Goal: Register for event/course: Register for event/course

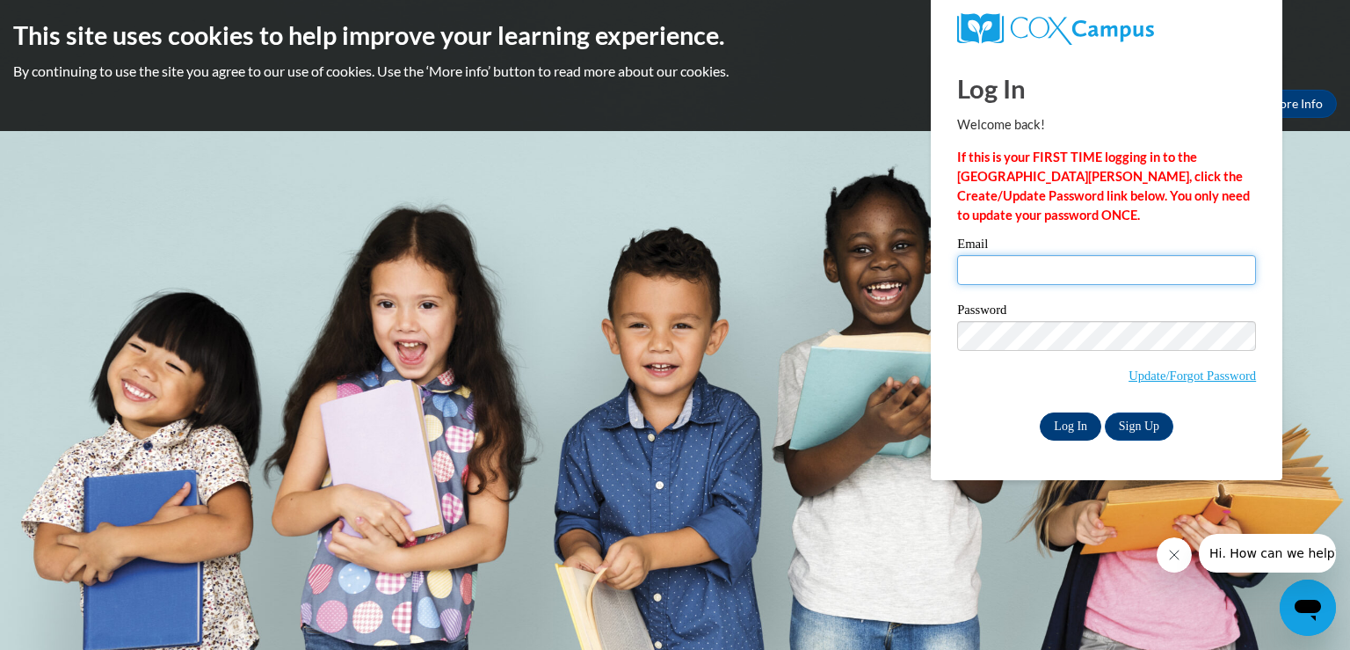
type input "julie.beyer@slingerschools.org"
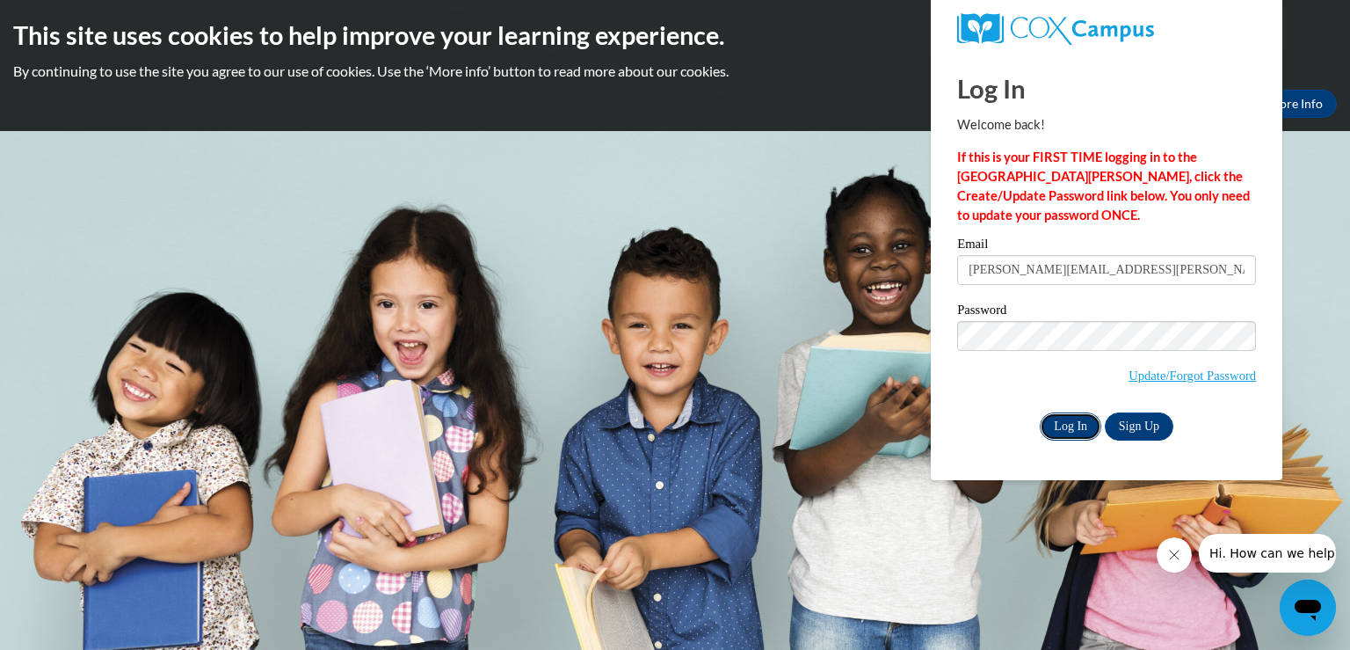
click at [1075, 432] on input "Log In" at bounding box center [1071, 426] width 62 height 28
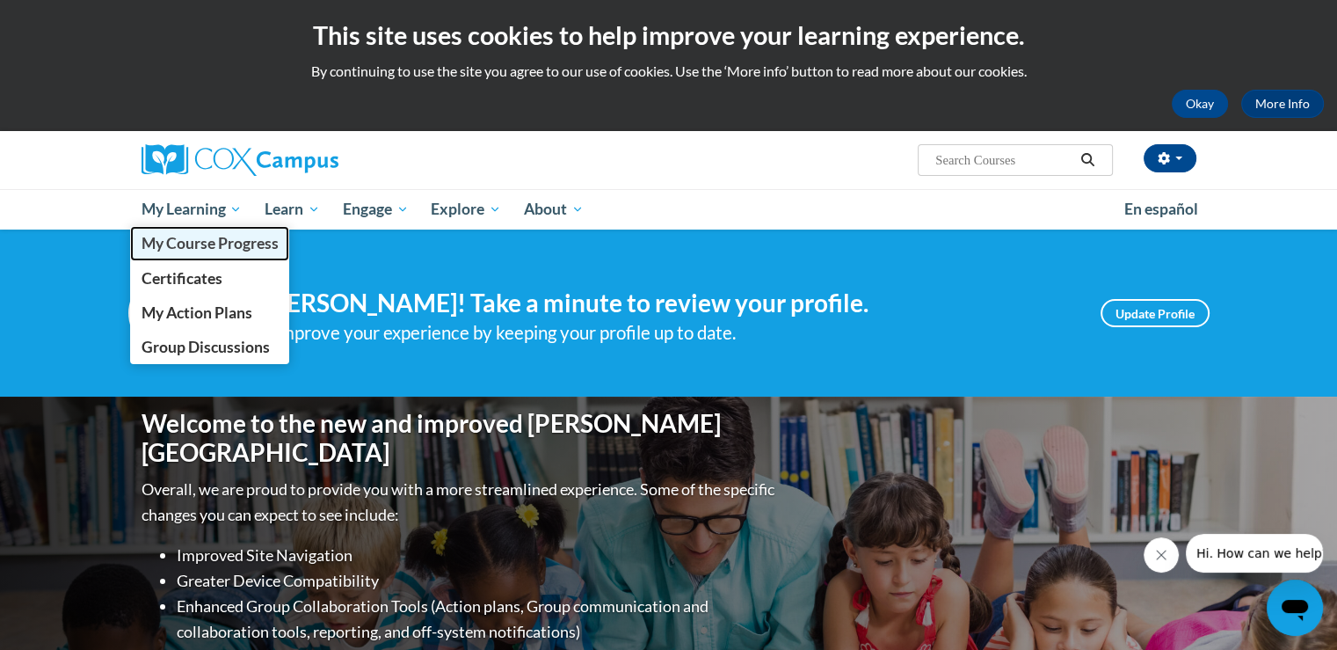
click at [213, 242] on span "My Course Progress" at bounding box center [209, 243] width 137 height 18
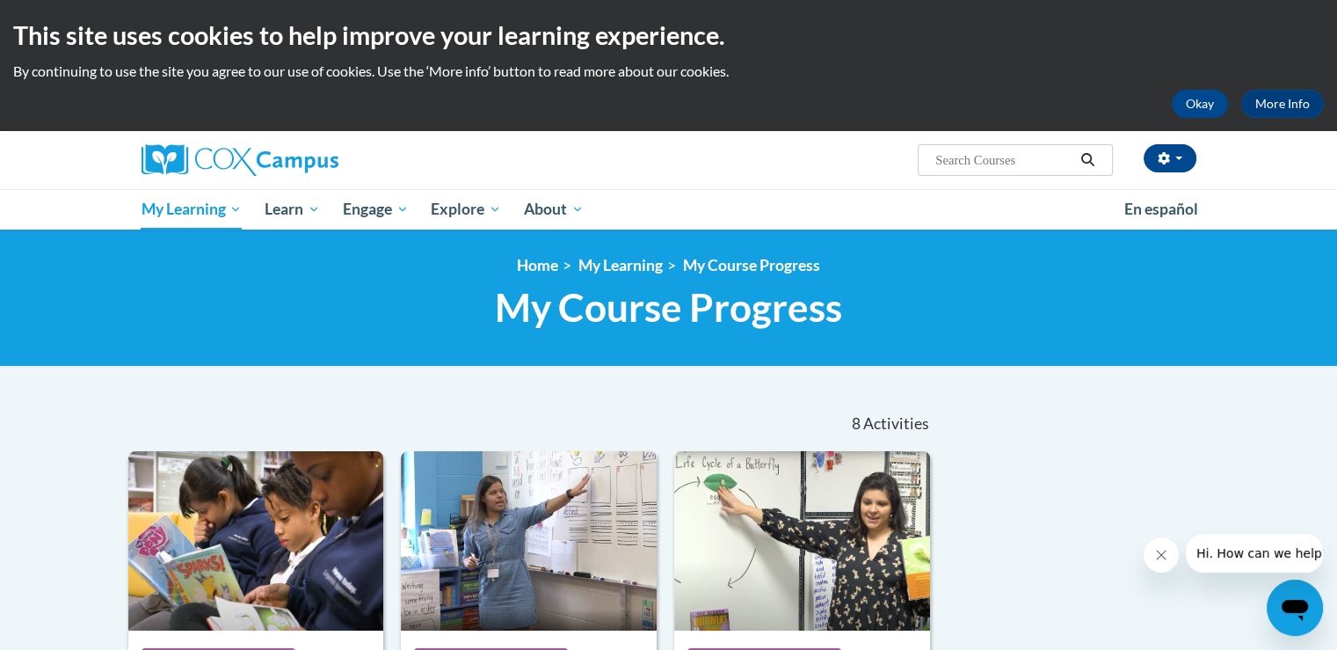
click at [797, 263] on link "My Course Progress" at bounding box center [751, 265] width 137 height 18
click at [1165, 559] on icon "Close message from company" at bounding box center [1161, 555] width 14 height 14
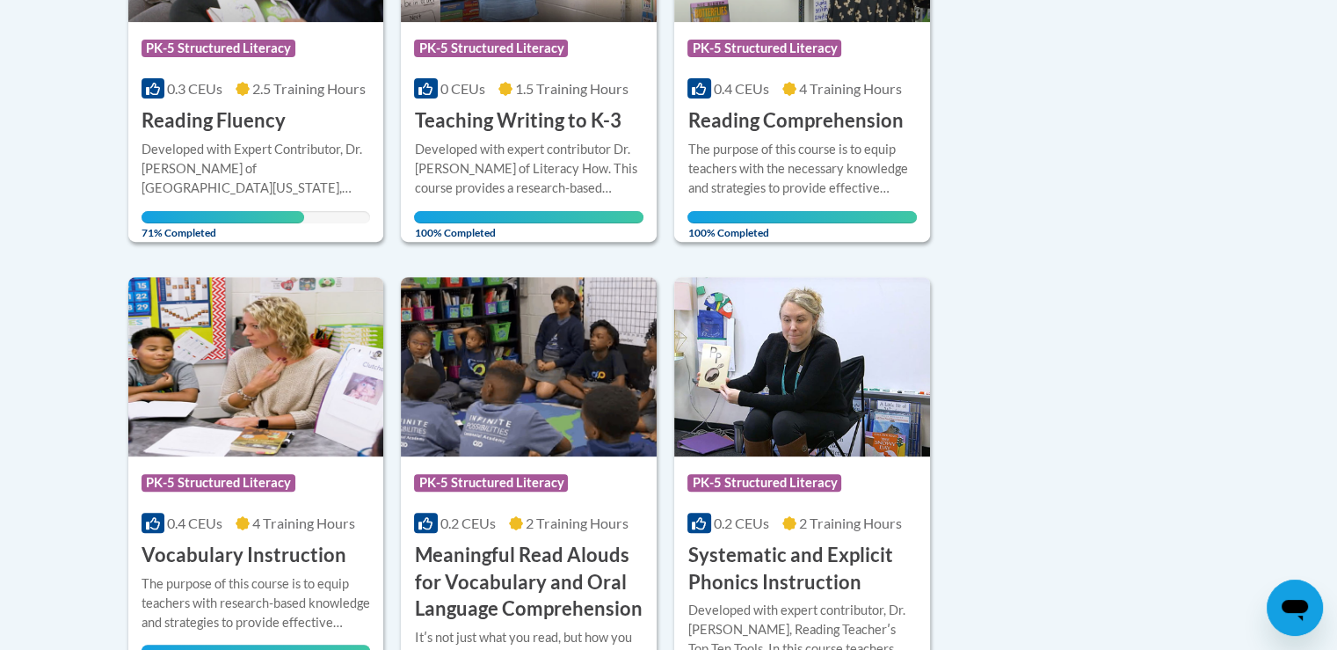
scroll to position [603, 0]
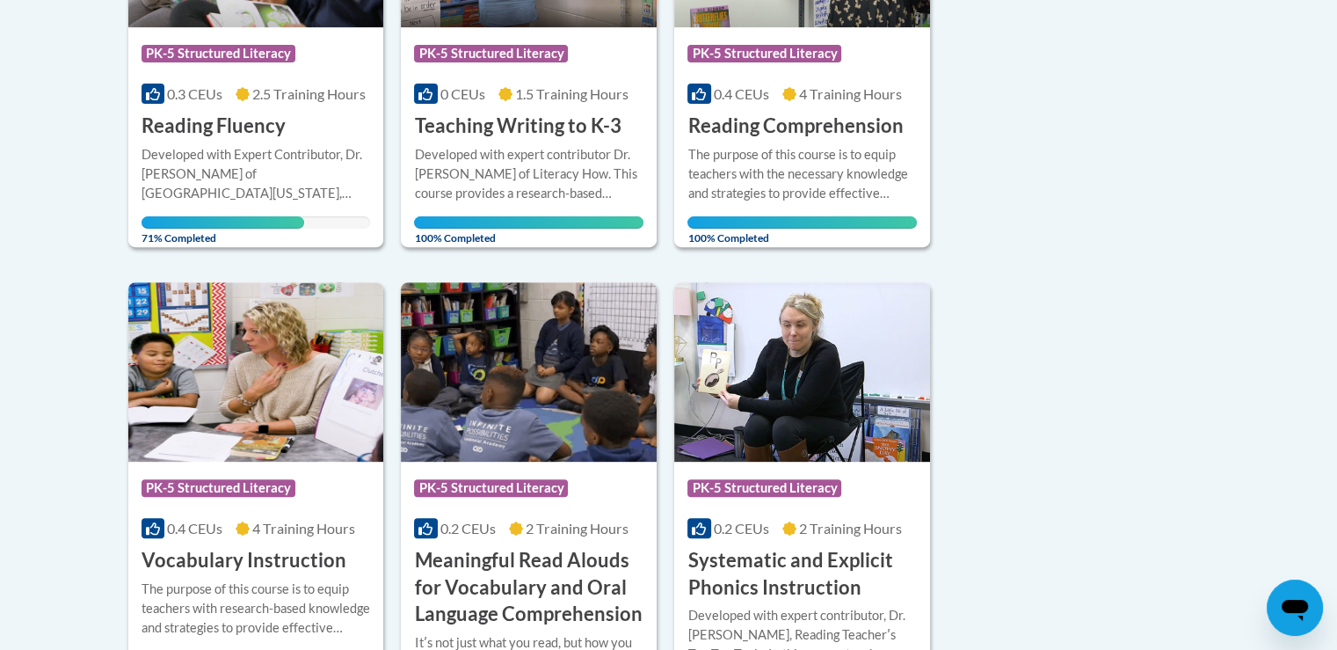
click at [262, 124] on h3 "Reading Fluency" at bounding box center [214, 126] width 144 height 27
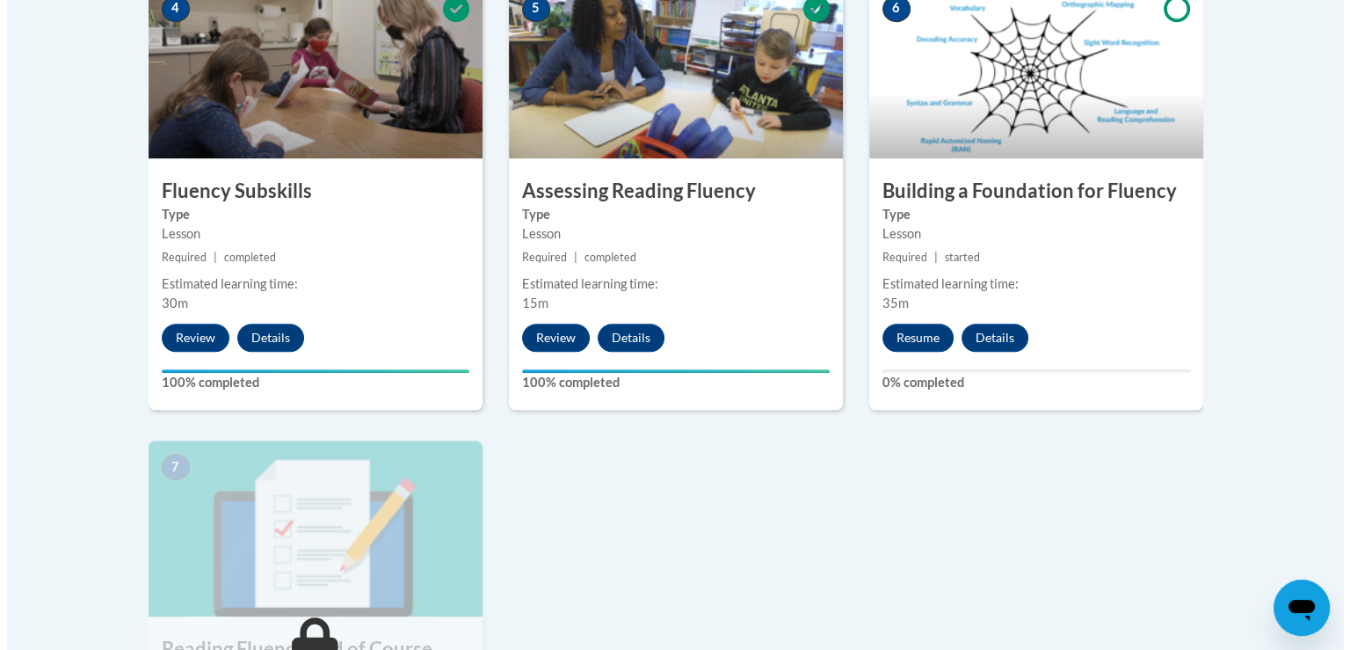
scroll to position [1069, 0]
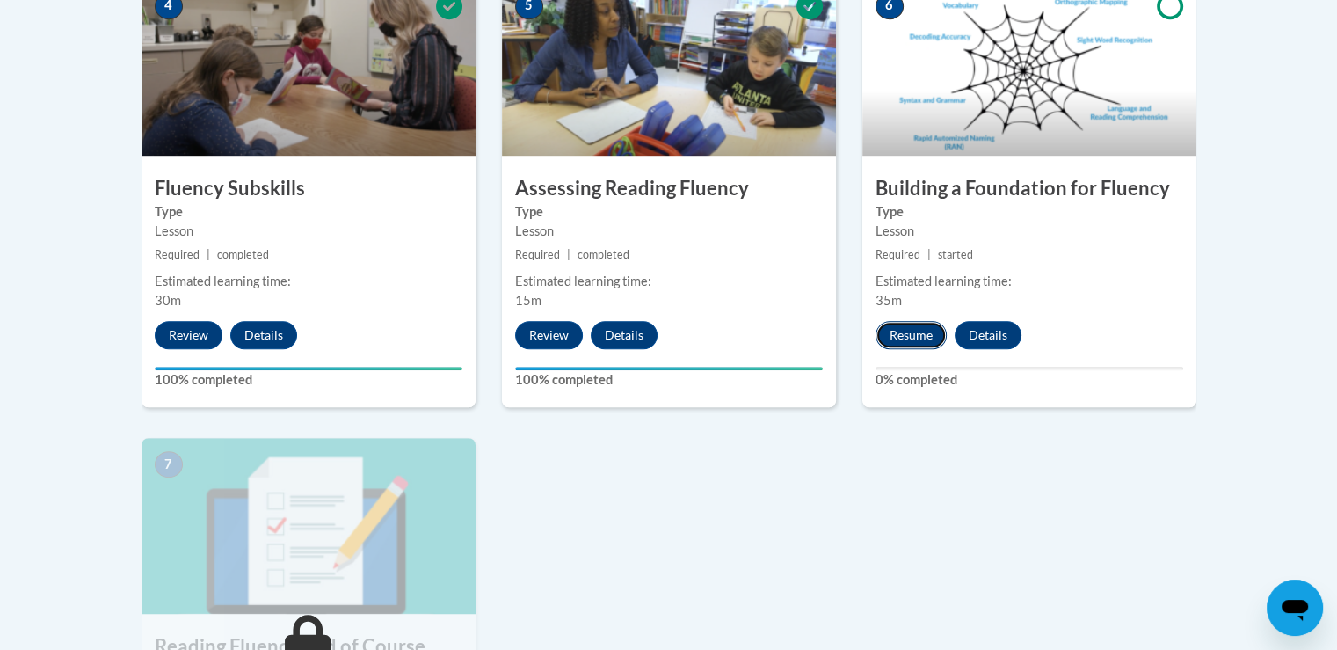
click at [918, 321] on button "Resume" at bounding box center [911, 335] width 71 height 28
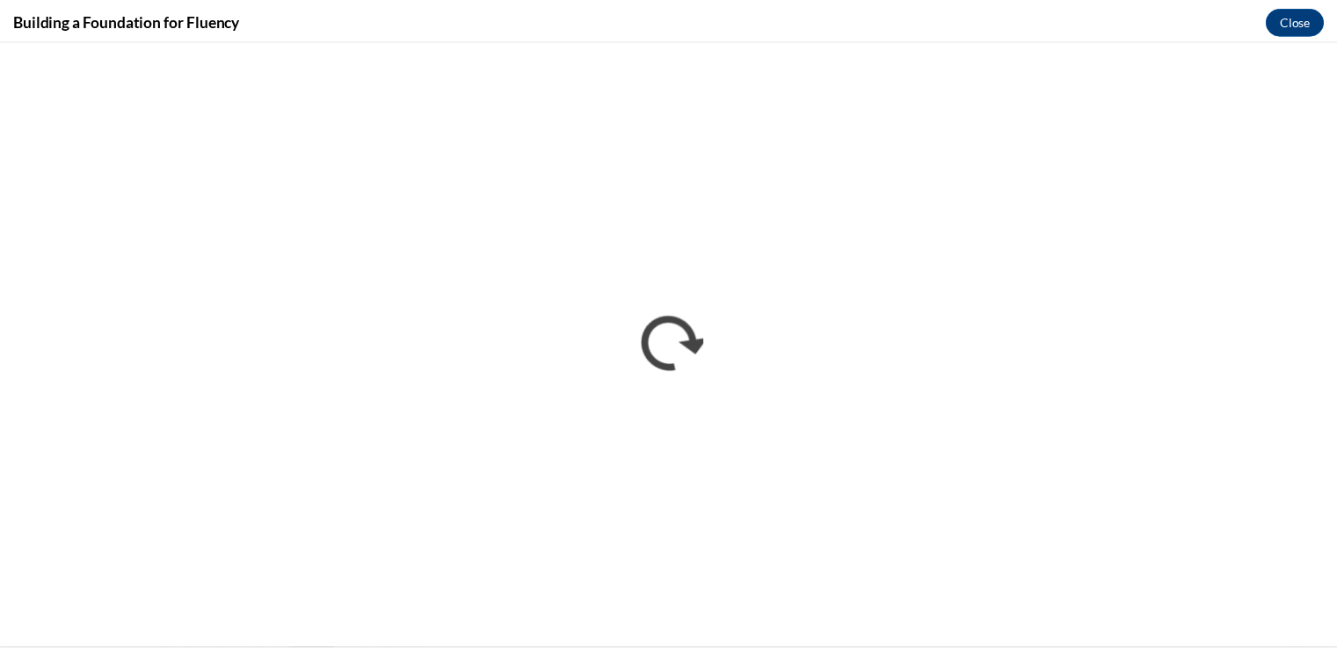
scroll to position [0, 0]
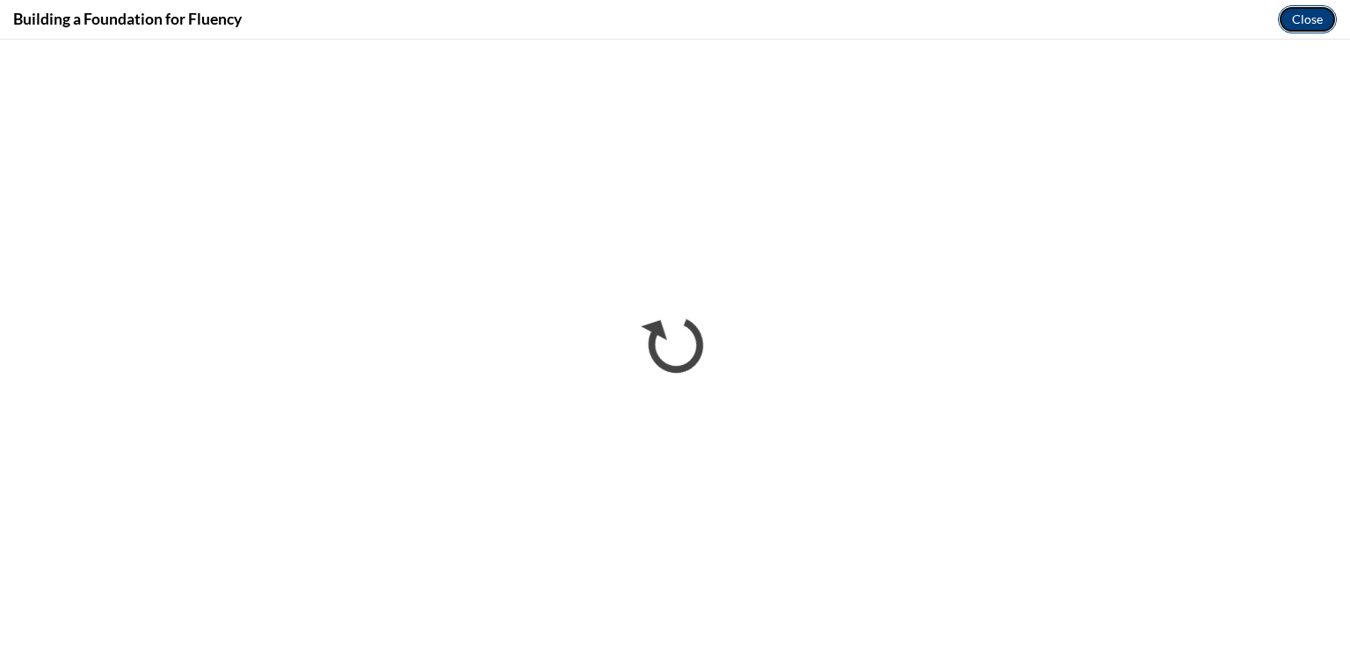
click at [1311, 25] on button "Close" at bounding box center [1307, 19] width 59 height 28
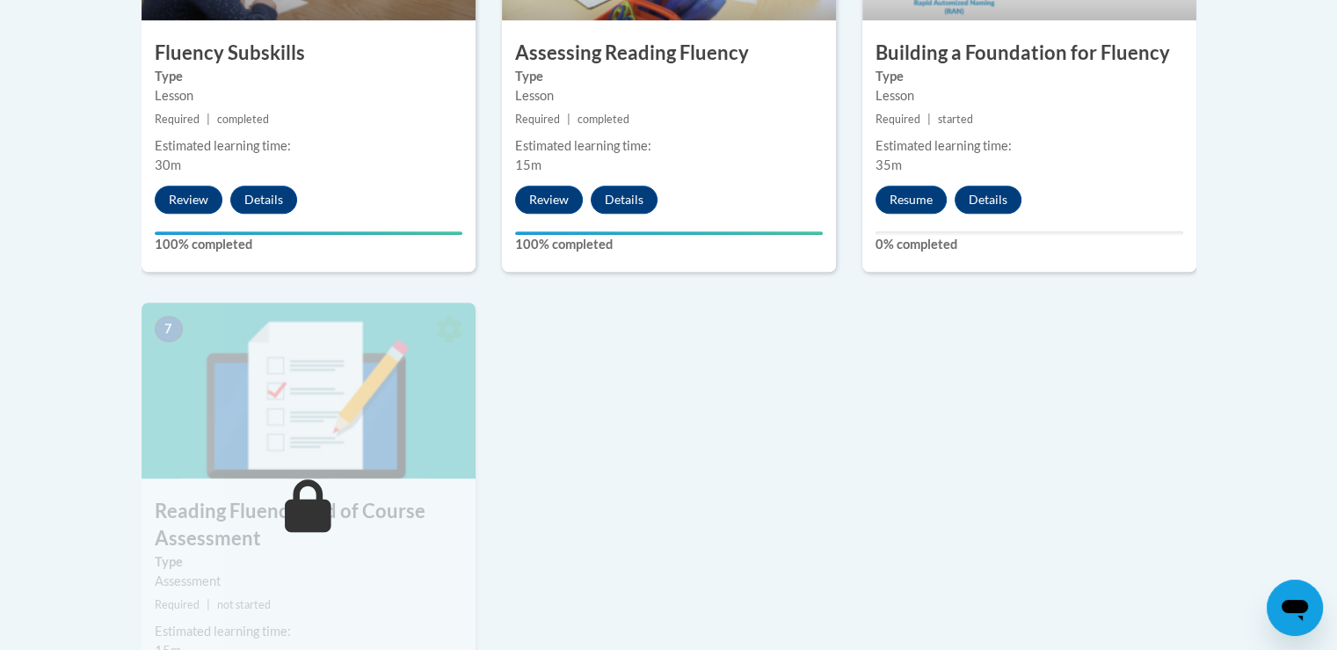
scroll to position [1207, 0]
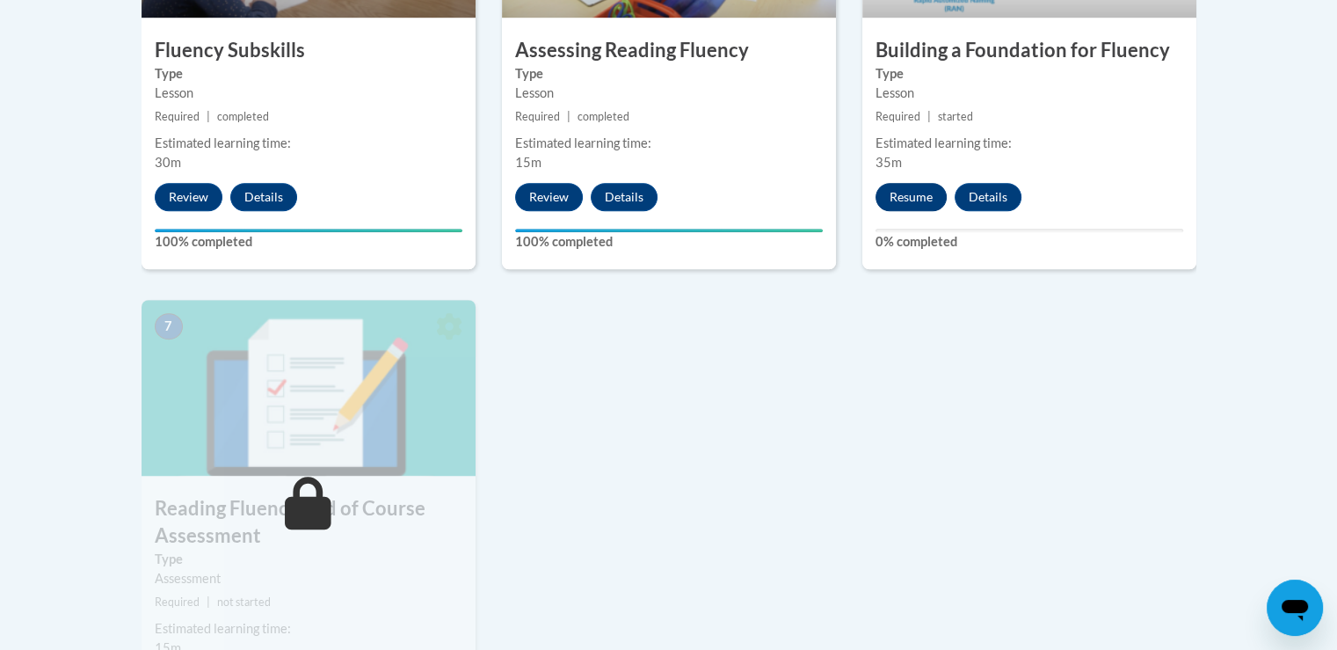
click at [911, 198] on button "Resume" at bounding box center [911, 197] width 71 height 28
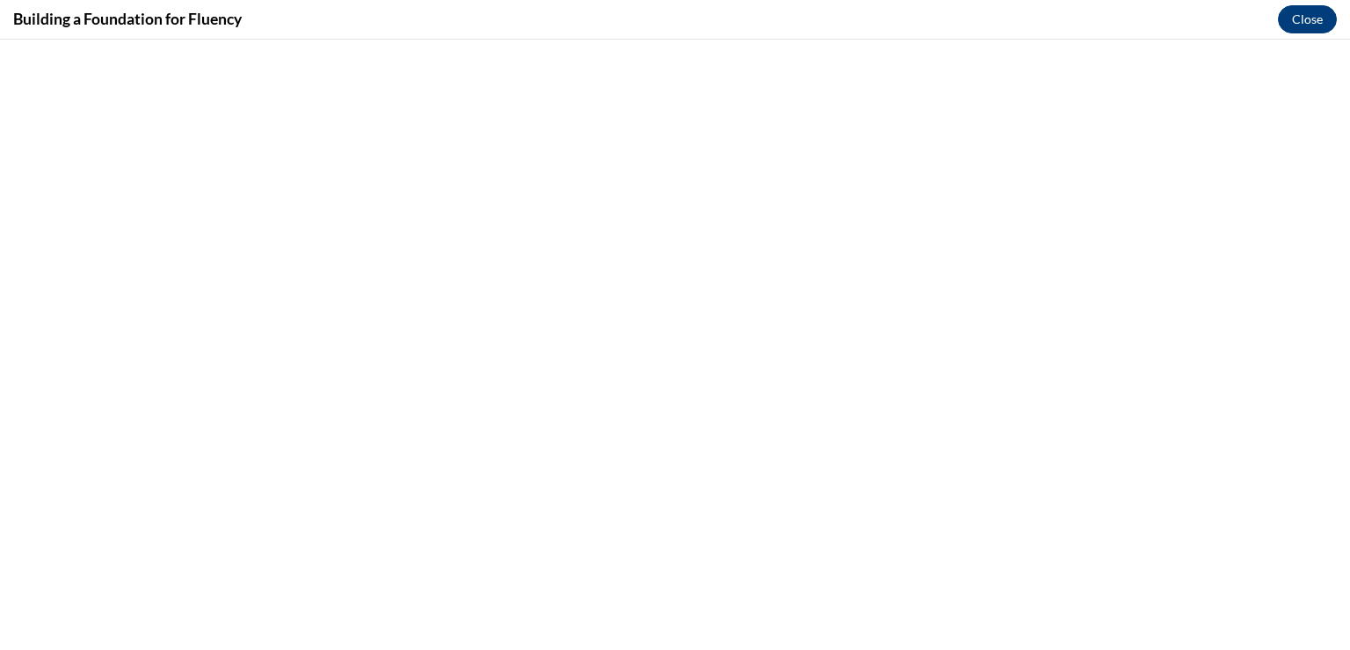
click at [1313, 25] on button "Close" at bounding box center [1307, 19] width 59 height 28
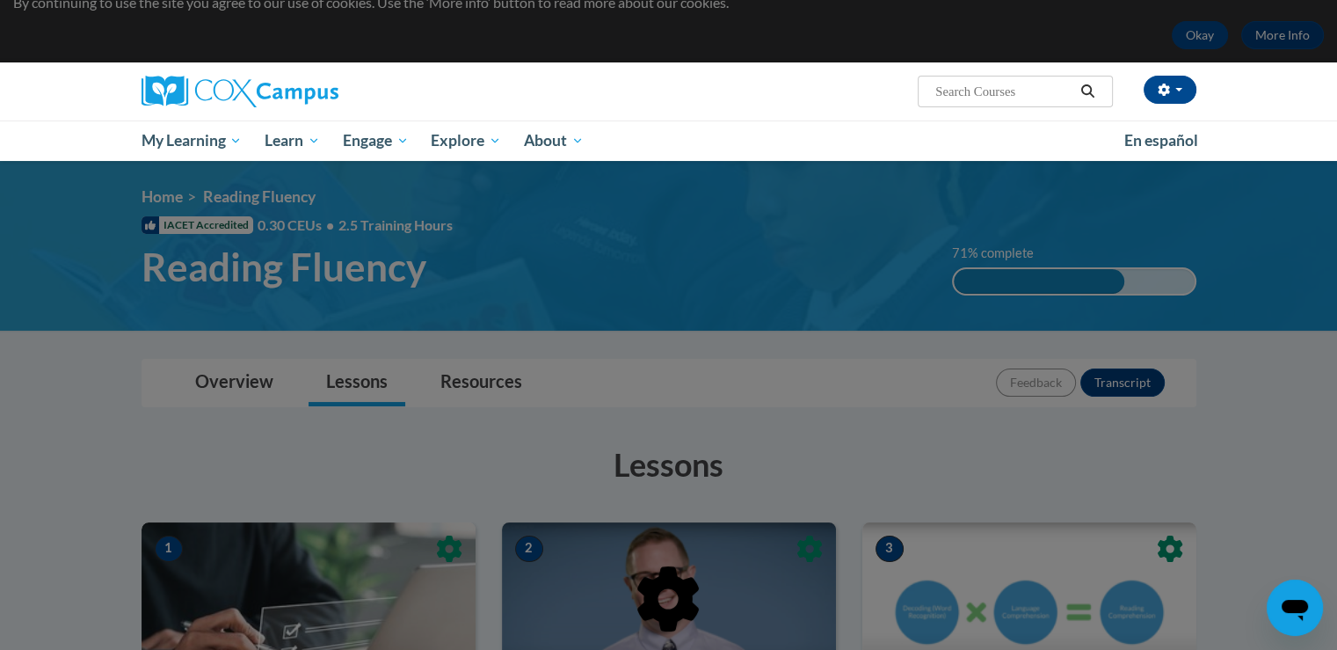
scroll to position [53, 0]
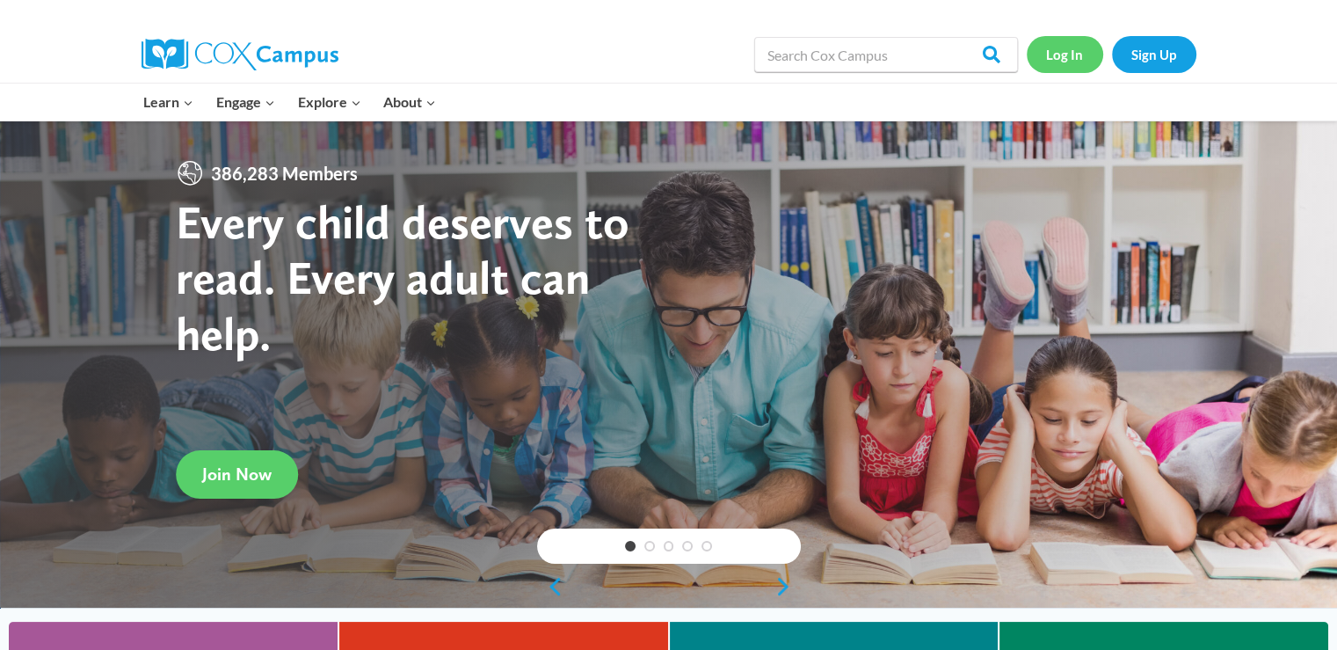
click at [1066, 49] on link "Log In" at bounding box center [1065, 54] width 76 height 36
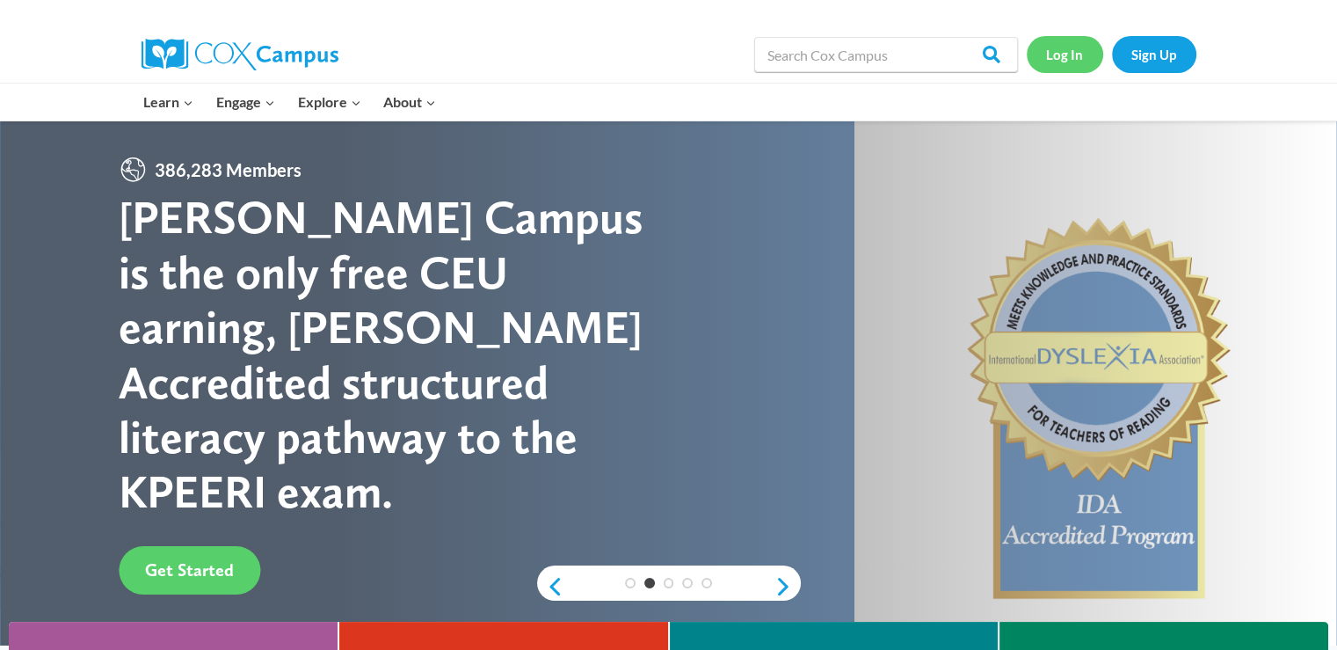
click at [1066, 55] on link "Log In" at bounding box center [1065, 54] width 76 height 36
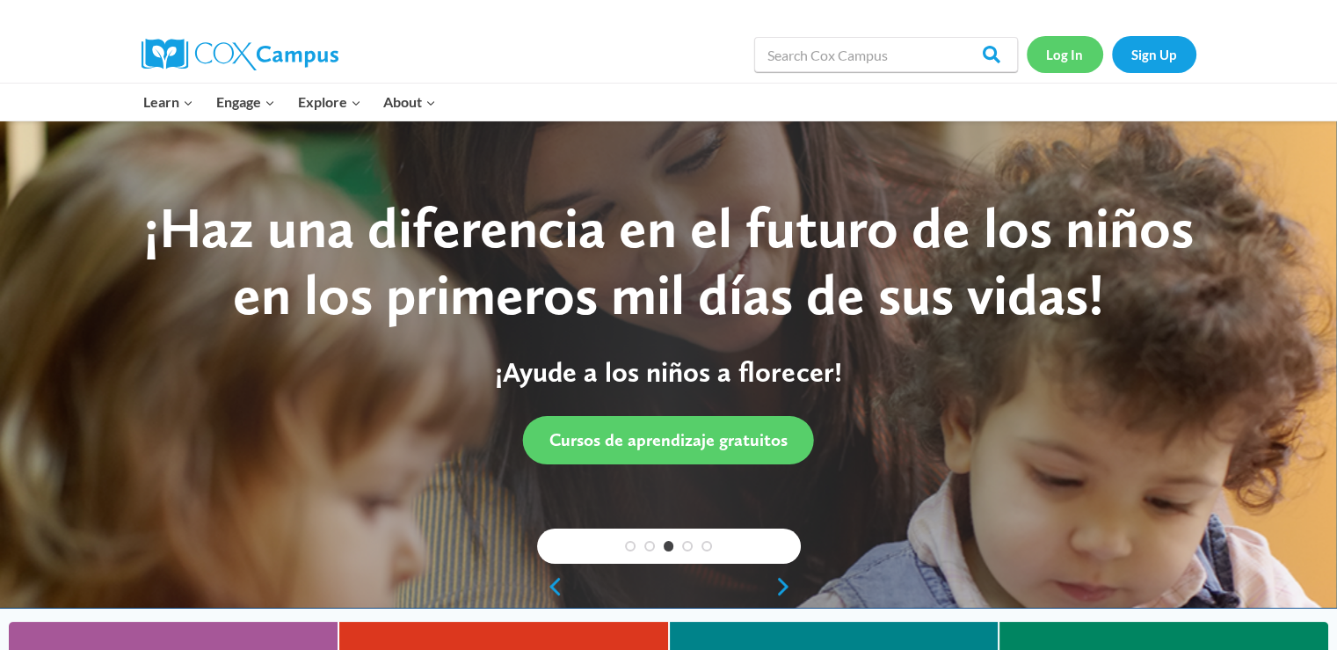
click at [1066, 55] on link "Log In" at bounding box center [1065, 54] width 76 height 36
click at [1069, 53] on link "Log In" at bounding box center [1065, 54] width 76 height 36
click at [918, 62] on input "Search in https://coxcampus.org/" at bounding box center [886, 54] width 264 height 35
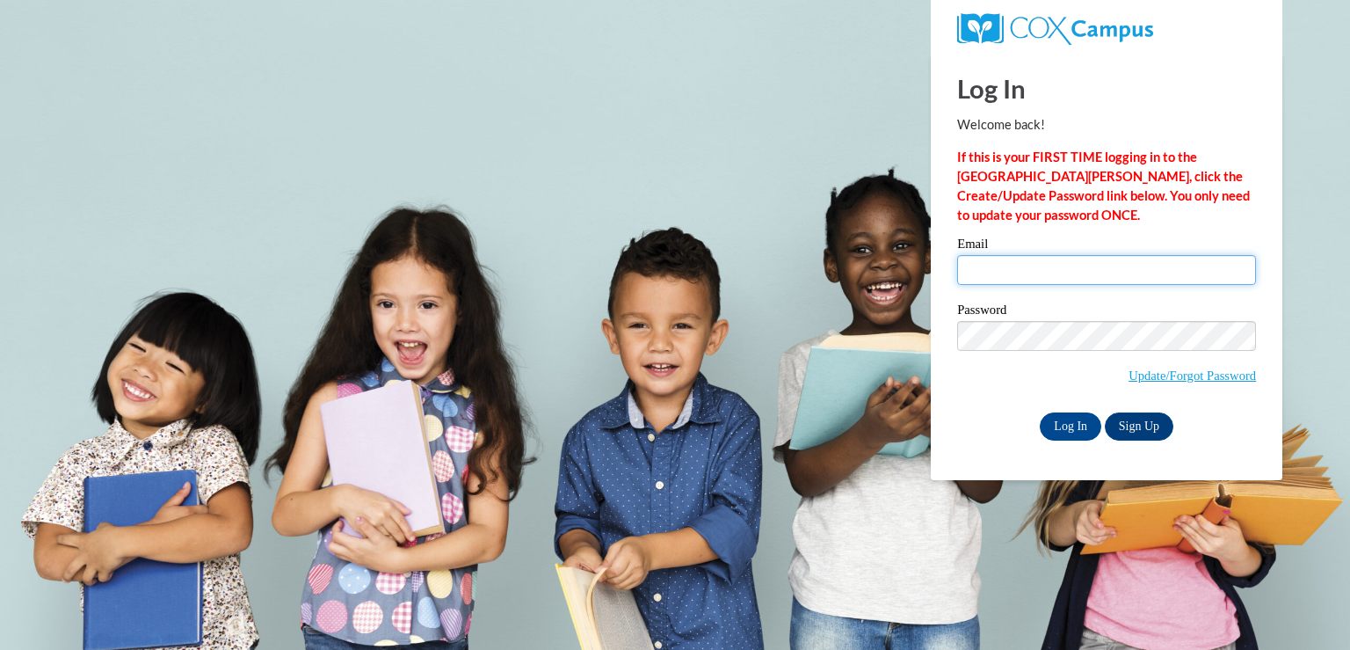
click at [981, 280] on input "Email" at bounding box center [1106, 270] width 299 height 30
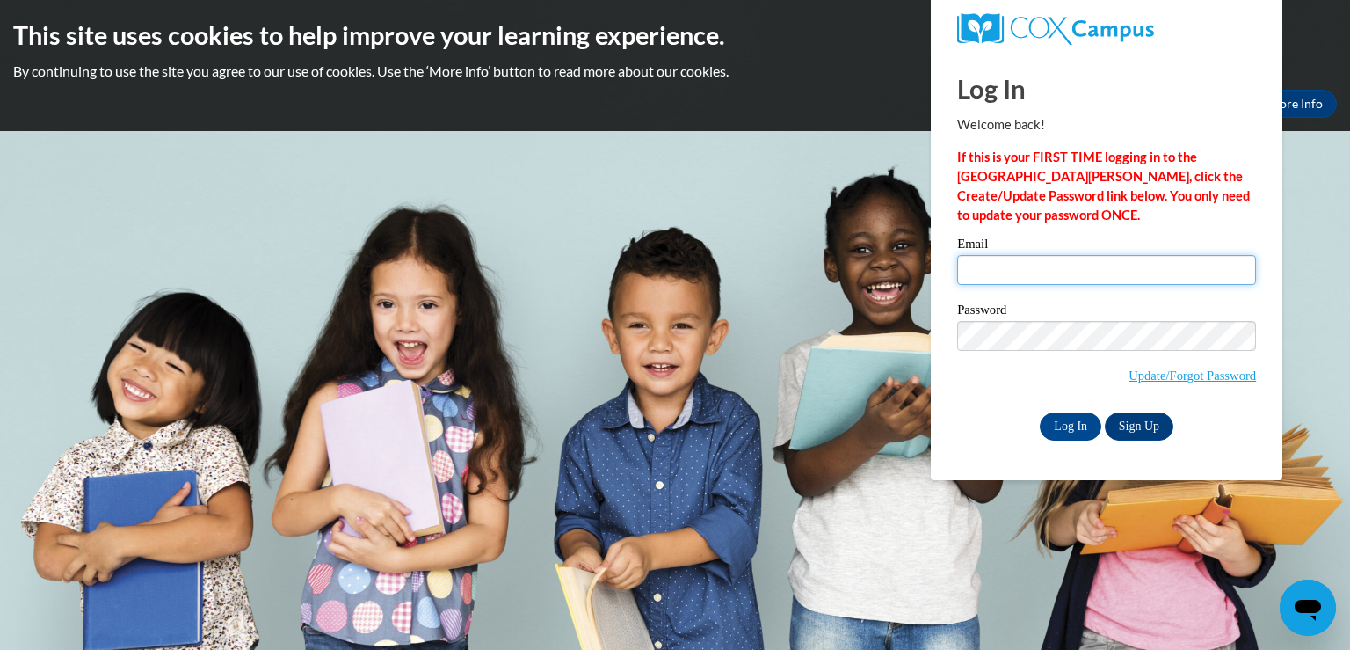
type input "julie.beyer@slingerschools.org"
click at [1069, 309] on label "Password" at bounding box center [1106, 312] width 299 height 18
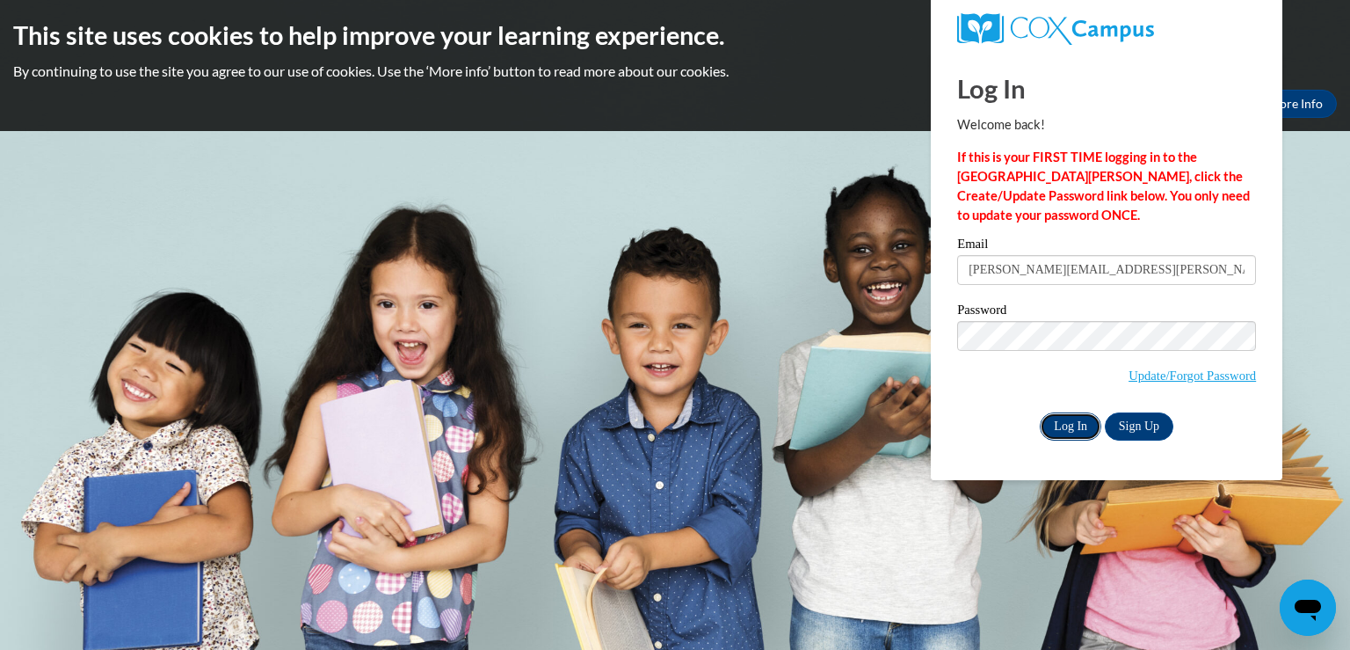
click at [1078, 423] on input "Log In" at bounding box center [1071, 426] width 62 height 28
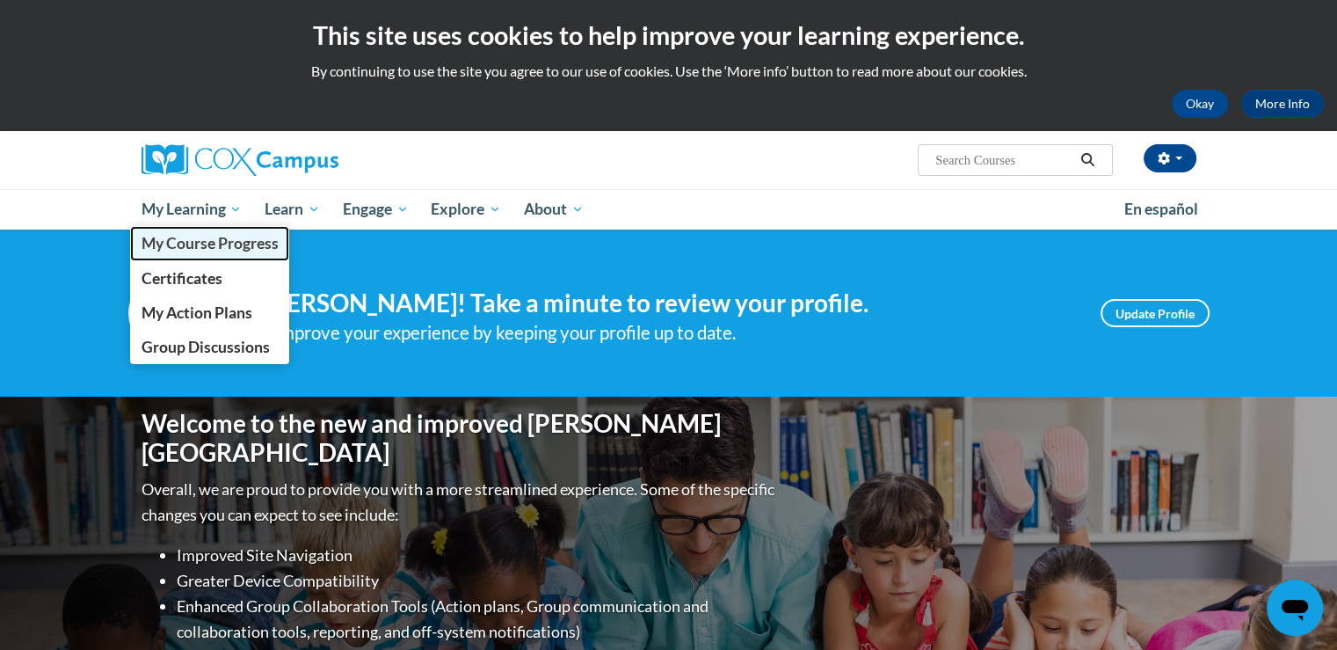
click at [211, 241] on span "My Course Progress" at bounding box center [209, 243] width 137 height 18
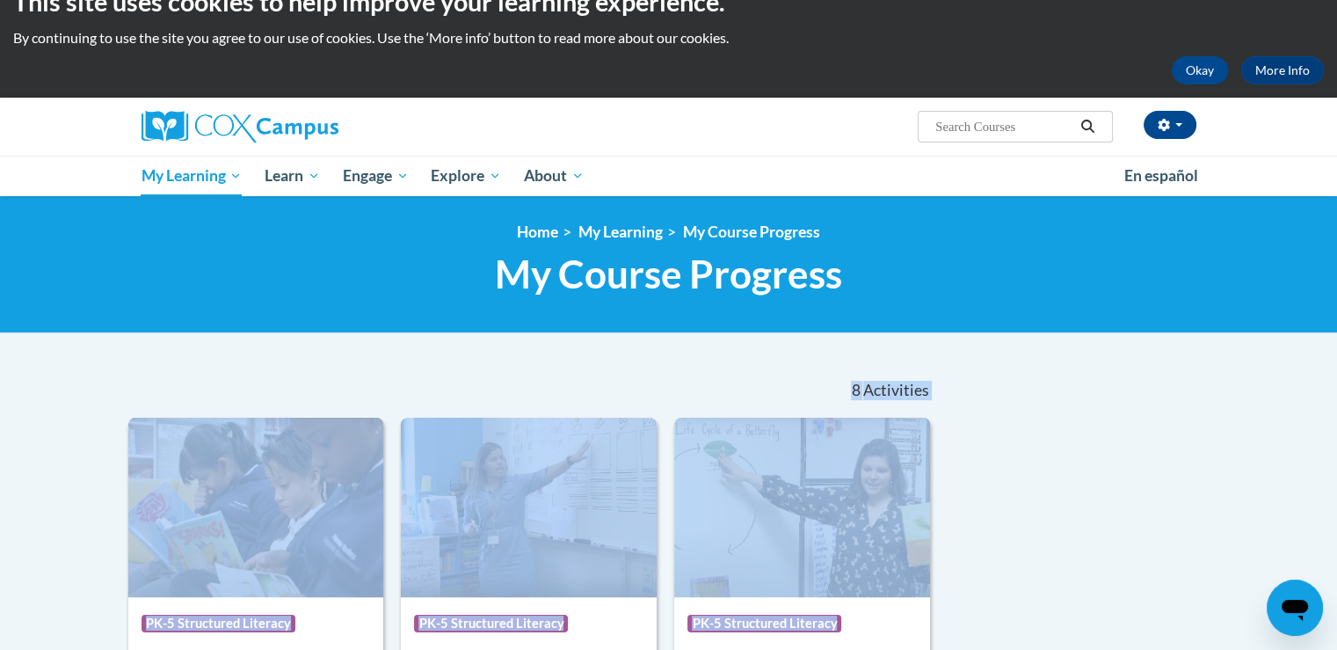
scroll to position [166, 0]
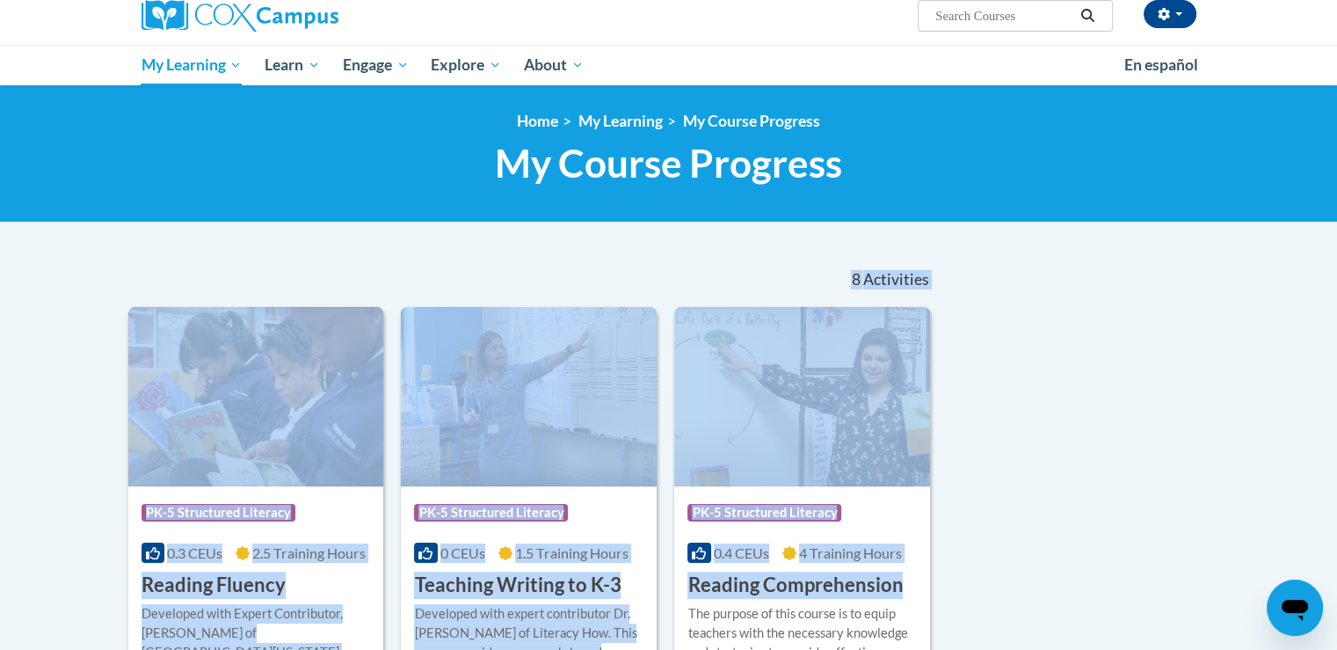
drag, startPoint x: 724, startPoint y: 421, endPoint x: 702, endPoint y: 665, distance: 244.5
click at [702, 505] on html "This site uses cookies to help improve your learning experience. By continuing …" at bounding box center [668, 181] width 1337 height 650
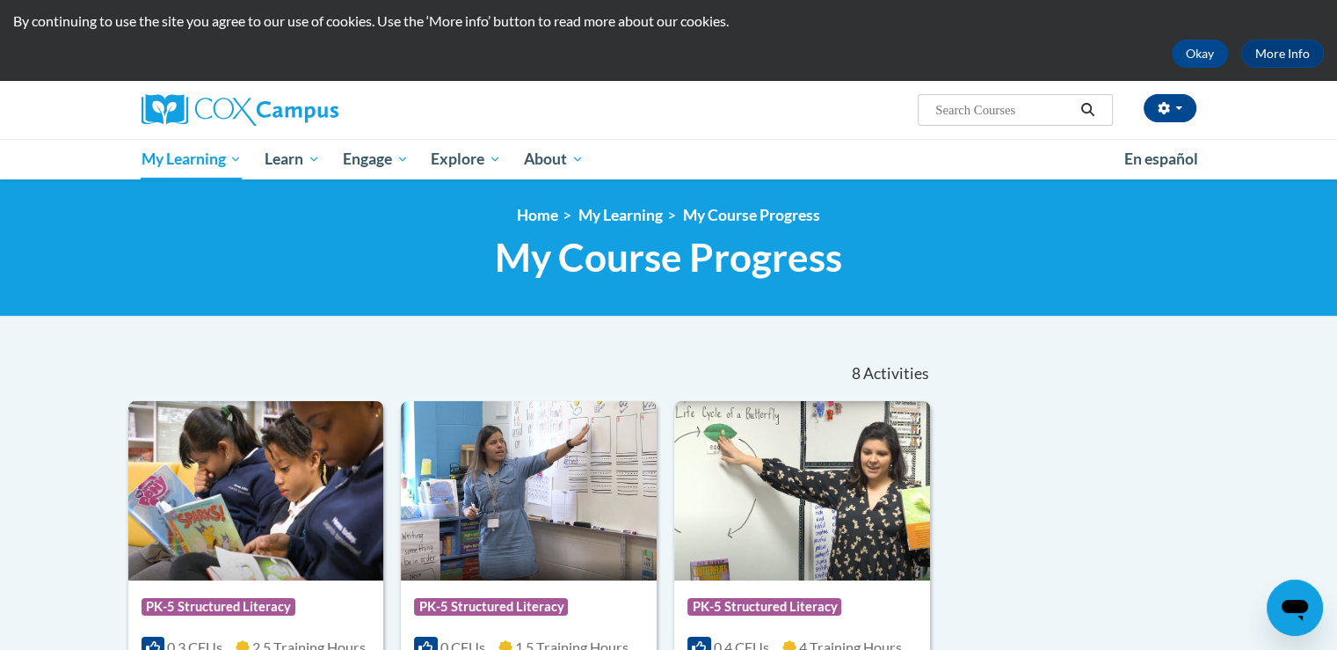
scroll to position [46, 0]
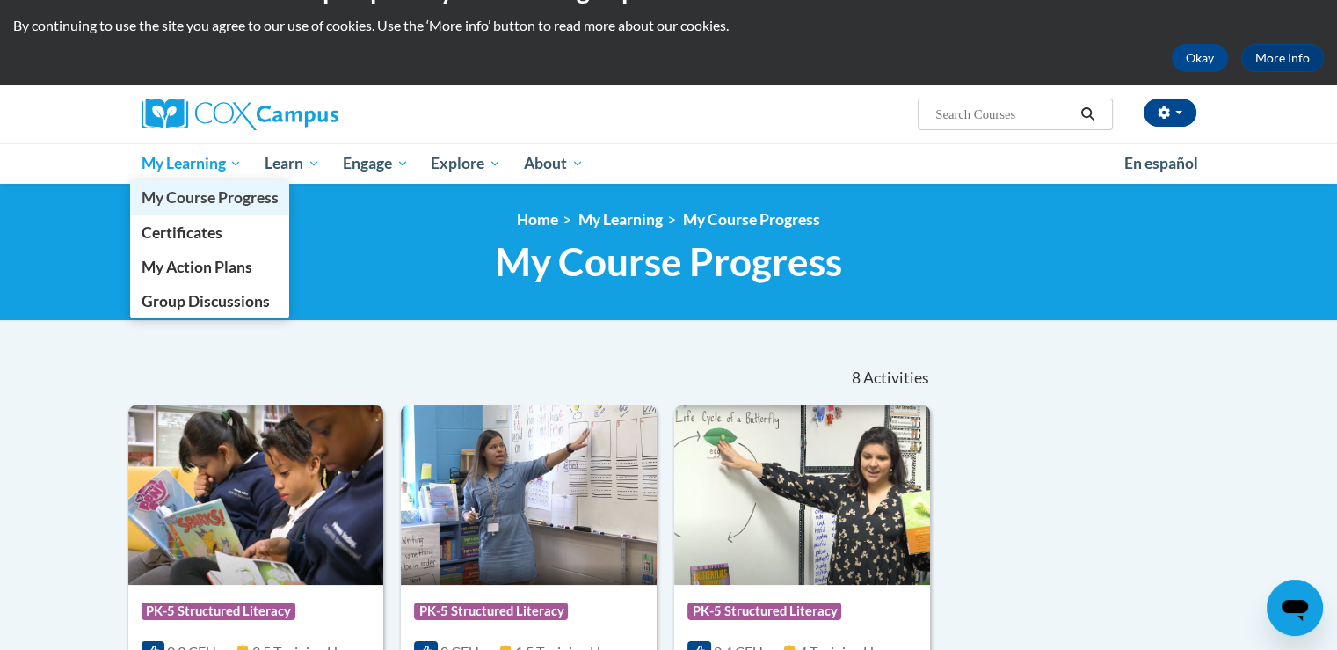
click at [183, 205] on span "My Course Progress" at bounding box center [209, 197] width 137 height 18
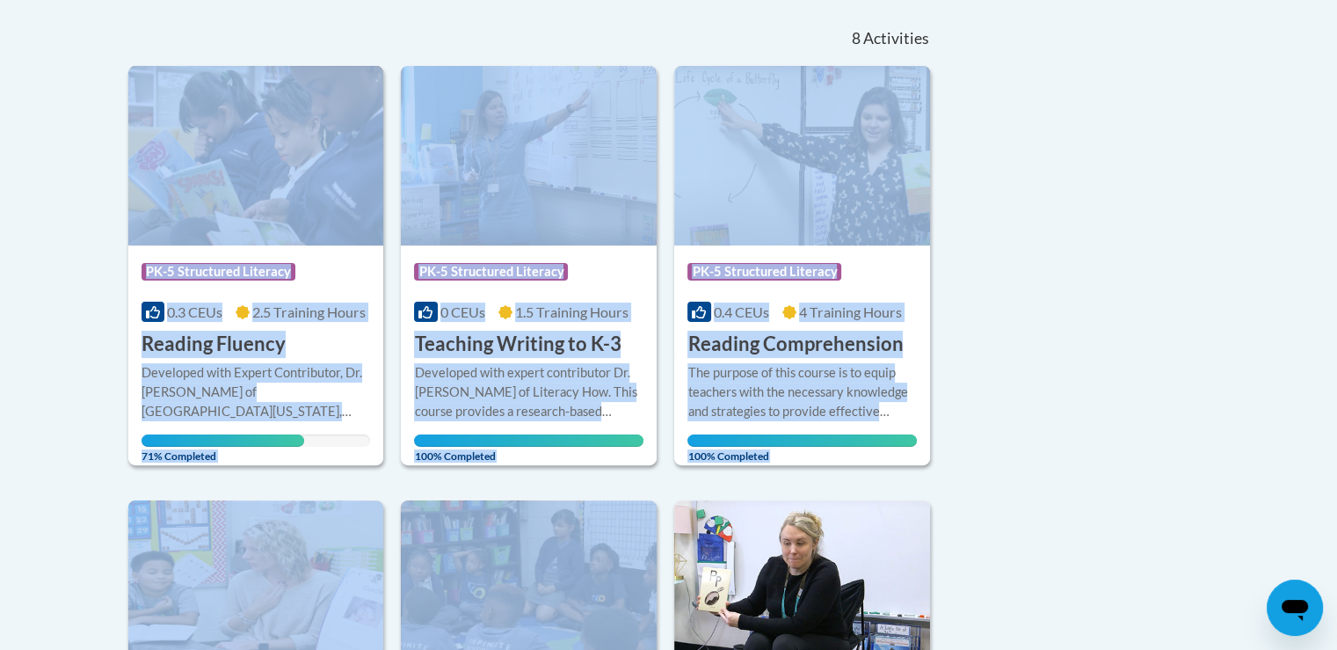
scroll to position [666, 0]
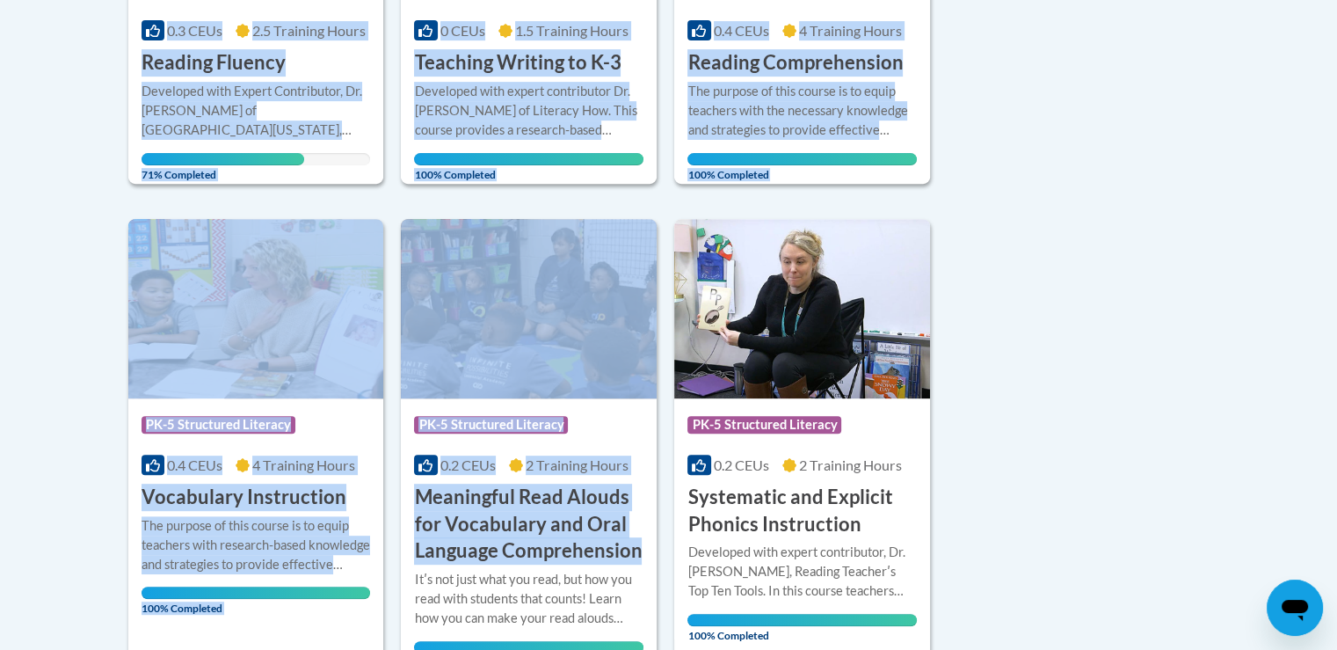
drag, startPoint x: 622, startPoint y: 396, endPoint x: 446, endPoint y: 691, distance: 343.4
click at [243, 73] on h3 "Reading Fluency" at bounding box center [214, 62] width 144 height 27
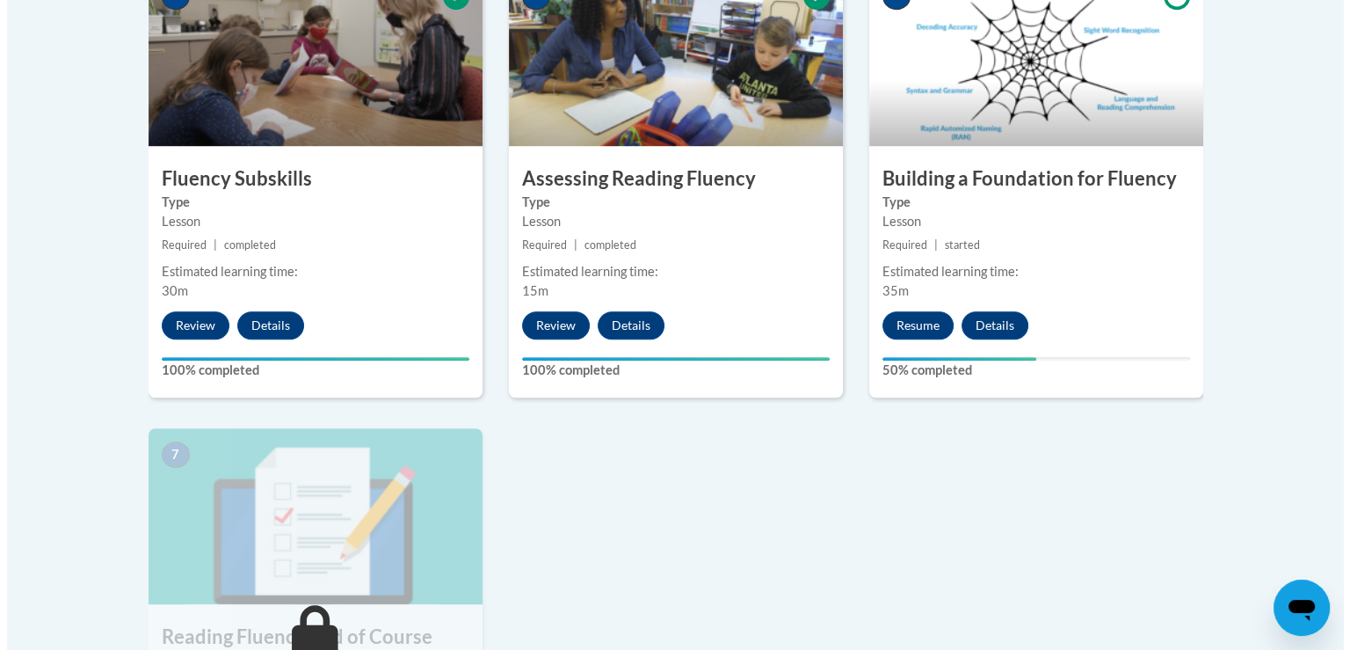
scroll to position [1080, 0]
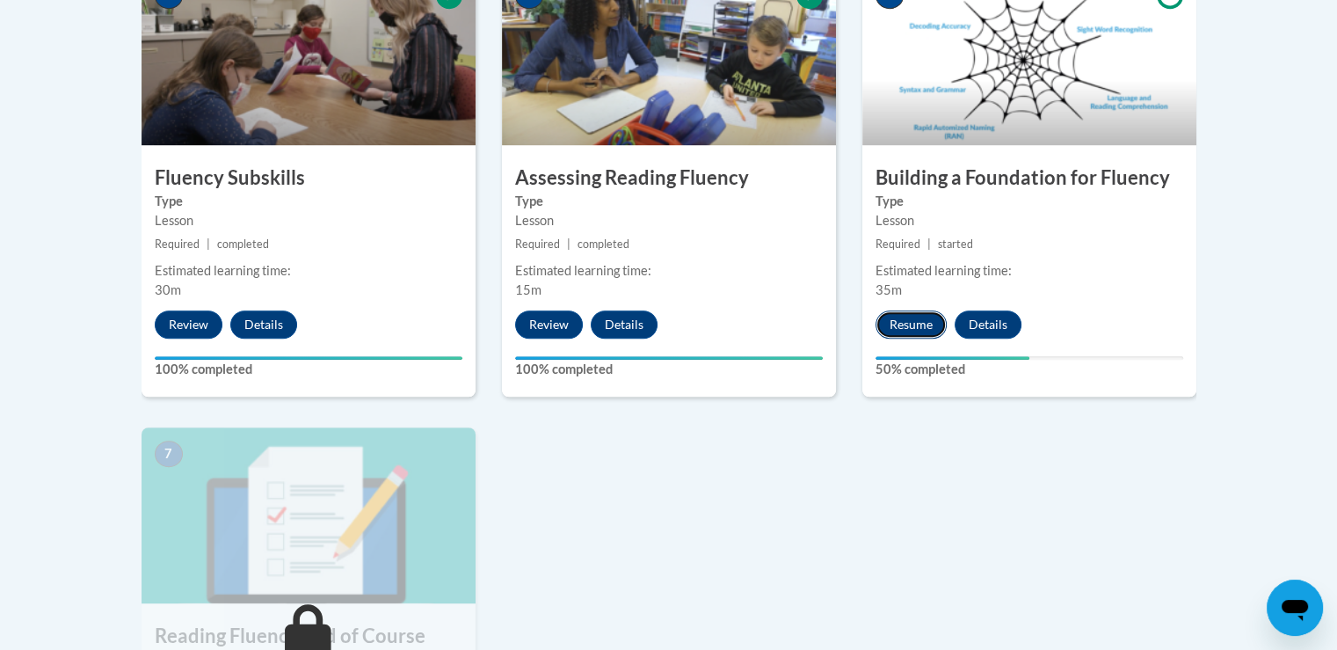
click at [900, 317] on button "Resume" at bounding box center [911, 324] width 71 height 28
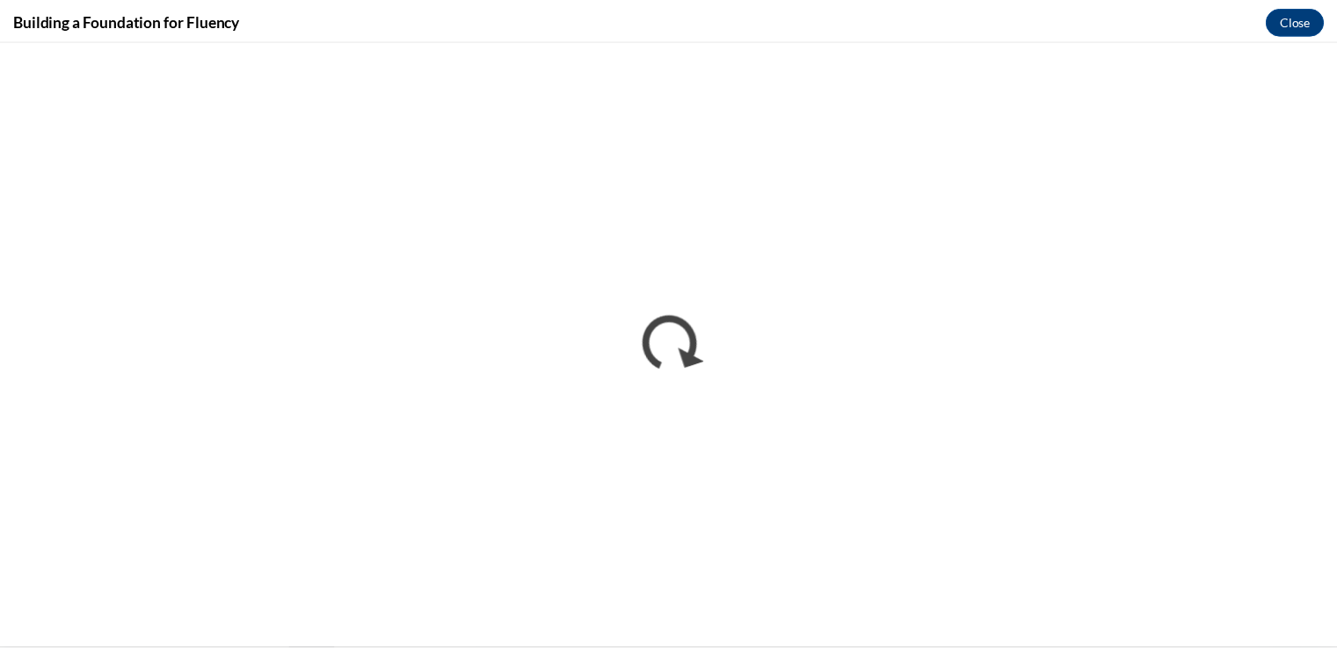
scroll to position [0, 0]
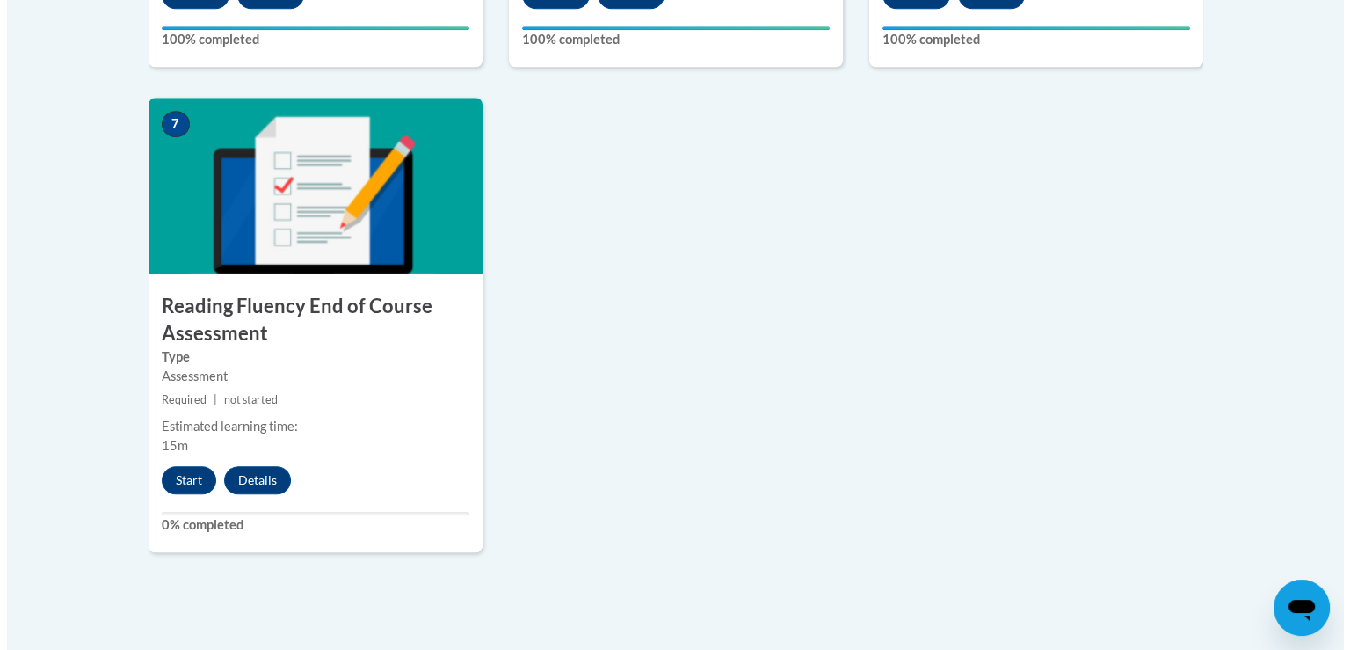
scroll to position [1414, 0]
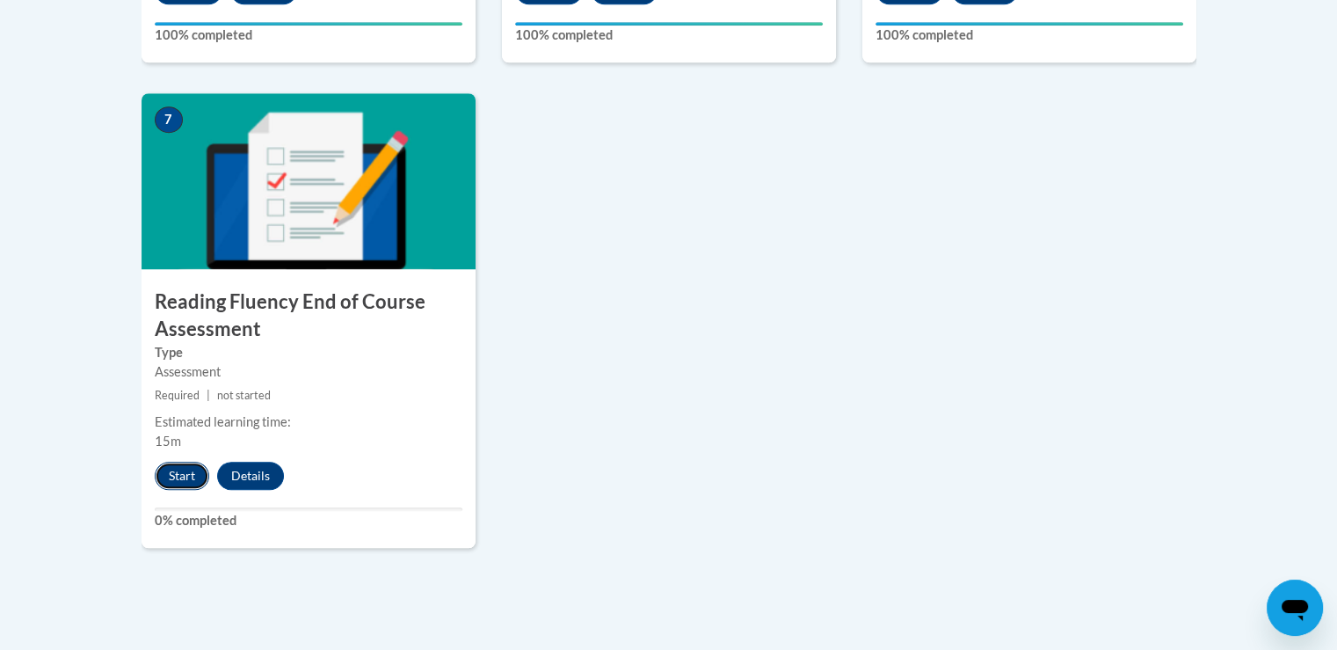
click at [179, 472] on button "Start" at bounding box center [182, 476] width 55 height 28
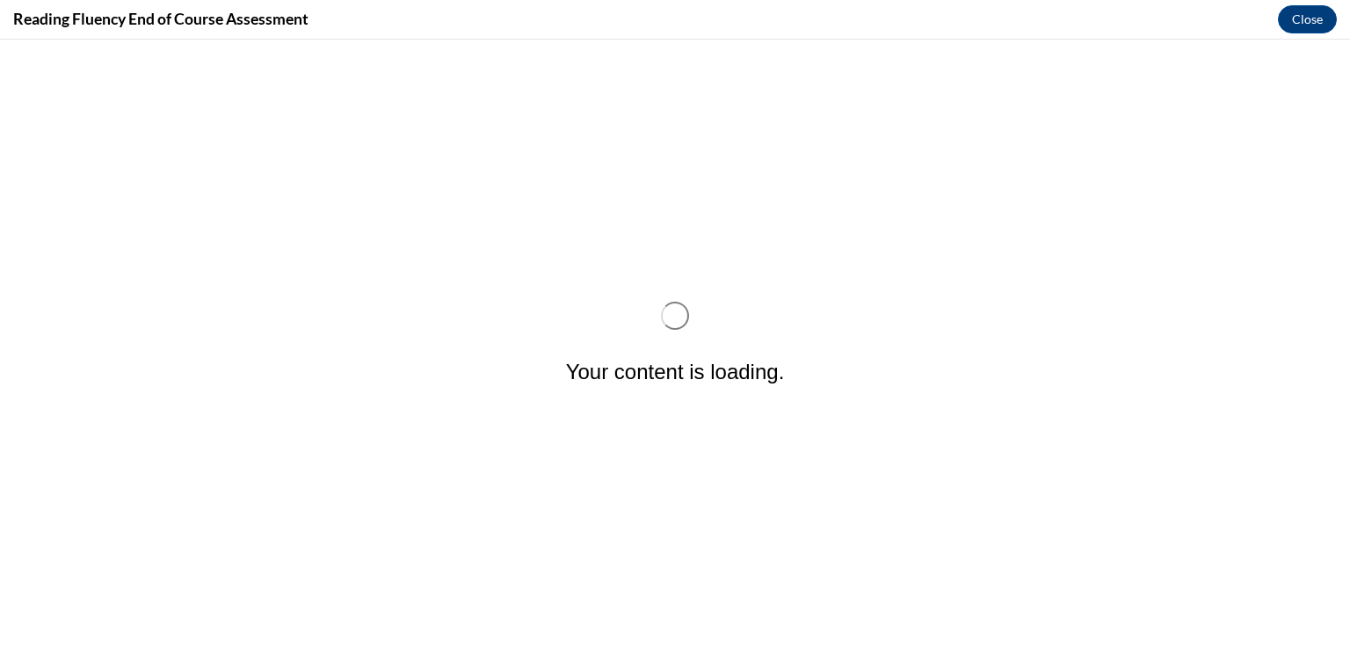
scroll to position [0, 0]
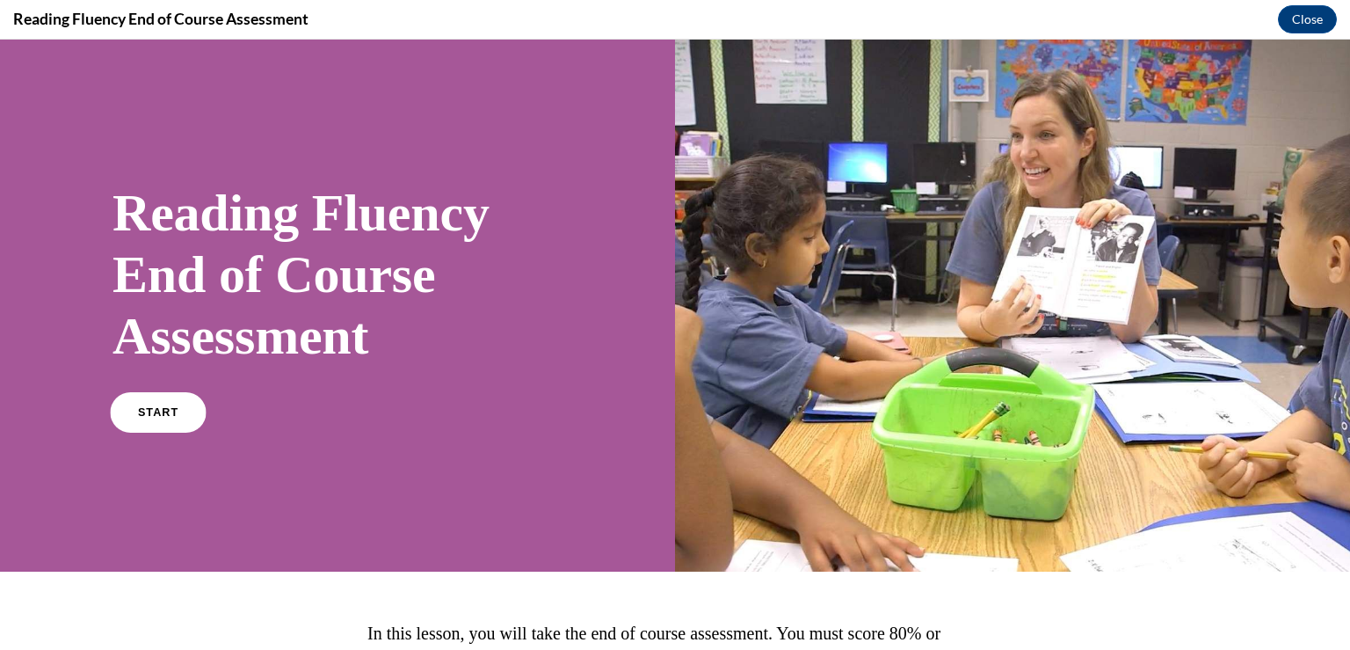
click at [152, 418] on link "START" at bounding box center [158, 412] width 96 height 40
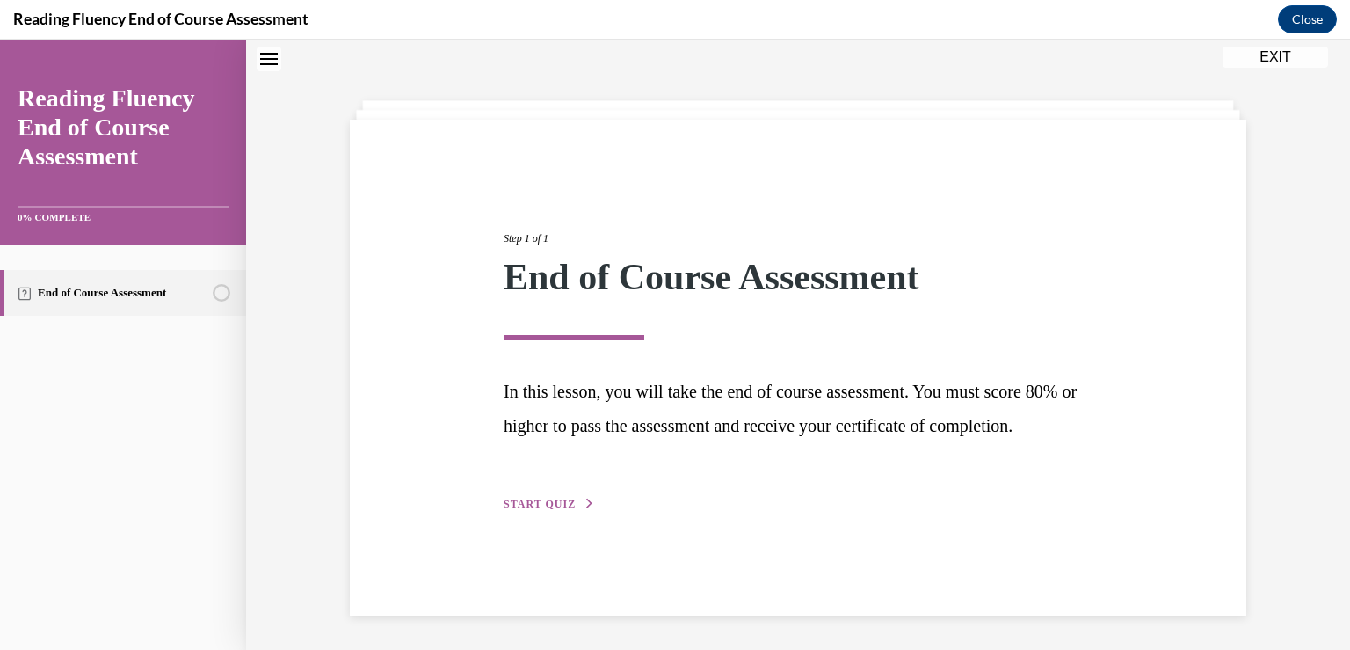
scroll to position [56, 0]
click at [518, 509] on span "START QUIZ" at bounding box center [540, 503] width 72 height 12
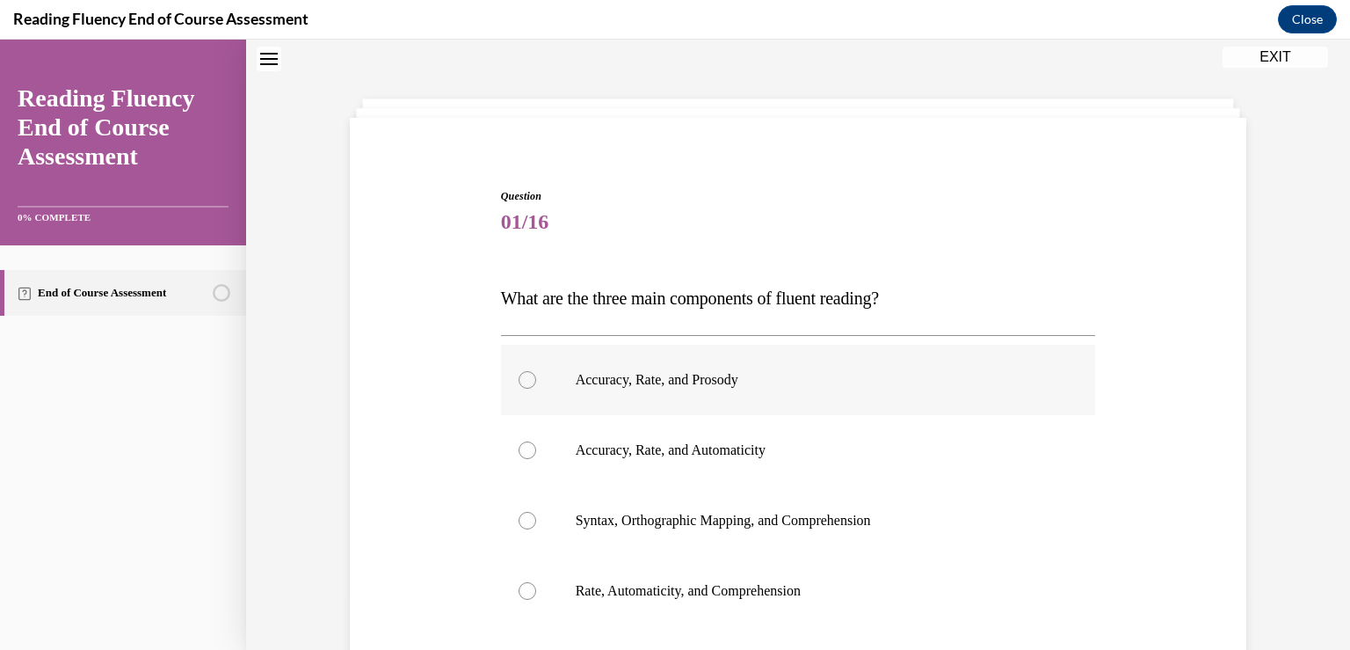
click at [506, 391] on label "Accuracy, Rate, and Prosody" at bounding box center [798, 380] width 595 height 70
click at [519, 389] on input "Accuracy, Rate, and Prosody" at bounding box center [528, 380] width 18 height 18
radio input "true"
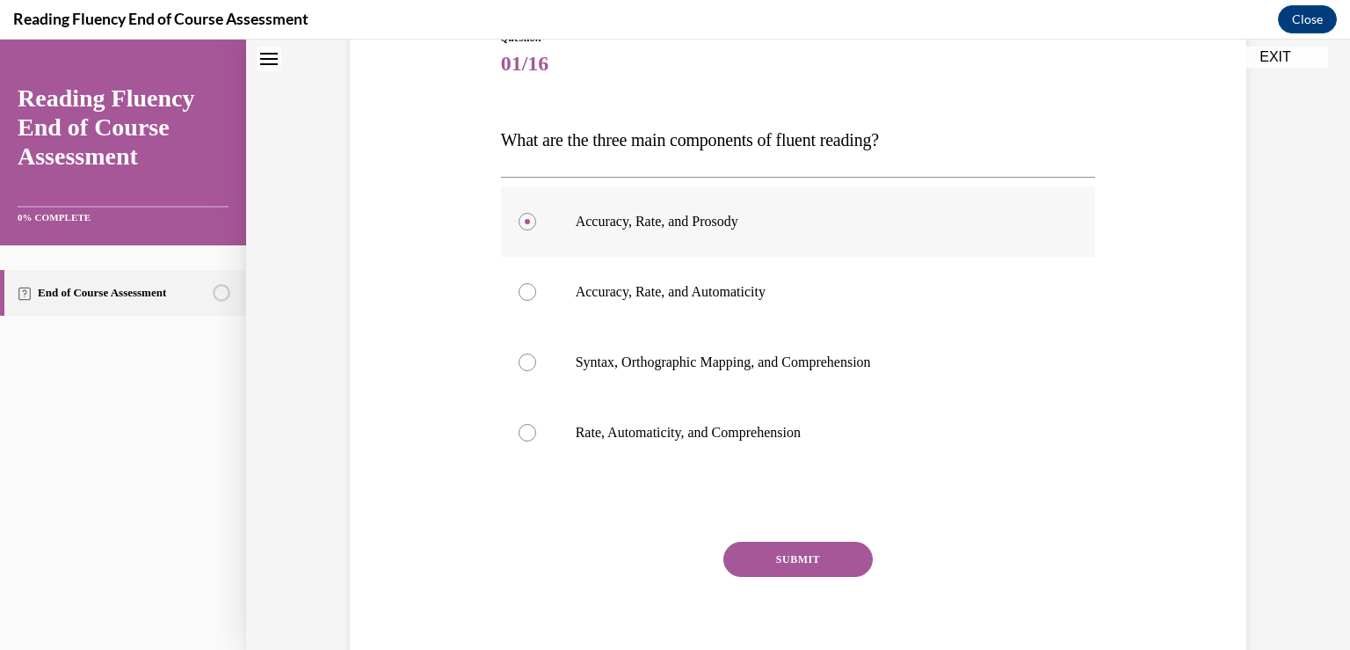
scroll to position [285, 0]
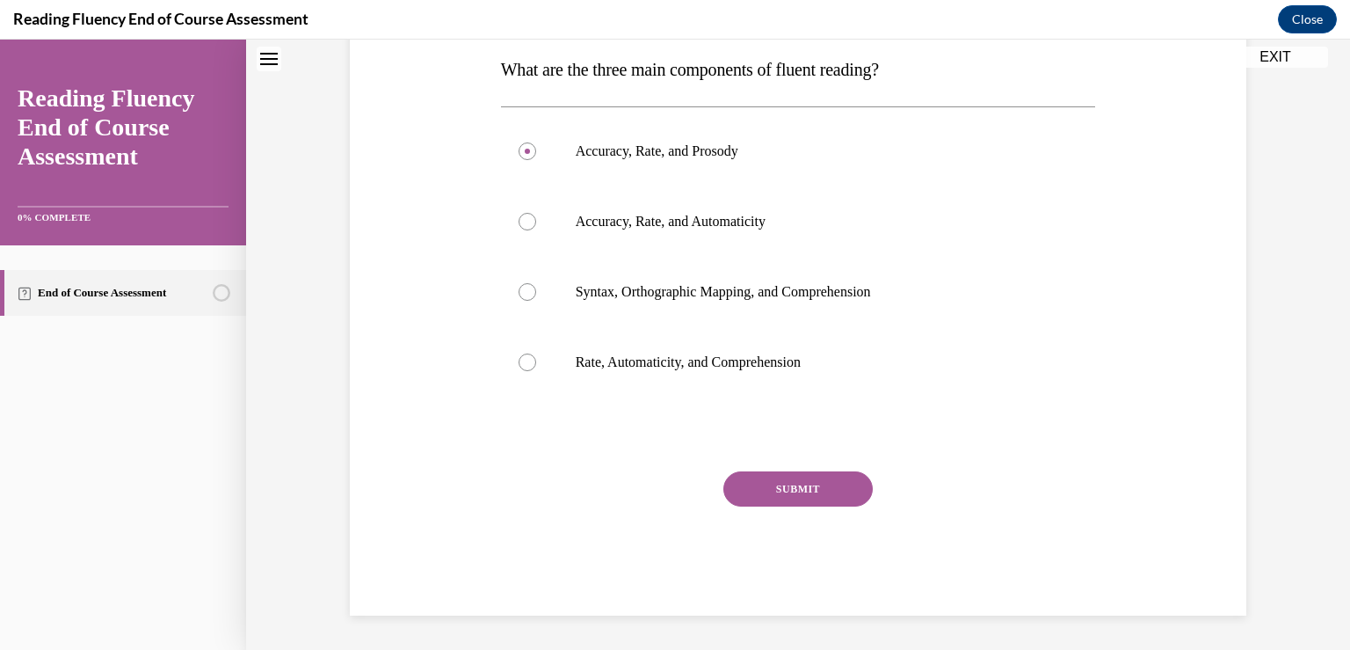
click at [766, 493] on button "SUBMIT" at bounding box center [798, 488] width 149 height 35
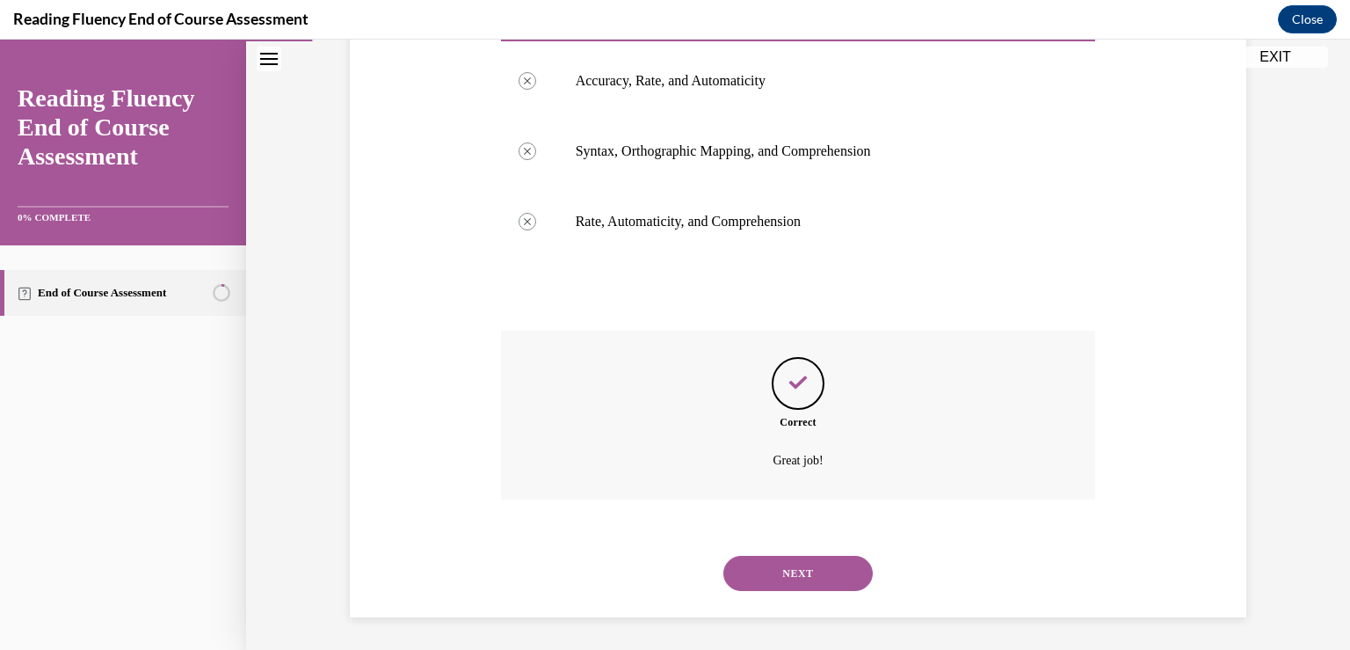
scroll to position [427, 0]
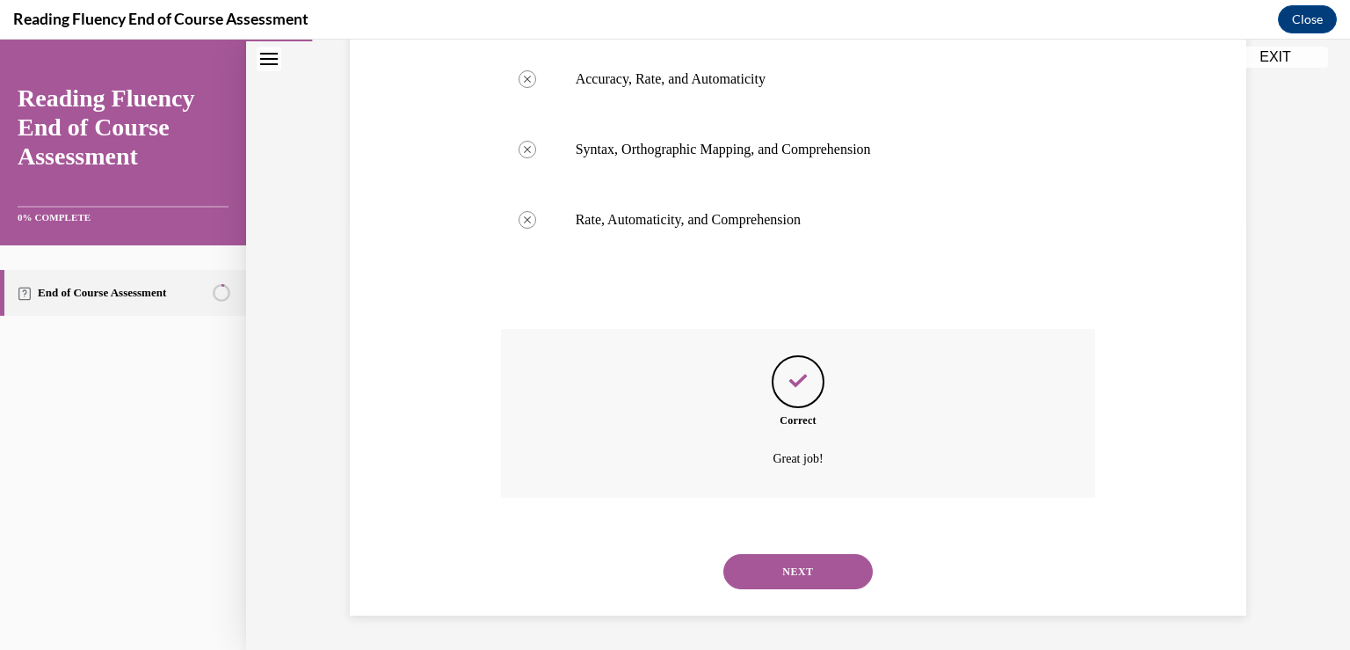
click at [799, 579] on button "NEXT" at bounding box center [798, 571] width 149 height 35
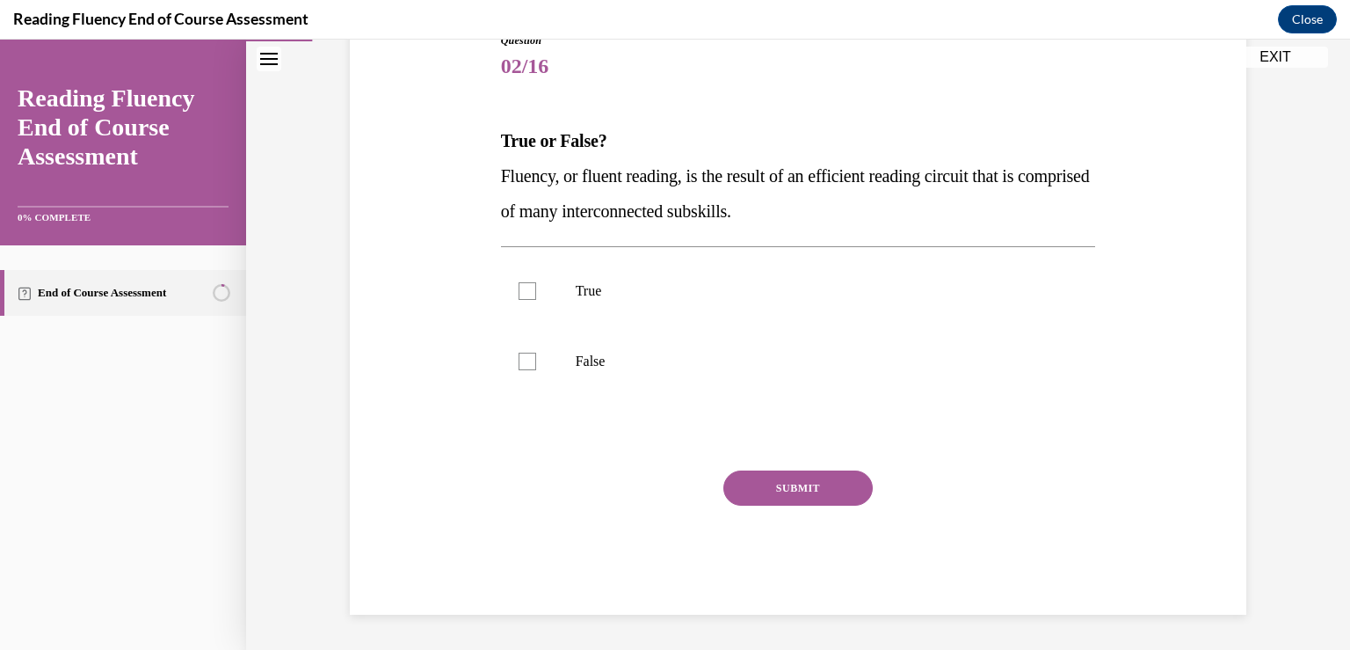
scroll to position [195, 0]
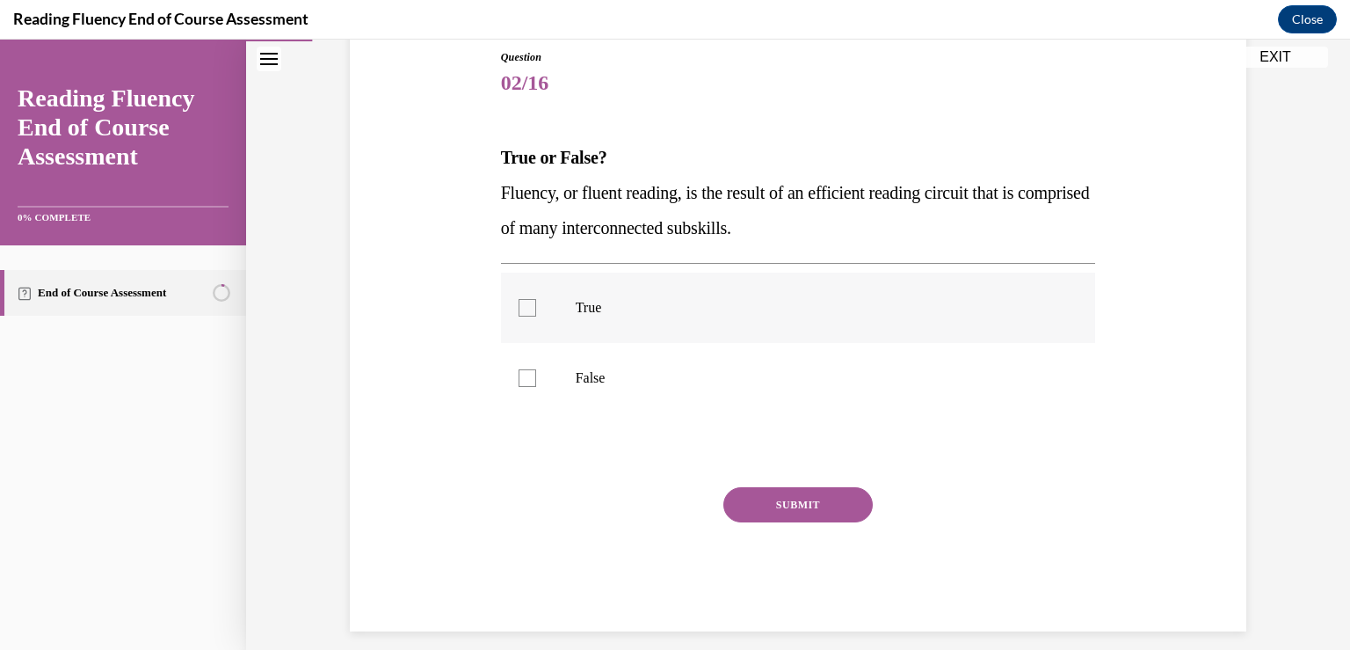
click at [528, 312] on div at bounding box center [528, 308] width 18 height 18
click at [528, 312] on input "True" at bounding box center [528, 308] width 18 height 18
checkbox input "true"
click at [751, 510] on button "SUBMIT" at bounding box center [798, 504] width 149 height 35
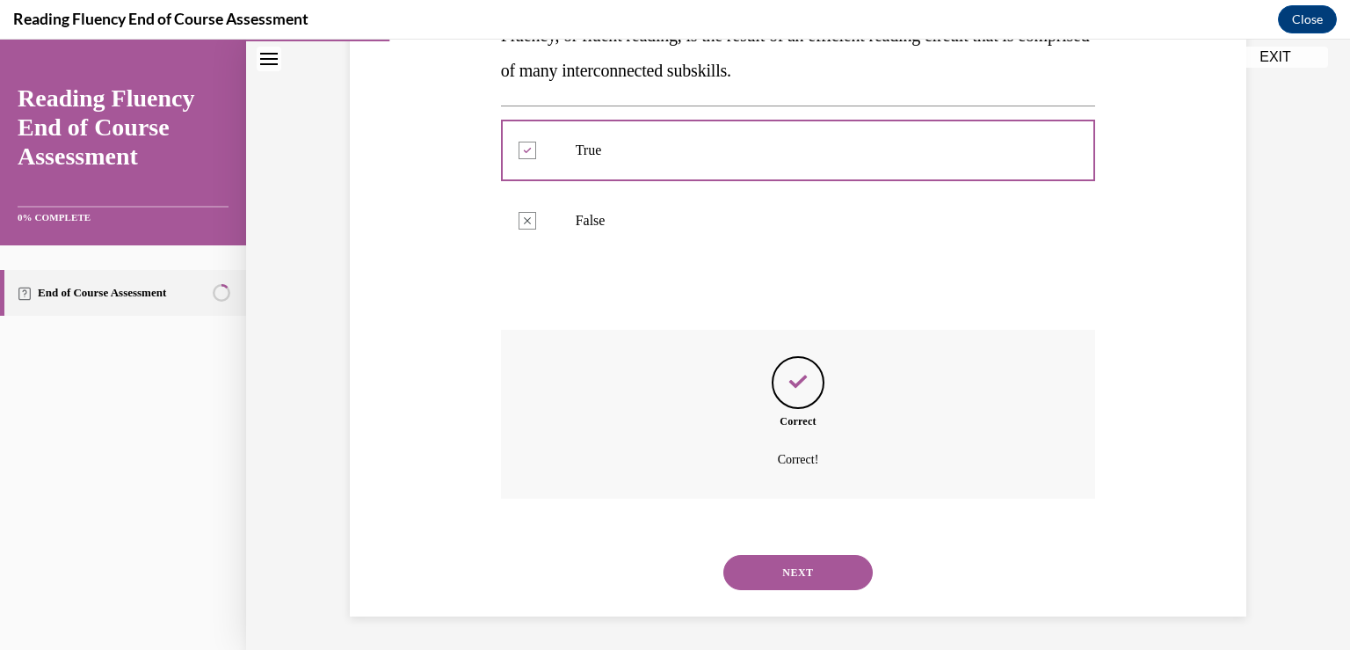
scroll to position [353, 0]
click at [784, 570] on button "NEXT" at bounding box center [798, 571] width 149 height 35
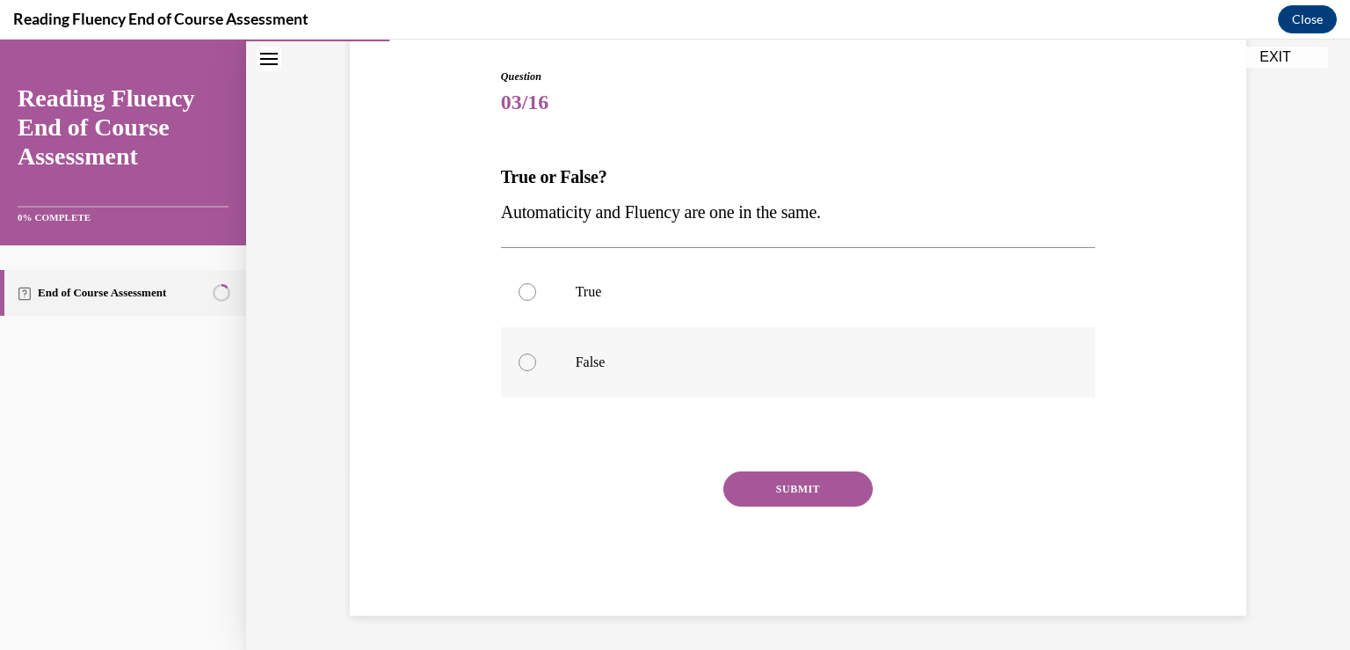
click at [533, 367] on label "False" at bounding box center [798, 362] width 595 height 70
click at [533, 367] on input "False" at bounding box center [528, 362] width 18 height 18
radio input "true"
click at [774, 491] on button "SUBMIT" at bounding box center [798, 488] width 149 height 35
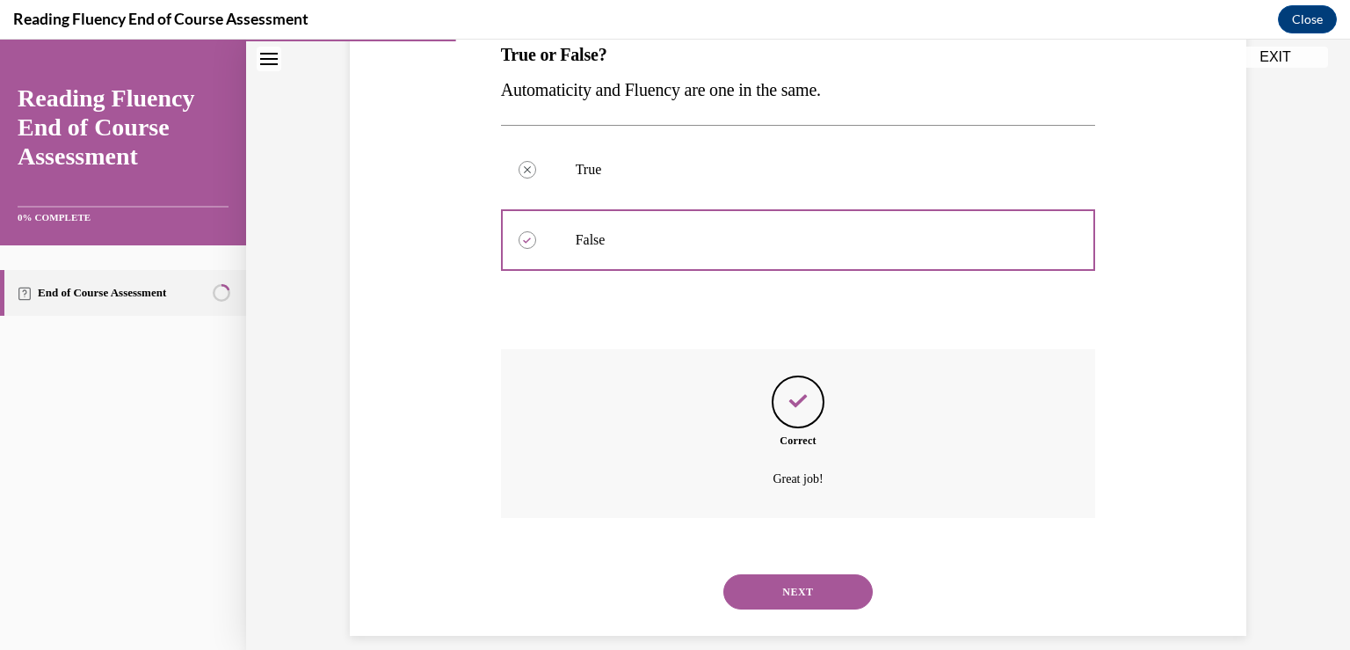
scroll to position [318, 0]
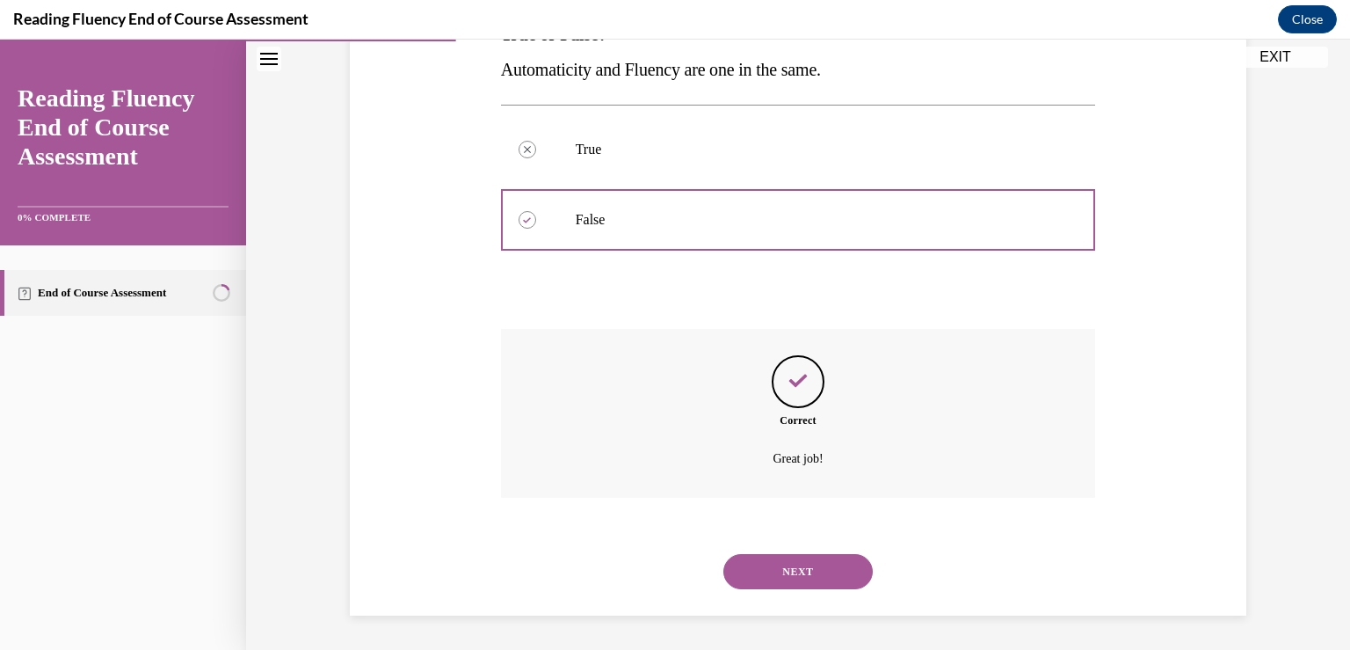
click at [760, 579] on button "NEXT" at bounding box center [798, 571] width 149 height 35
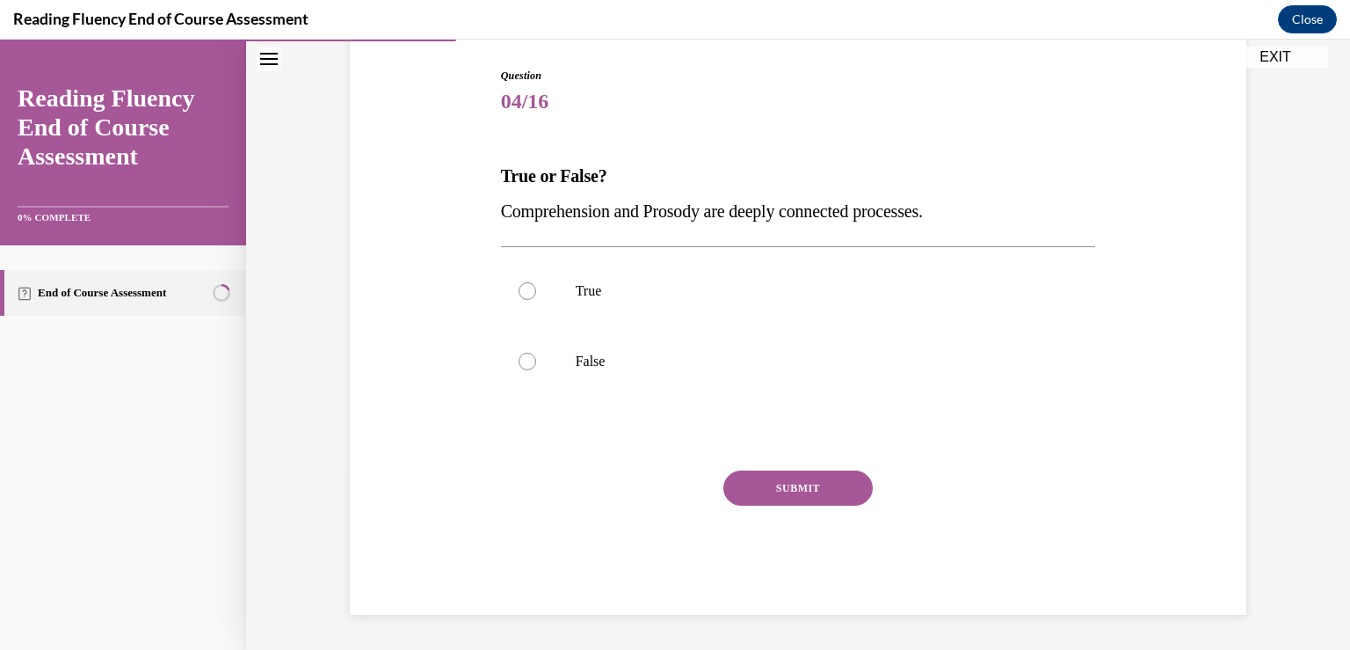
scroll to position [176, 0]
click at [519, 290] on div at bounding box center [528, 292] width 18 height 18
click at [519, 290] on input "True" at bounding box center [528, 292] width 18 height 18
radio input "true"
click at [745, 496] on button "SUBMIT" at bounding box center [798, 488] width 149 height 35
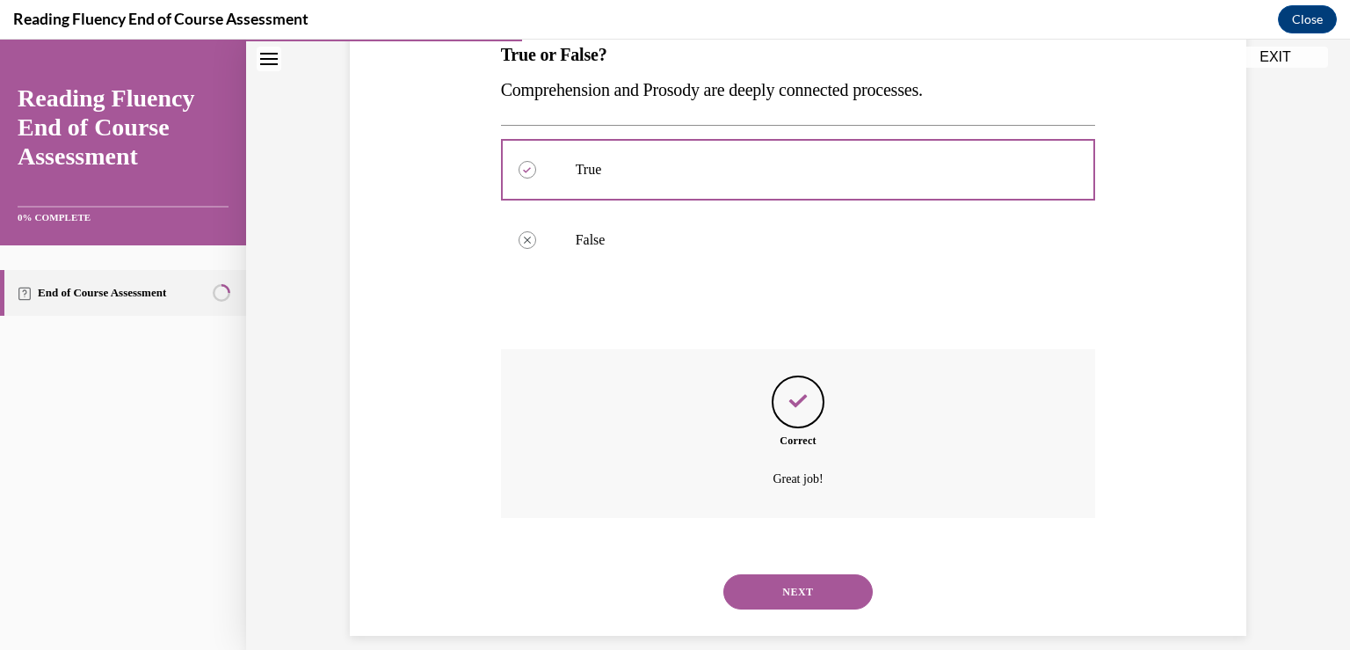
scroll to position [318, 0]
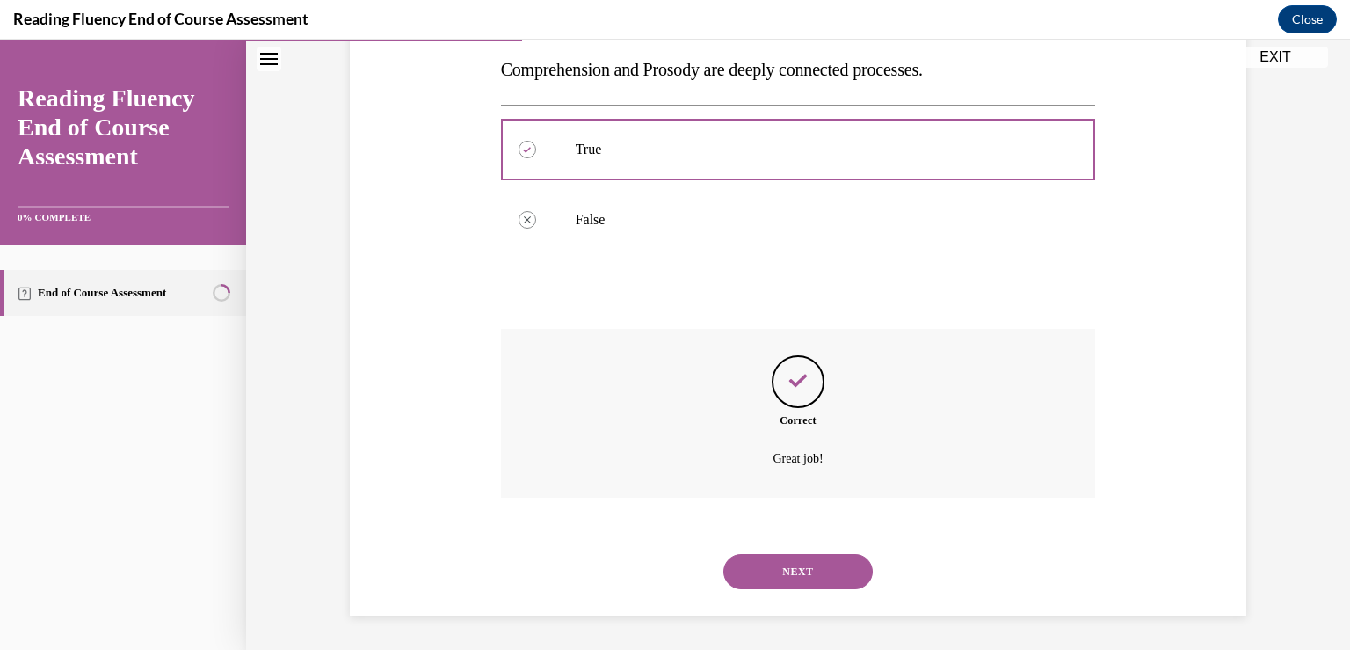
click at [756, 579] on button "NEXT" at bounding box center [798, 571] width 149 height 35
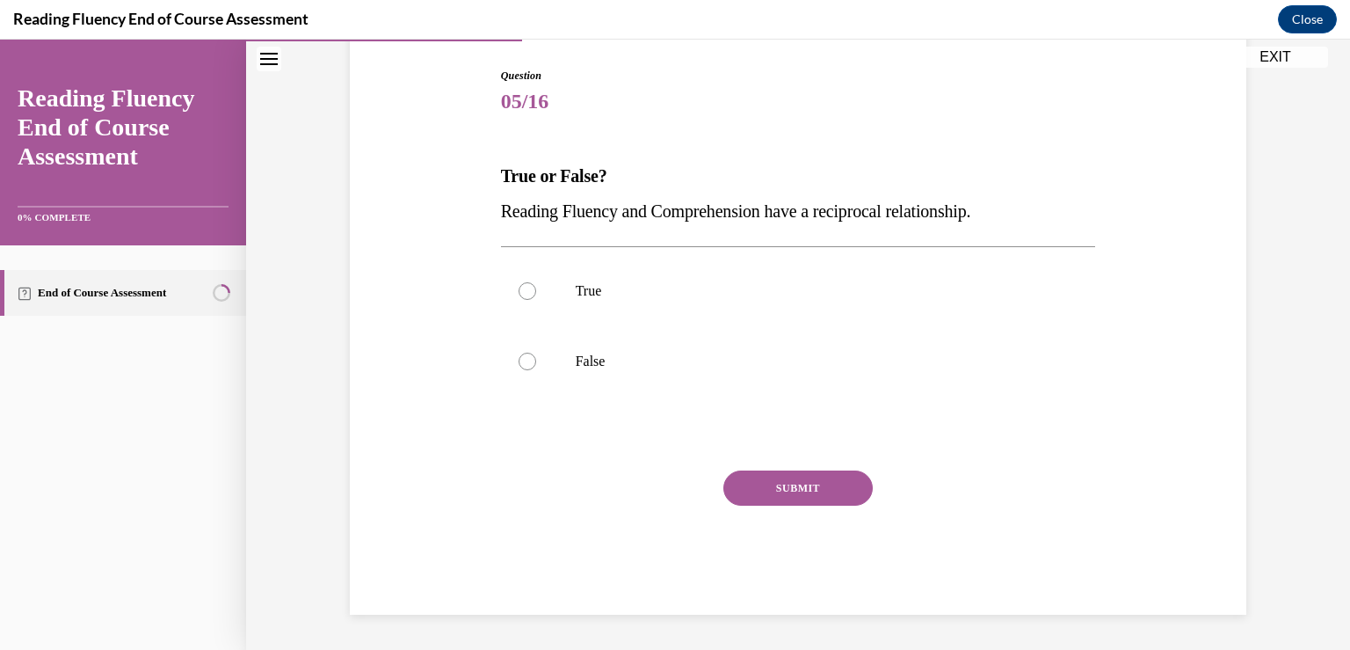
scroll to position [176, 0]
click at [519, 283] on div at bounding box center [528, 292] width 18 height 18
click at [519, 283] on input "True" at bounding box center [528, 292] width 18 height 18
radio input "true"
click at [745, 486] on button "SUBMIT" at bounding box center [798, 488] width 149 height 35
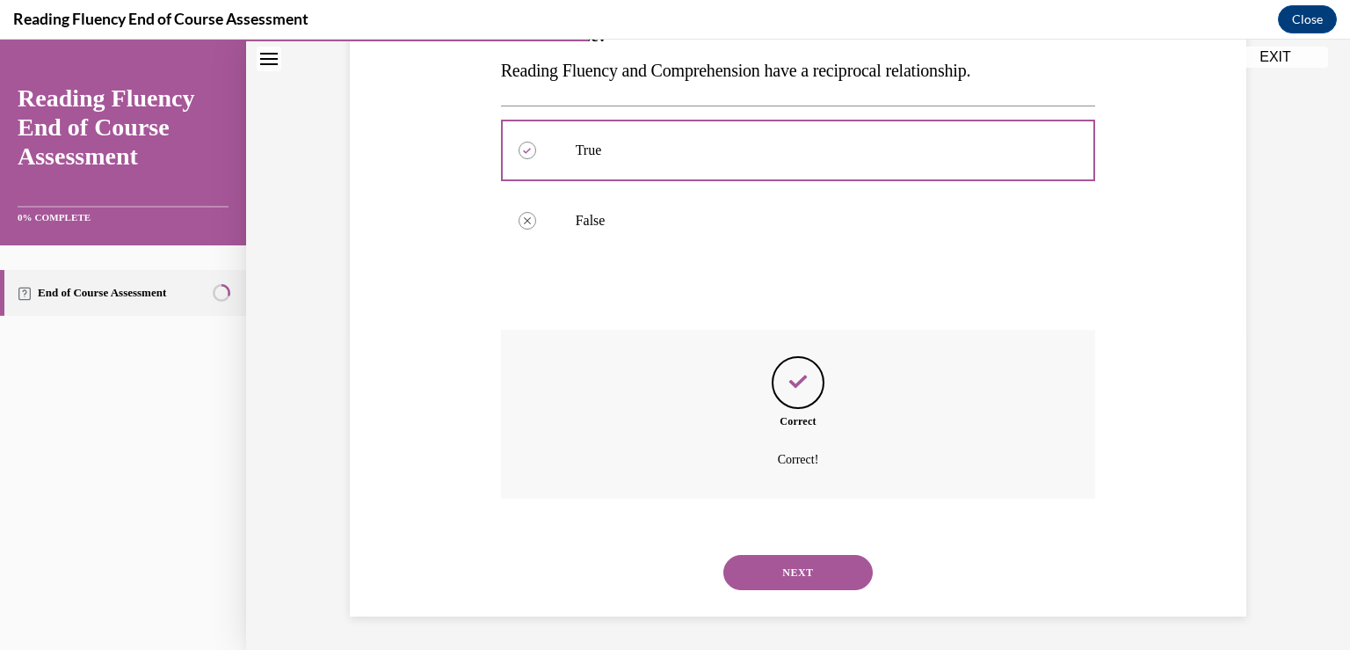
scroll to position [318, 0]
click at [761, 584] on button "NEXT" at bounding box center [798, 571] width 149 height 35
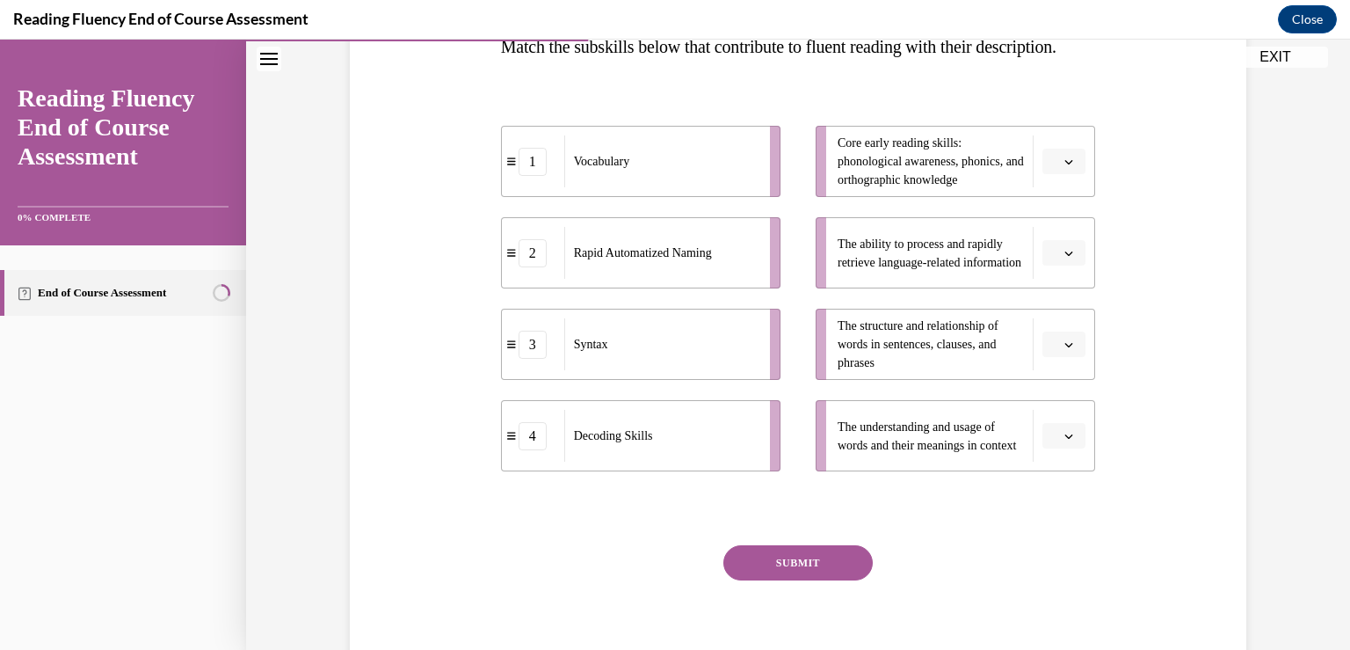
scroll to position [307, 0]
click at [640, 186] on div "Vocabulary" at bounding box center [661, 161] width 194 height 52
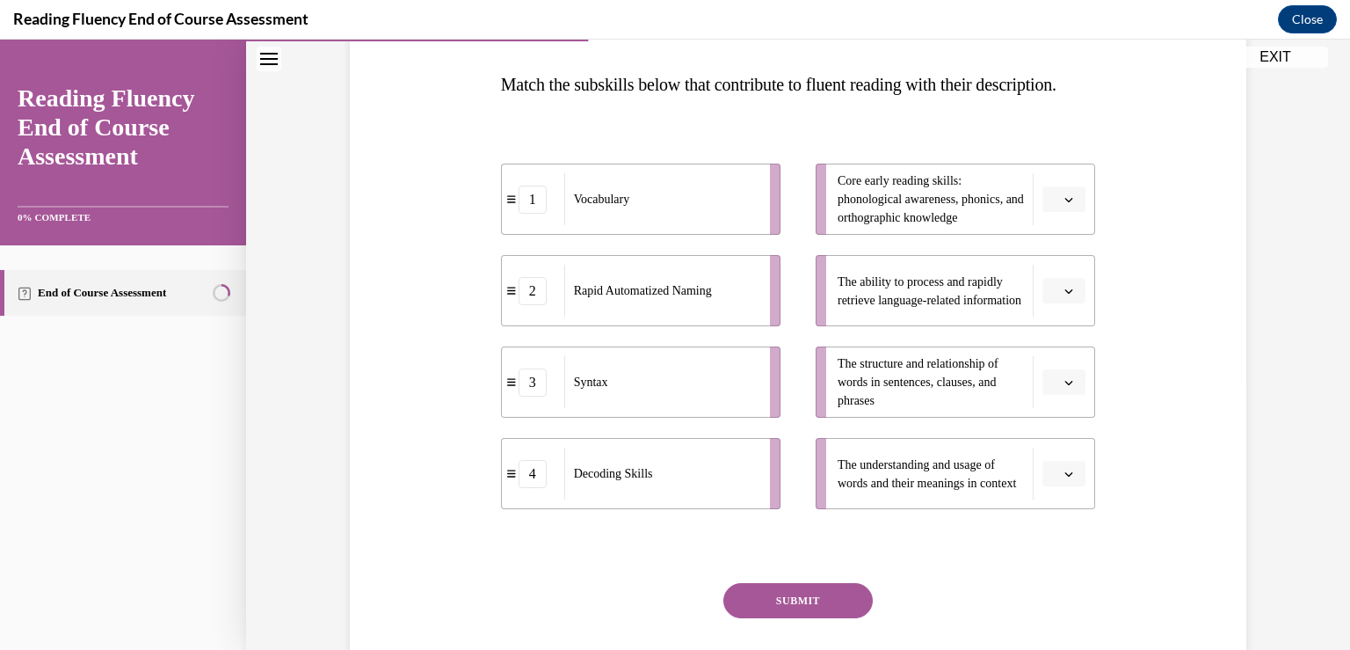
scroll to position [310, 0]
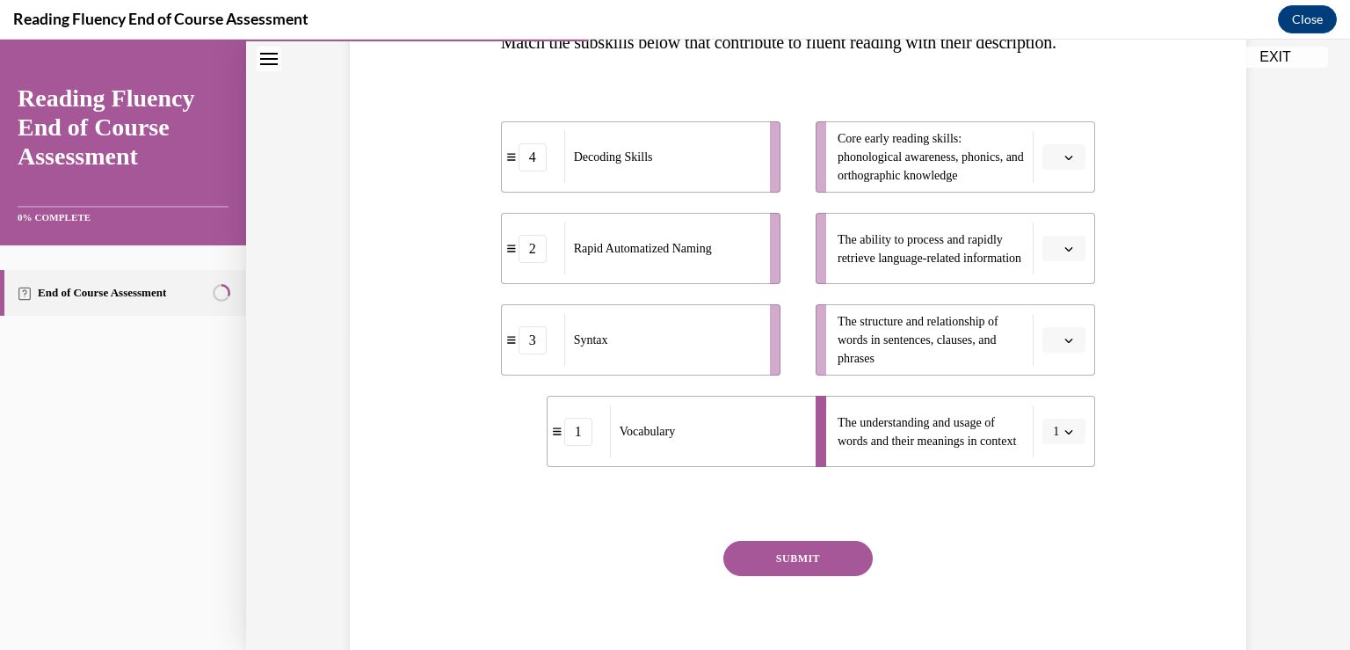
click at [644, 164] on span "Decoding Skills" at bounding box center [613, 156] width 79 height 13
click at [510, 171] on div "4" at bounding box center [533, 157] width 62 height 28
click at [619, 467] on li "1 Vocabulary" at bounding box center [641, 431] width 280 height 71
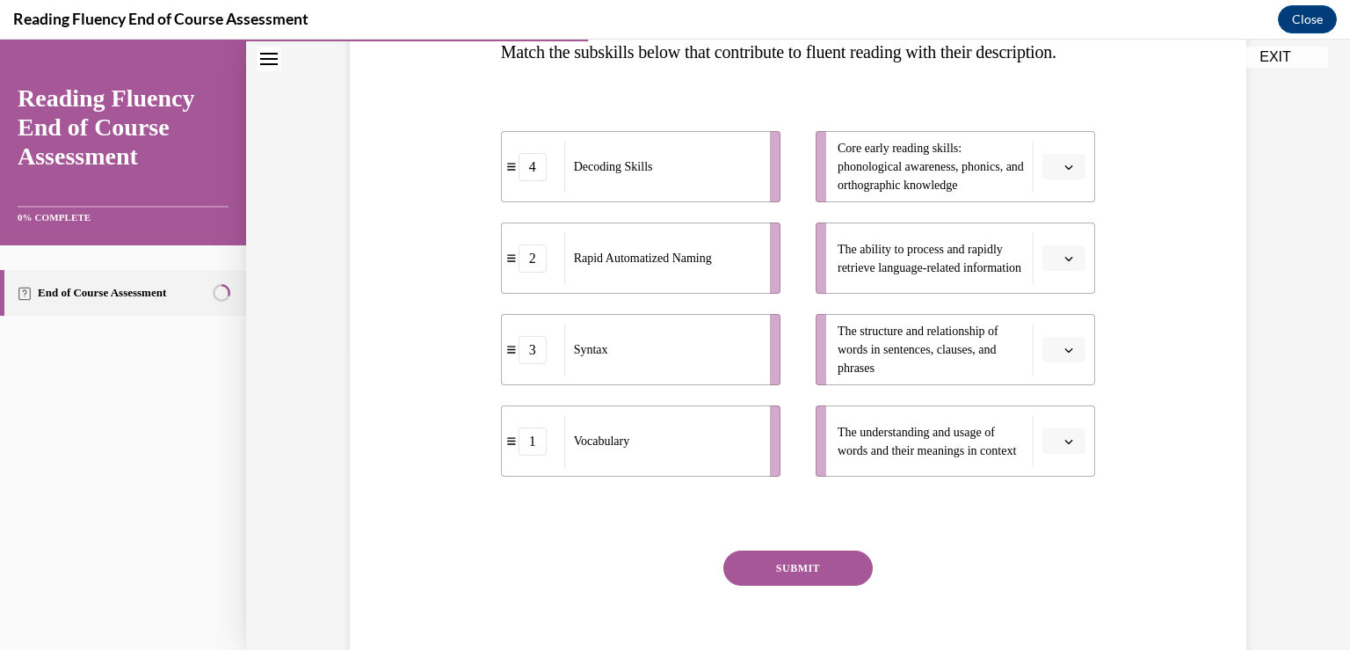
click at [1065, 171] on icon "button" at bounding box center [1069, 167] width 9 height 9
click at [1167, 295] on div "Question 06/16 Match the subskills below that contribute to fluent reading with…" at bounding box center [797, 293] width 905 height 804
click at [1065, 354] on icon "button" at bounding box center [1069, 349] width 9 height 9
click at [1058, 521] on div "3" at bounding box center [1056, 529] width 44 height 35
click at [1065, 263] on icon "button" at bounding box center [1069, 258] width 9 height 9
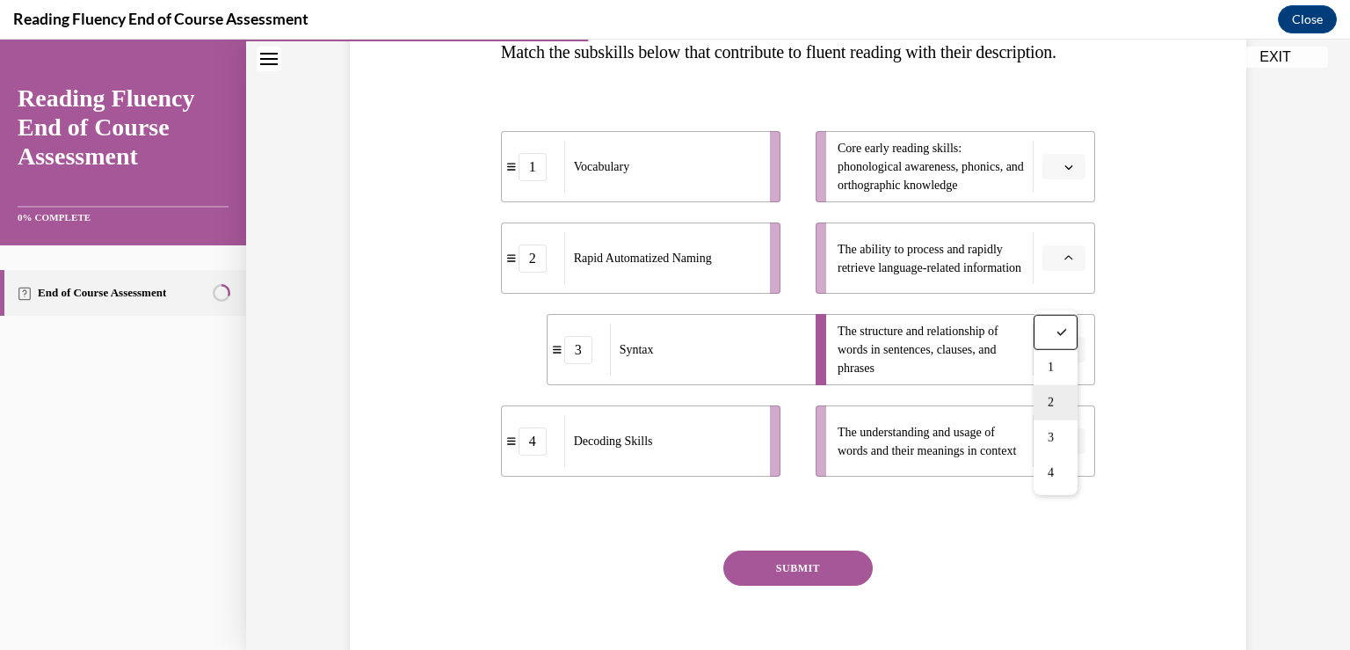
click at [1058, 395] on div "2" at bounding box center [1056, 402] width 44 height 35
click at [1065, 446] on icon "button" at bounding box center [1069, 441] width 9 height 9
click at [1052, 327] on span "1" at bounding box center [1051, 331] width 6 height 14
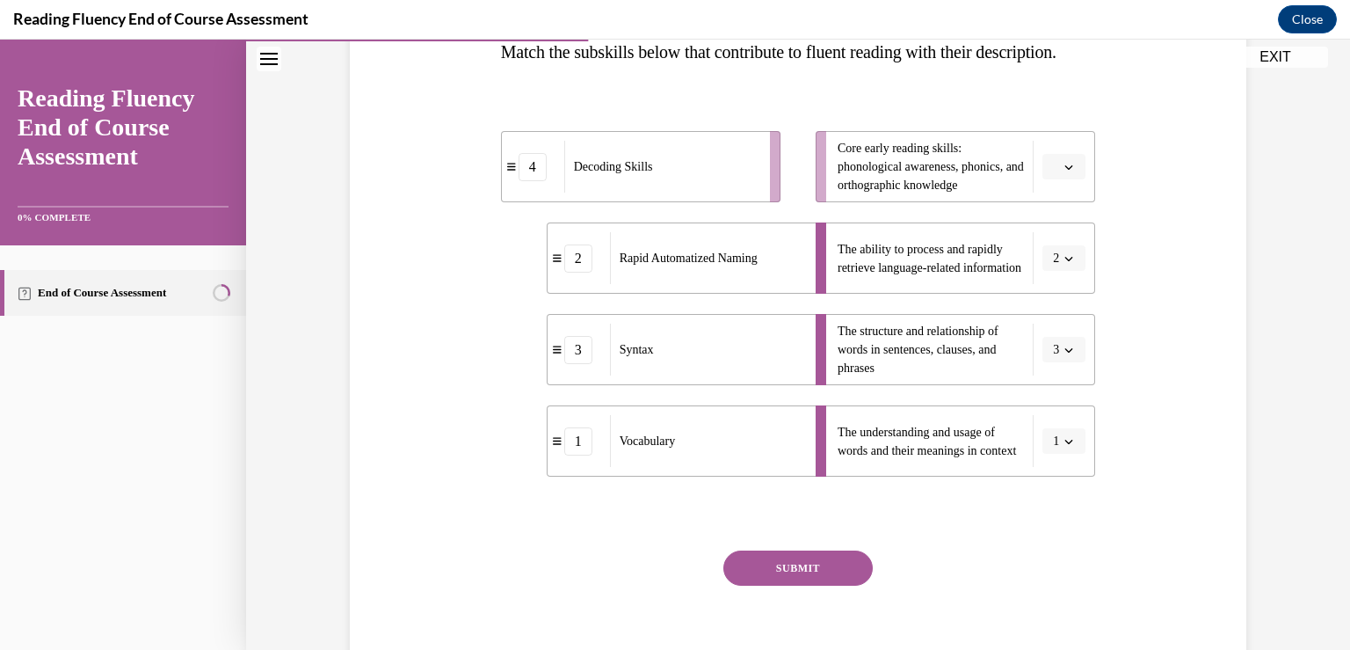
click at [1065, 171] on icon "button" at bounding box center [1069, 167] width 9 height 9
click at [1062, 381] on div "4" at bounding box center [1056, 381] width 44 height 35
click at [798, 585] on button "SUBMIT" at bounding box center [798, 567] width 149 height 35
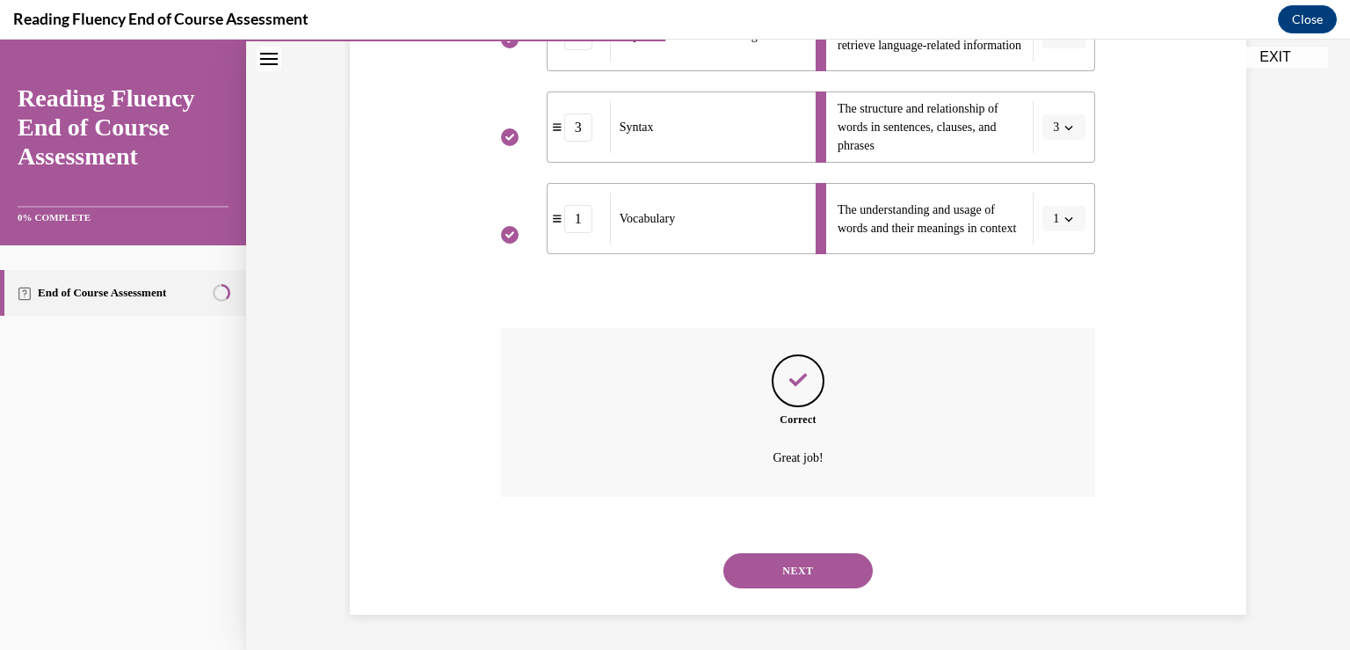
scroll to position [557, 0]
click at [801, 577] on button "NEXT" at bounding box center [798, 570] width 149 height 35
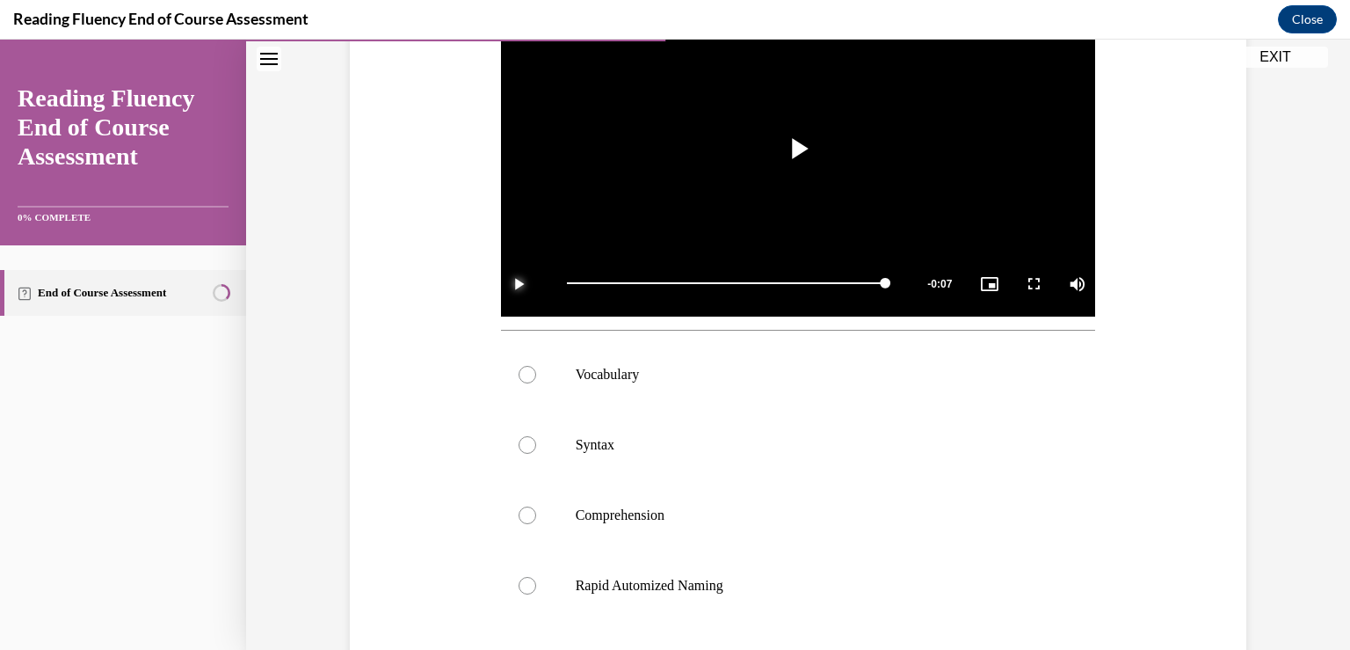
scroll to position [457, 0]
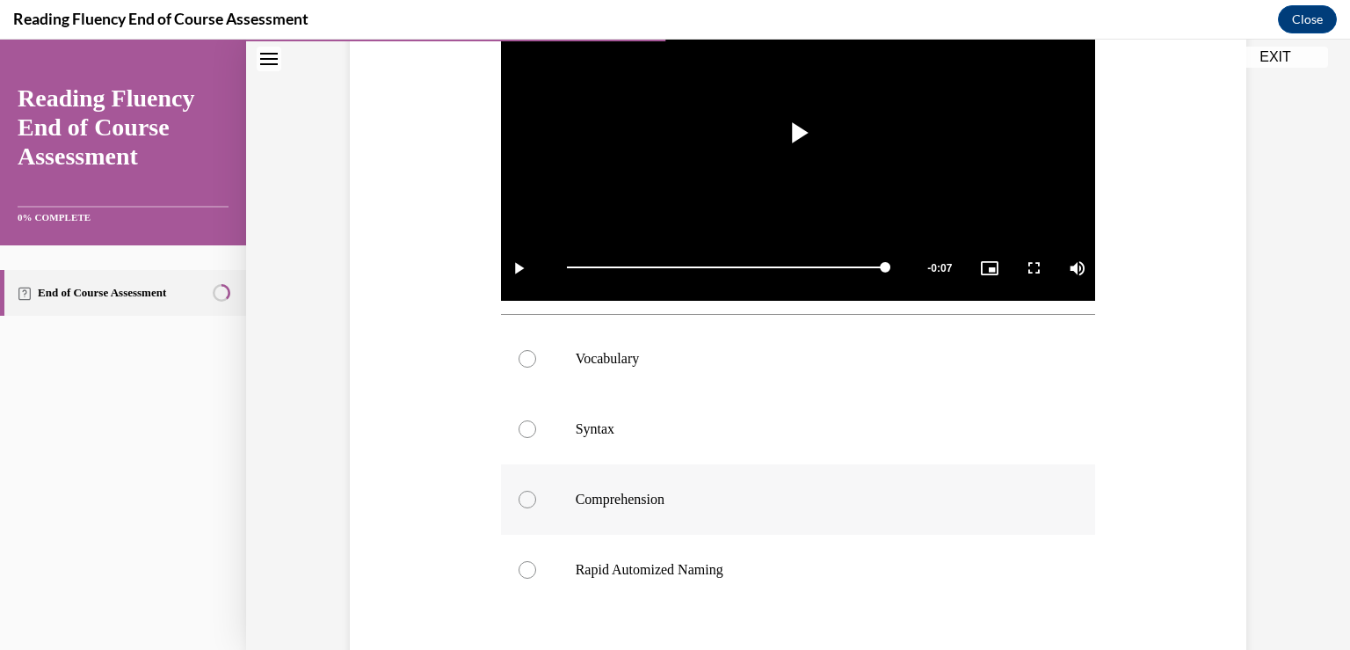
click at [534, 491] on label "Comprehension" at bounding box center [798, 499] width 595 height 70
click at [534, 491] on input "Comprehension" at bounding box center [528, 500] width 18 height 18
radio input "true"
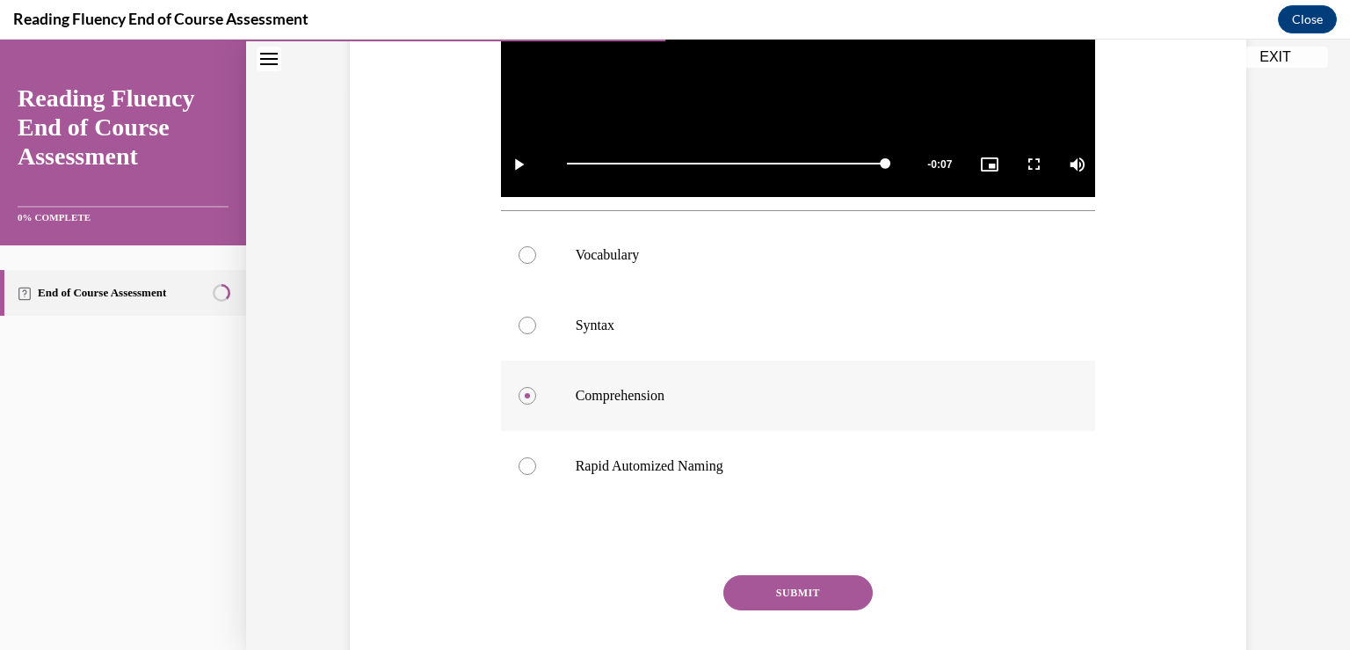
scroll to position [665, 0]
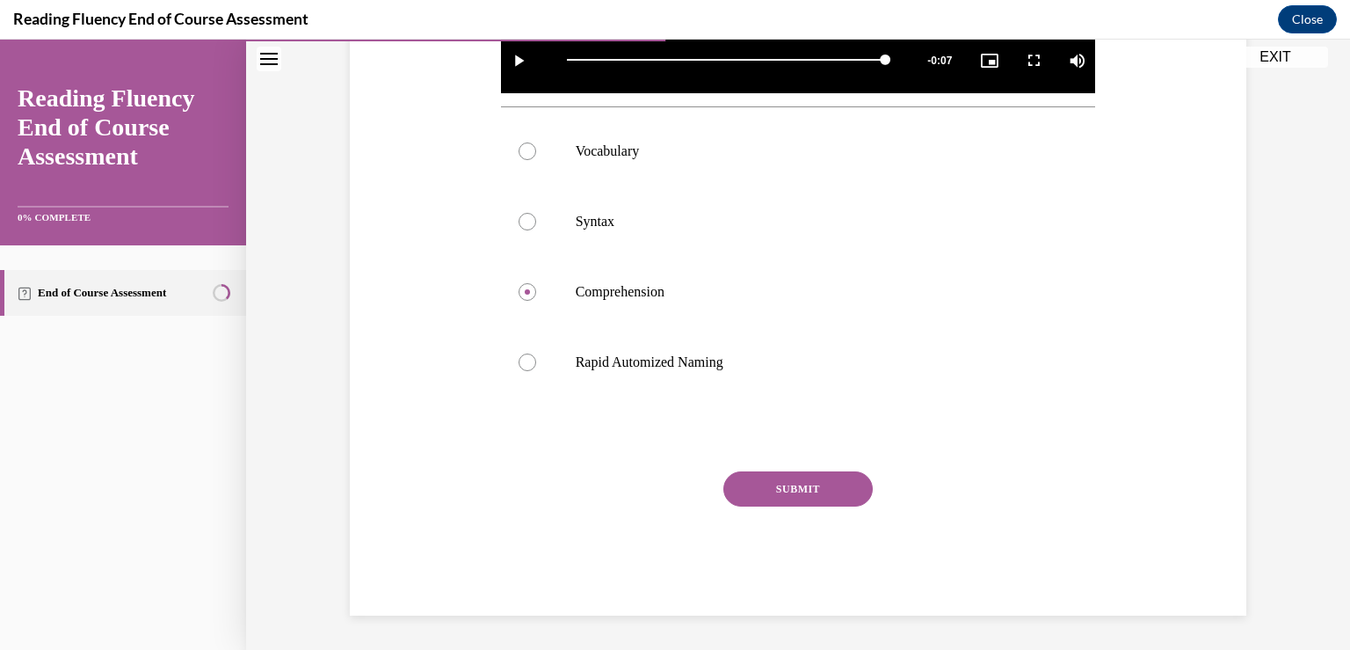
click at [777, 496] on button "SUBMIT" at bounding box center [798, 488] width 149 height 35
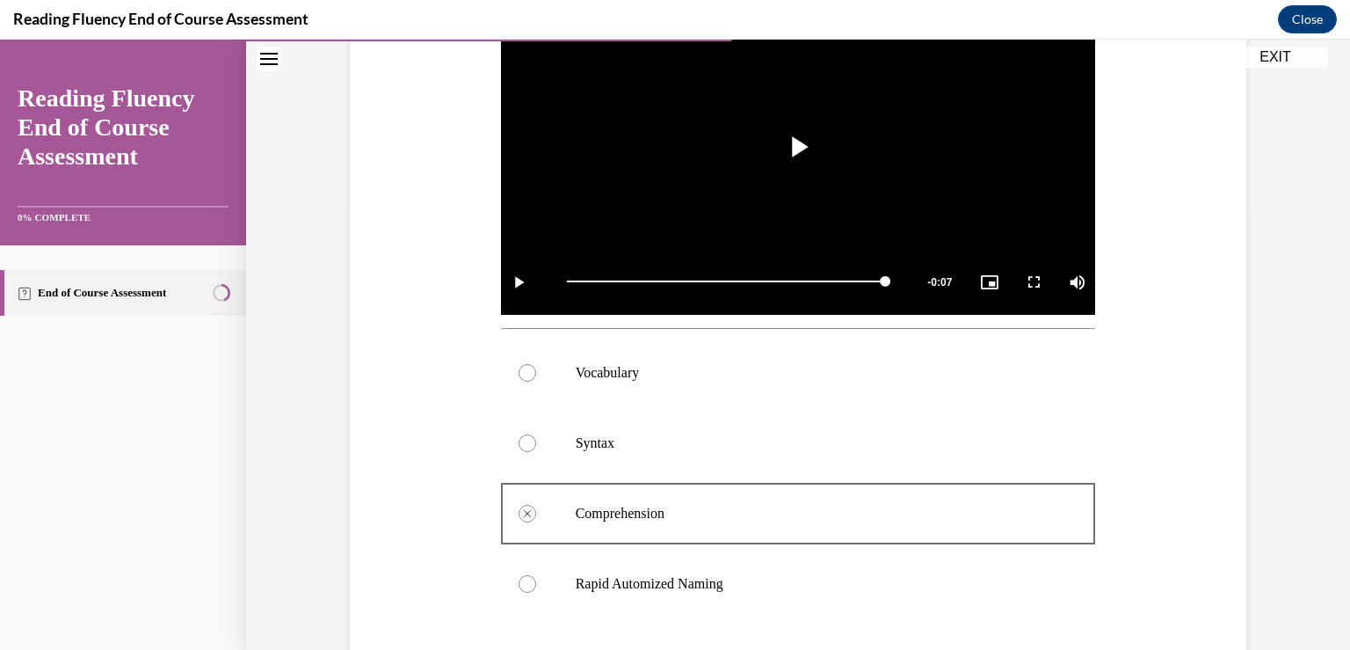
scroll to position [431, 0]
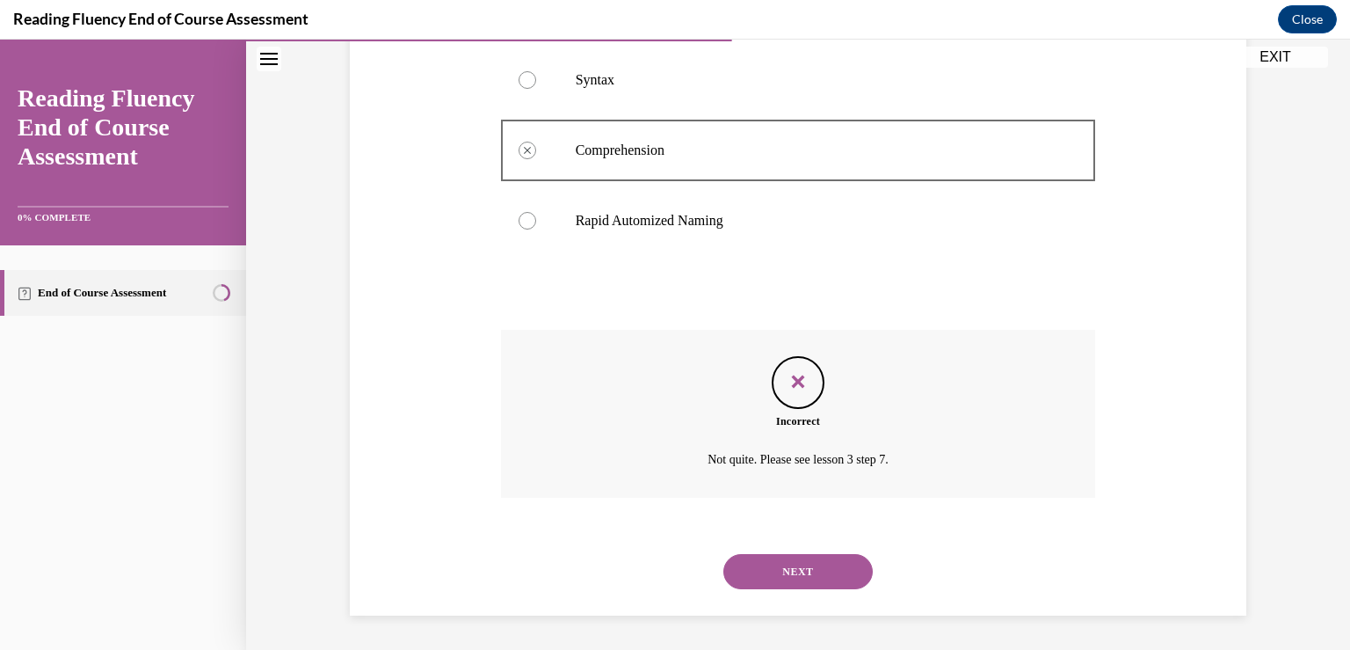
click at [767, 569] on button "NEXT" at bounding box center [798, 571] width 149 height 35
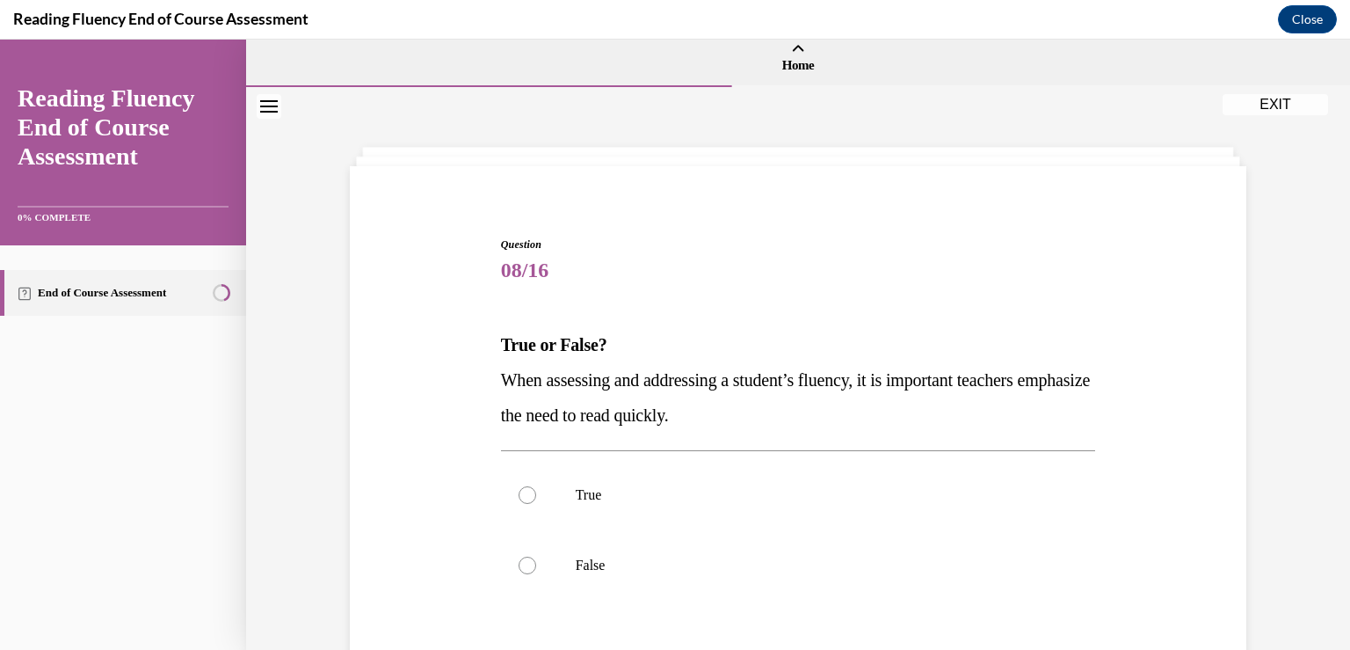
scroll to position [6, 0]
click at [519, 570] on div at bounding box center [528, 567] width 18 height 18
click at [519, 570] on input "False" at bounding box center [528, 567] width 18 height 18
radio input "true"
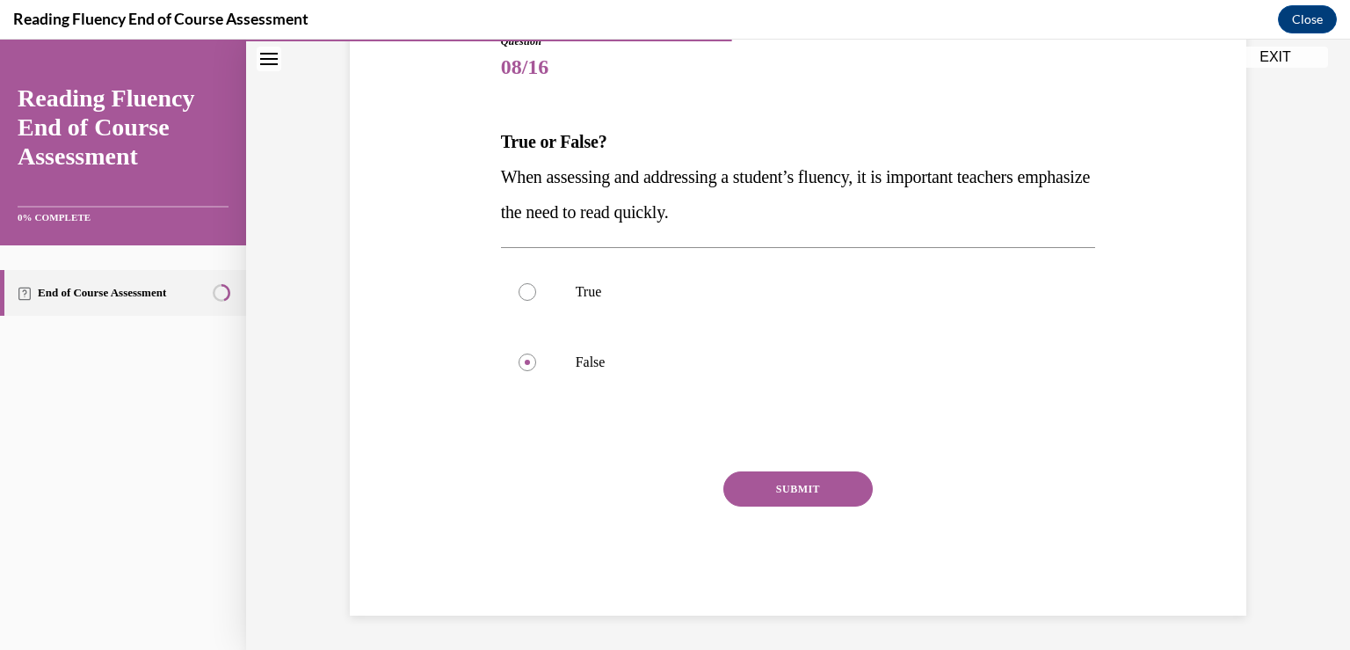
click at [773, 486] on button "SUBMIT" at bounding box center [798, 488] width 149 height 35
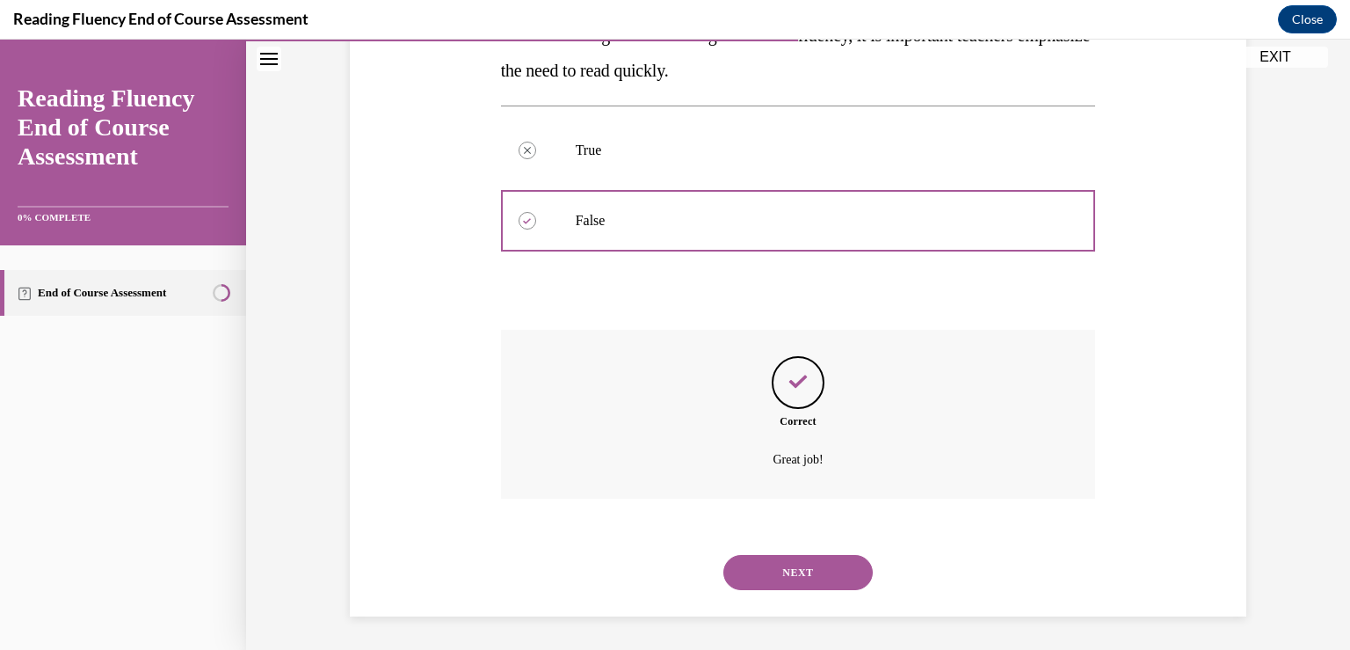
scroll to position [353, 0]
click at [745, 579] on button "NEXT" at bounding box center [798, 571] width 149 height 35
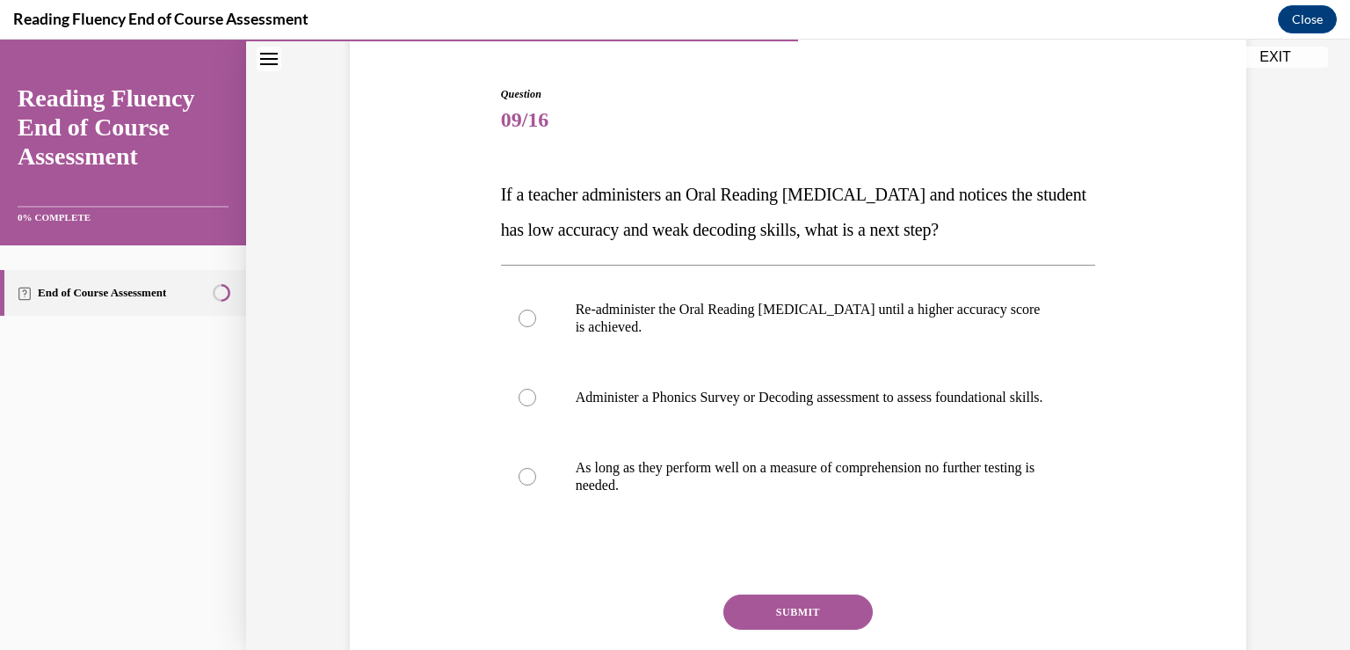
scroll to position [191, 0]
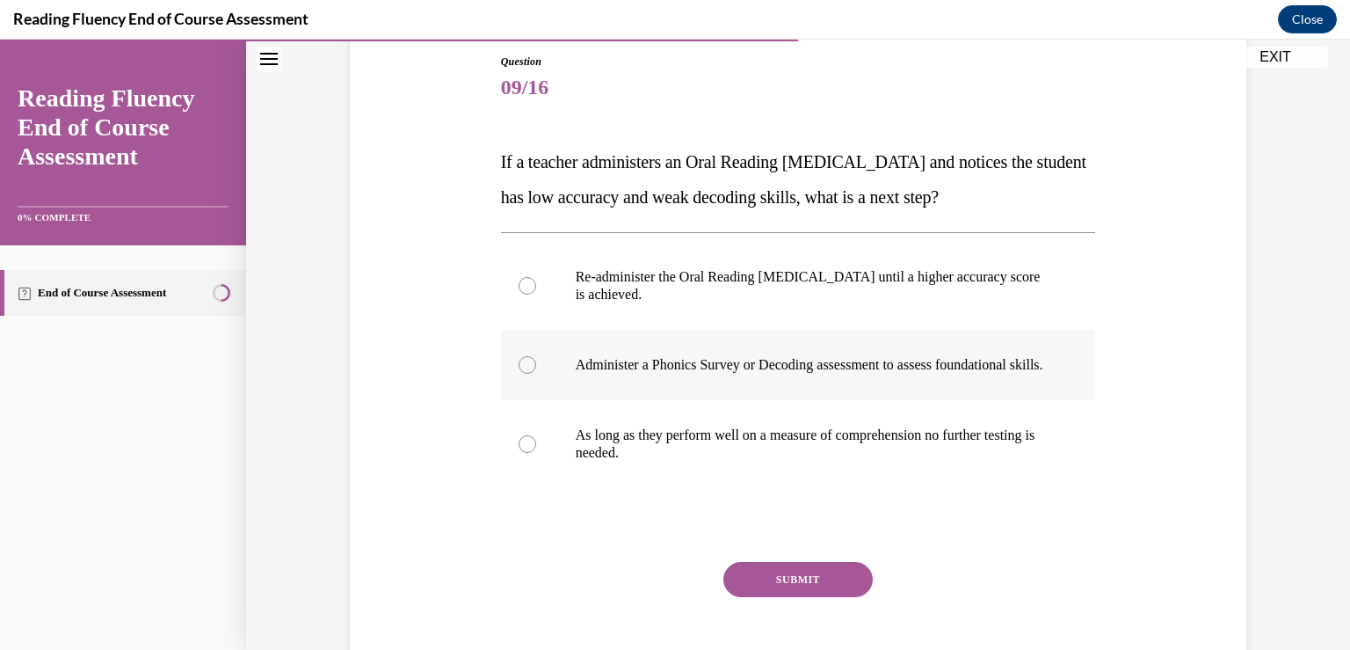
click at [526, 374] on div at bounding box center [528, 365] width 18 height 18
click at [526, 374] on input "Administer a Phonics Survey or Decoding assessment to assess foundational skill…" at bounding box center [528, 365] width 18 height 18
radio input "true"
click at [753, 593] on button "SUBMIT" at bounding box center [798, 579] width 149 height 35
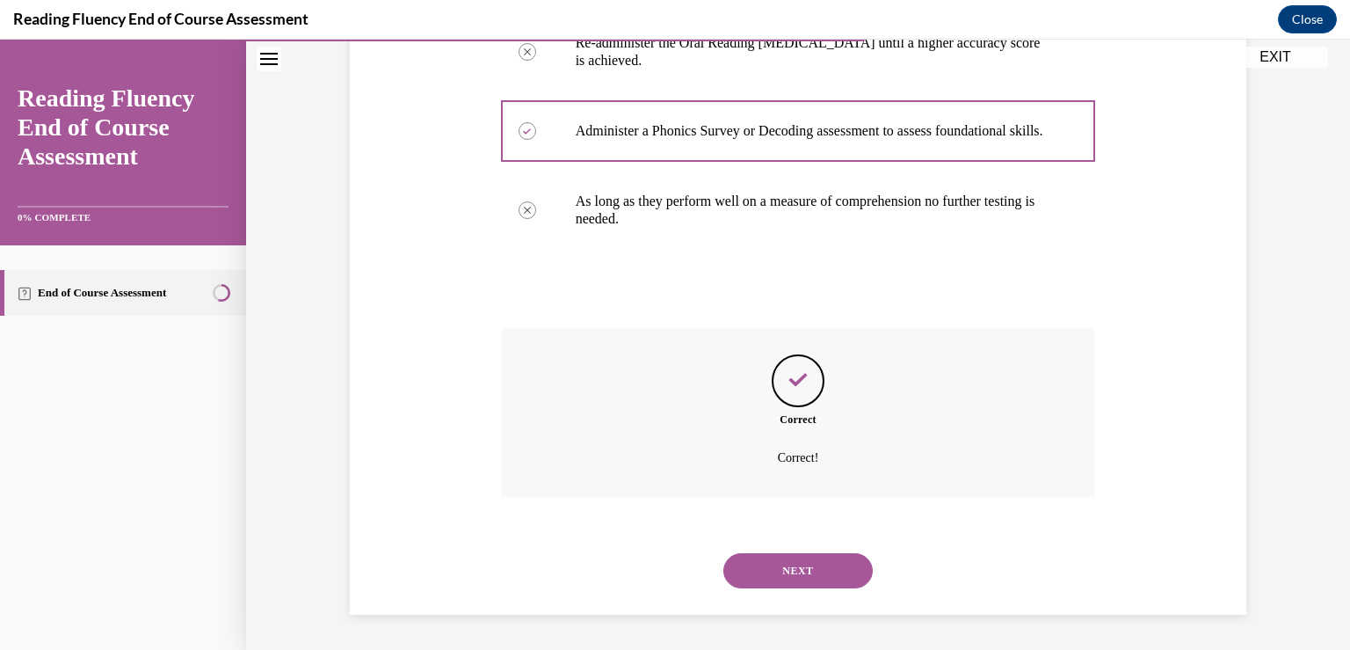
scroll to position [441, 0]
click at [756, 570] on button "NEXT" at bounding box center [798, 570] width 149 height 35
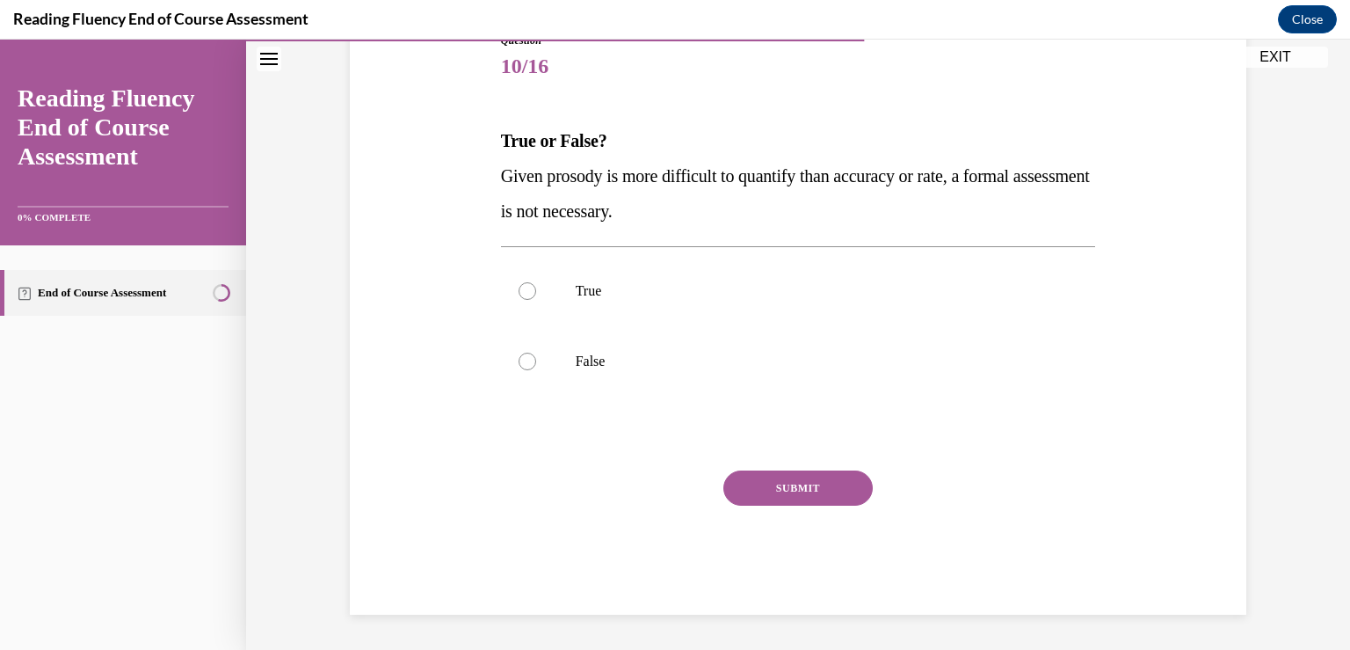
scroll to position [195, 0]
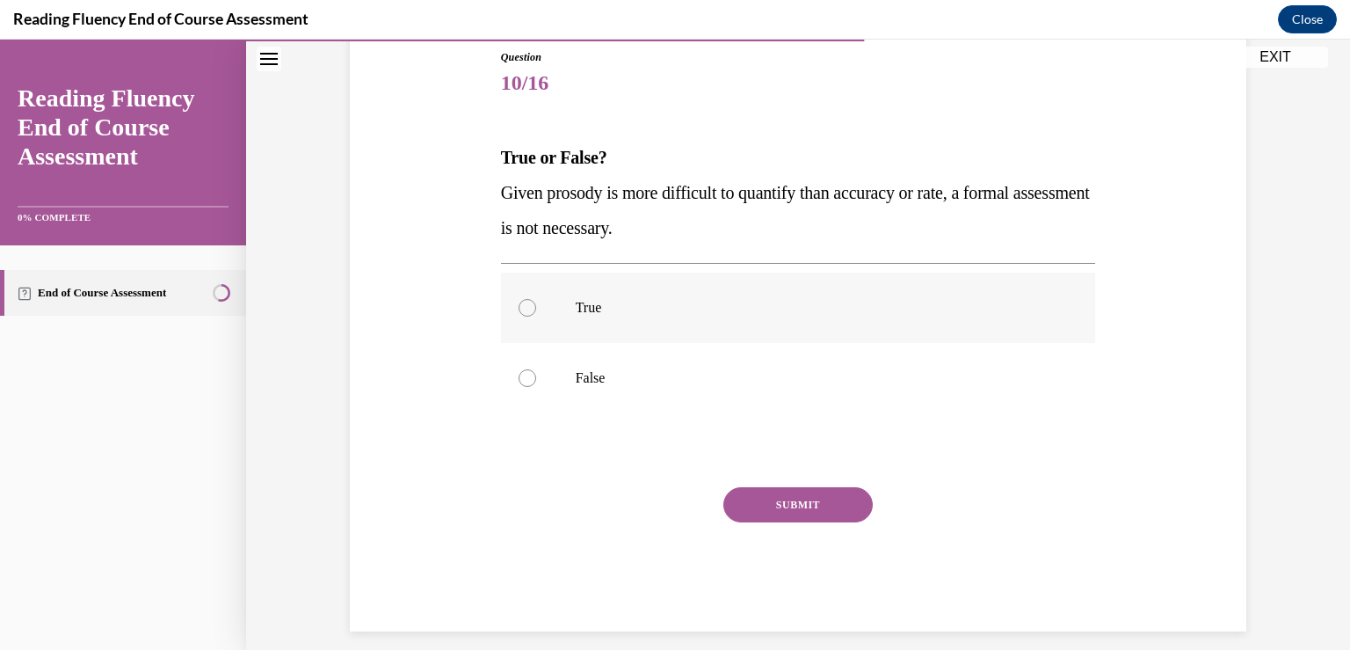
click at [520, 318] on label "True" at bounding box center [798, 308] width 595 height 70
click at [520, 316] on input "True" at bounding box center [528, 308] width 18 height 18
radio input "true"
click at [766, 510] on button "SUBMIT" at bounding box center [798, 504] width 149 height 35
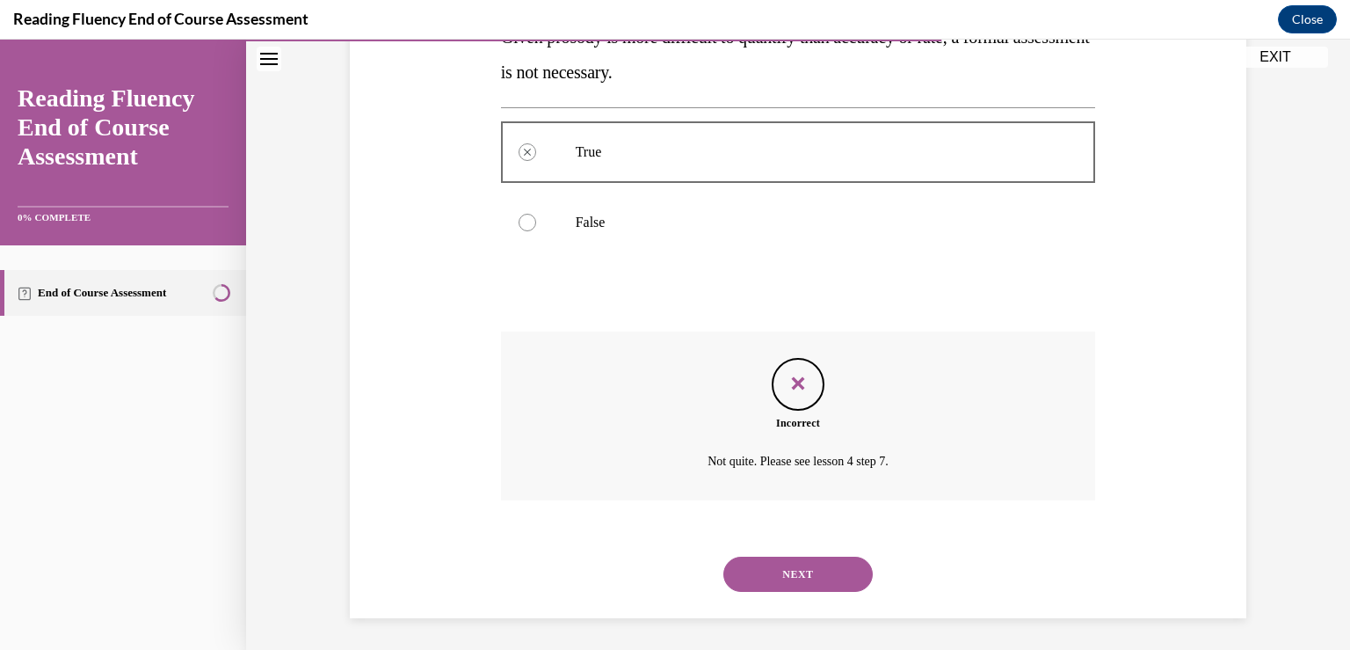
scroll to position [353, 0]
click at [764, 571] on button "NEXT" at bounding box center [798, 571] width 149 height 35
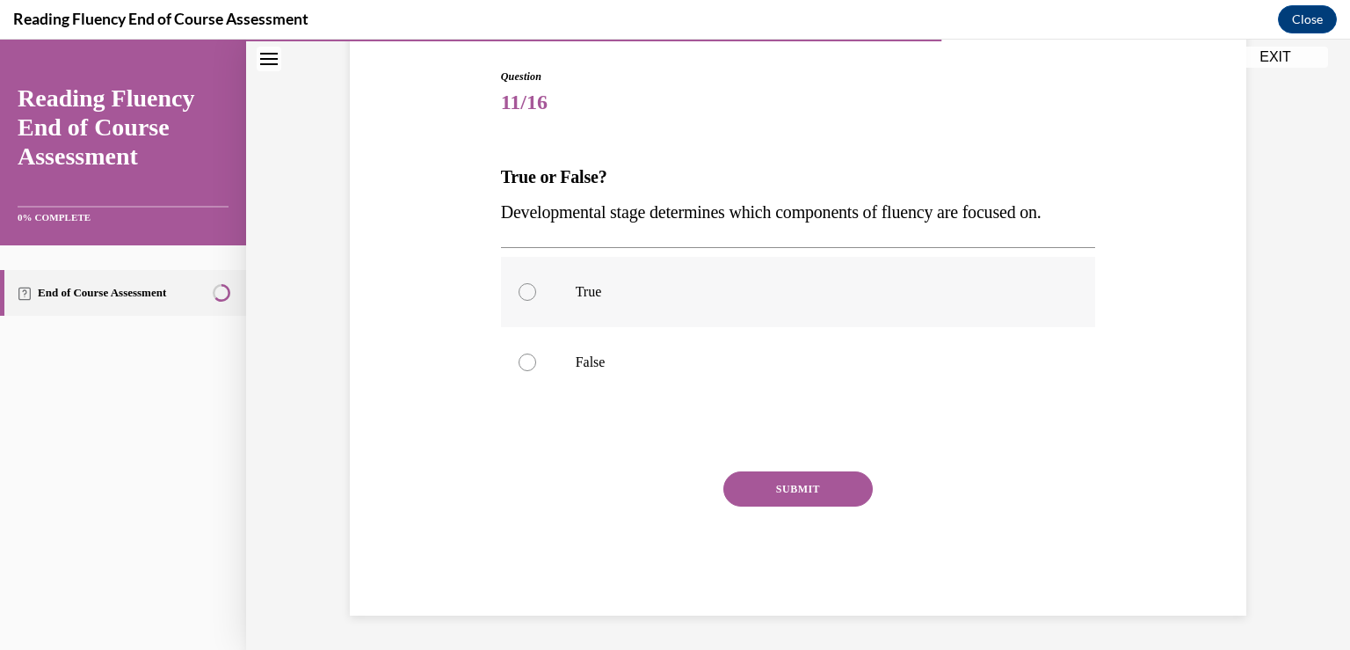
click at [519, 289] on div at bounding box center [528, 292] width 18 height 18
click at [519, 289] on input "True" at bounding box center [528, 292] width 18 height 18
radio input "true"
click at [770, 480] on button "SUBMIT" at bounding box center [798, 488] width 149 height 35
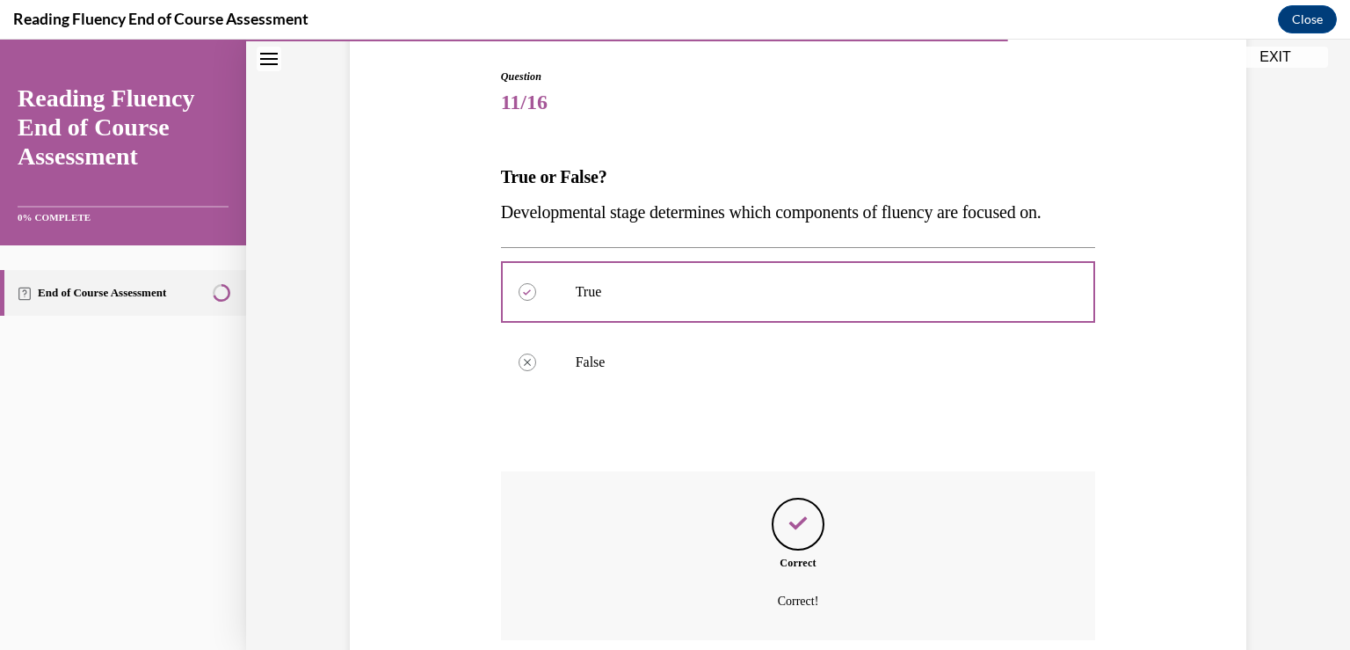
scroll to position [318, 0]
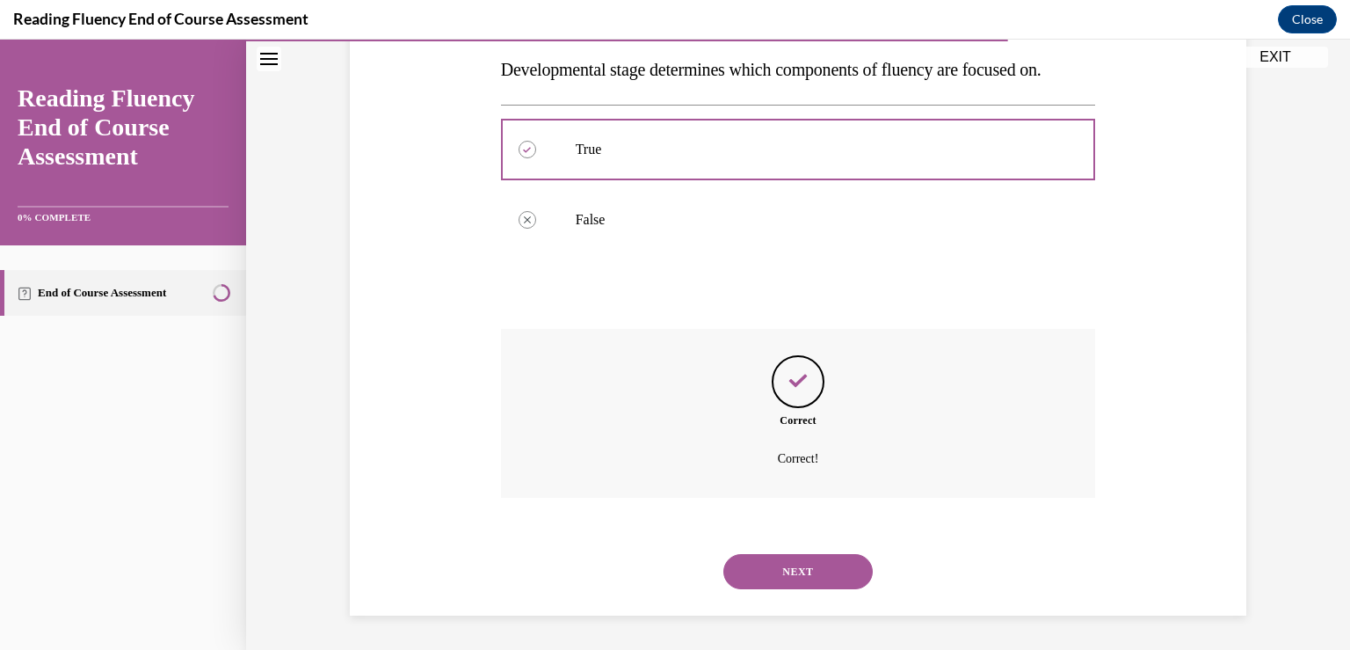
click at [760, 570] on button "NEXT" at bounding box center [798, 571] width 149 height 35
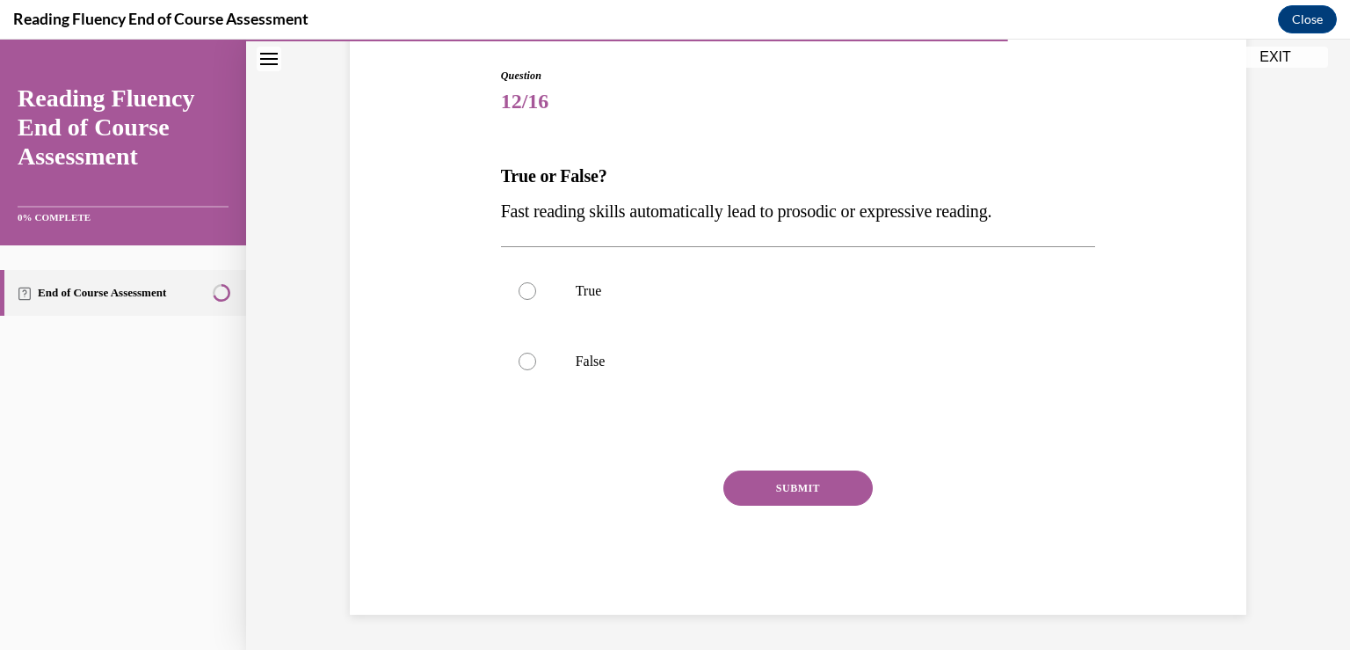
scroll to position [176, 0]
click at [501, 369] on label "False" at bounding box center [798, 362] width 595 height 70
click at [519, 369] on input "False" at bounding box center [528, 362] width 18 height 18
radio input "true"
click at [763, 490] on button "SUBMIT" at bounding box center [798, 488] width 149 height 35
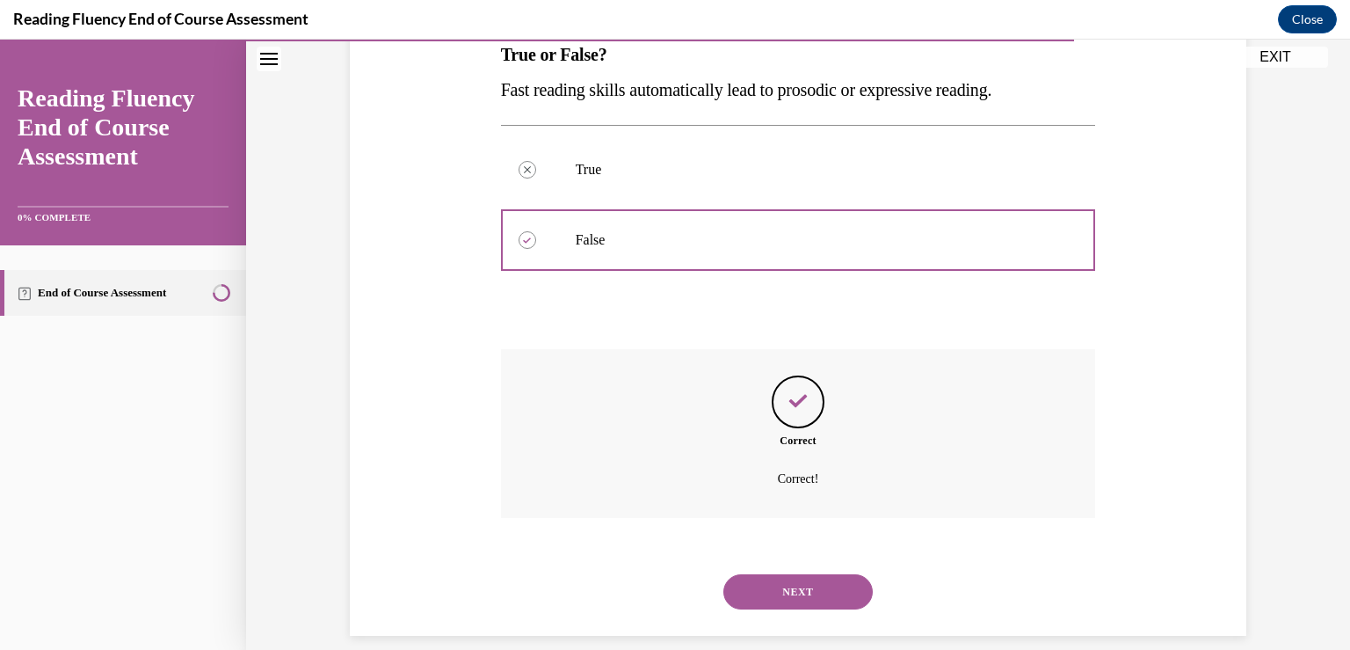
scroll to position [318, 0]
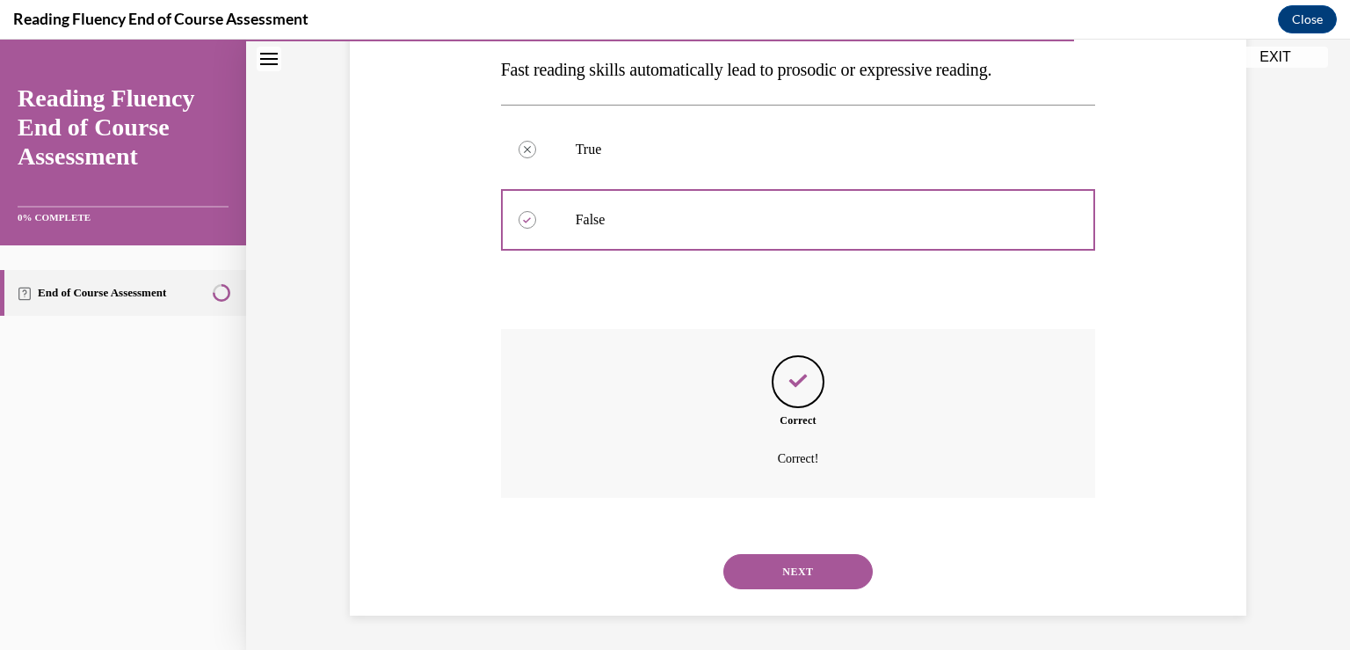
click at [744, 574] on button "NEXT" at bounding box center [798, 571] width 149 height 35
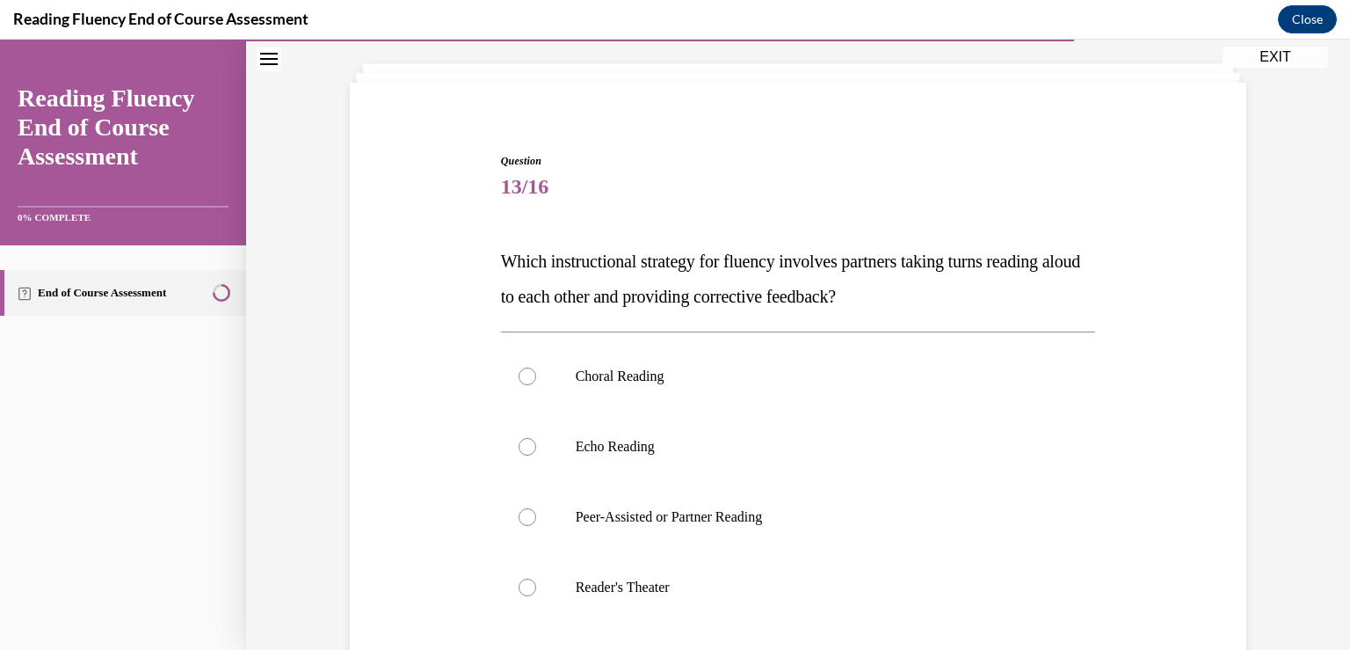
scroll to position [101, 0]
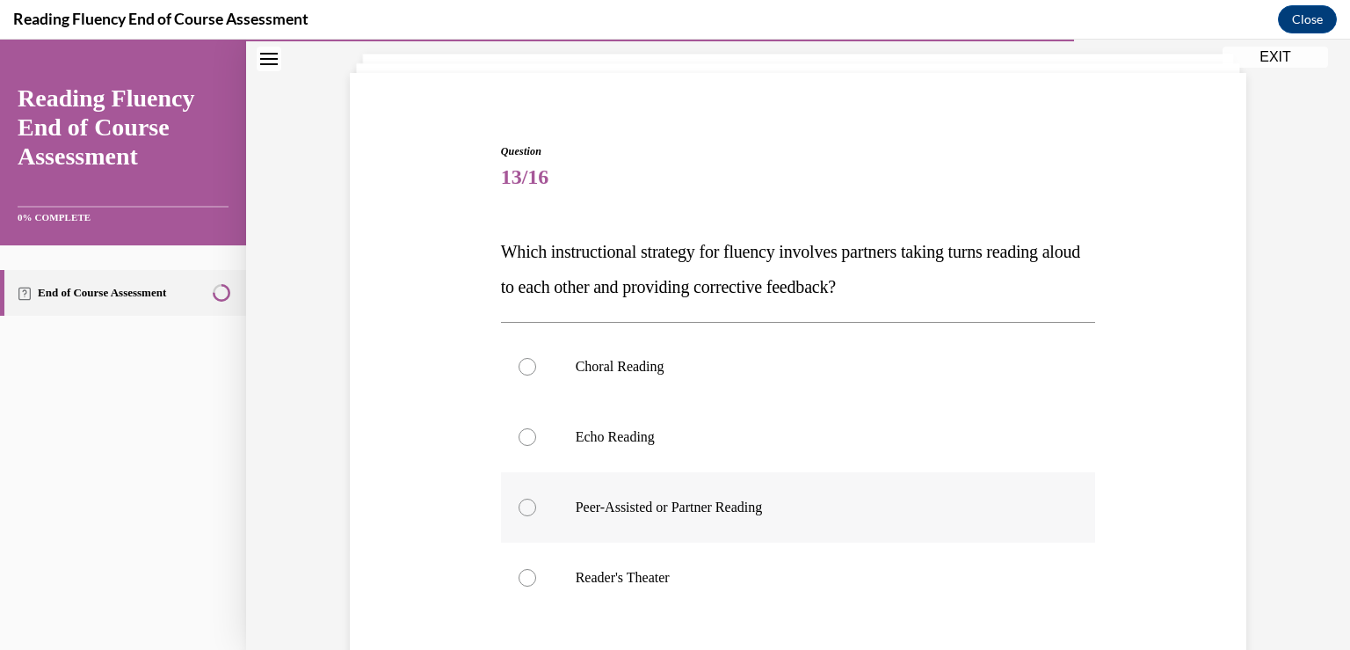
click at [525, 515] on label "Peer-Assisted or Partner Reading" at bounding box center [798, 507] width 595 height 70
click at [525, 515] on input "Peer-Assisted or Partner Reading" at bounding box center [528, 507] width 18 height 18
radio input "true"
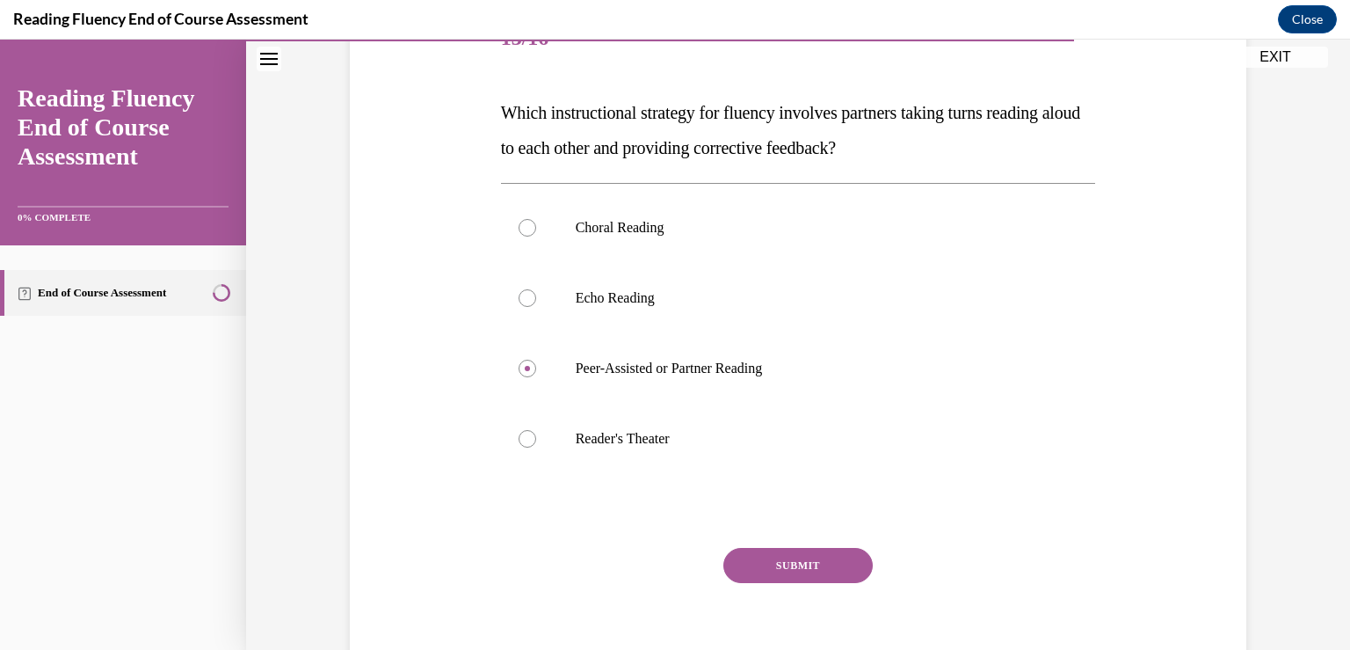
click at [762, 562] on button "SUBMIT" at bounding box center [798, 565] width 149 height 35
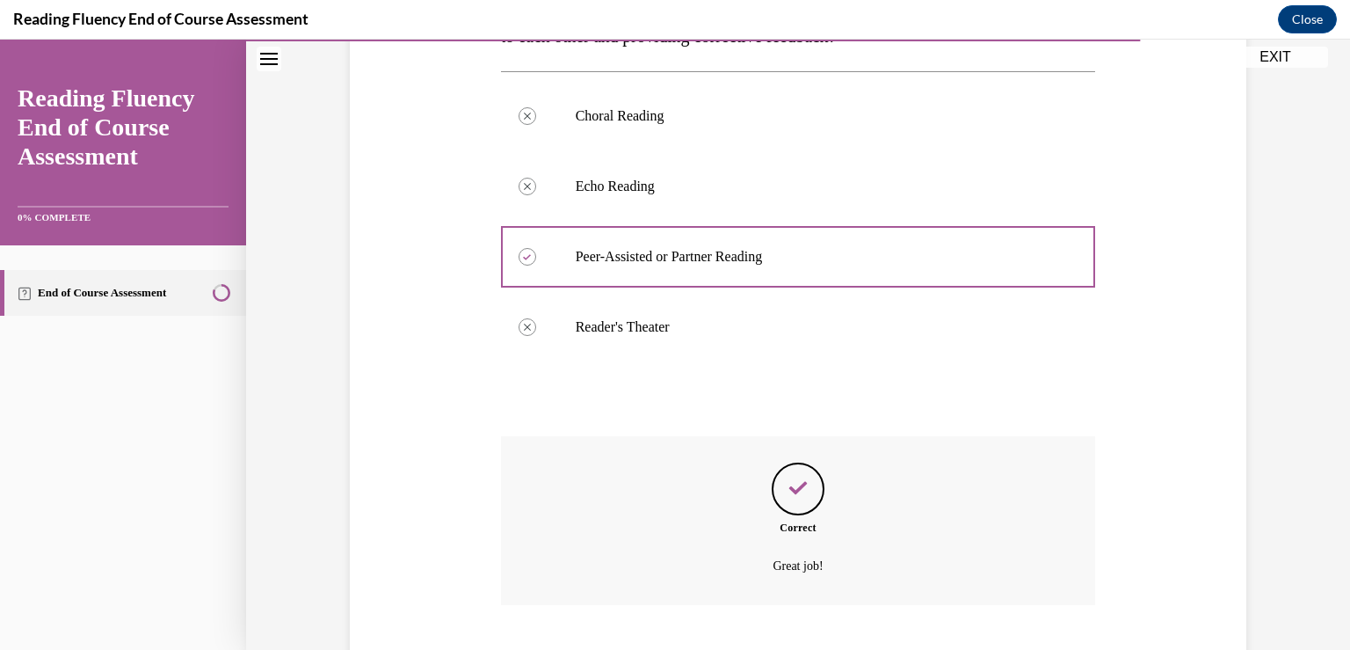
scroll to position [459, 0]
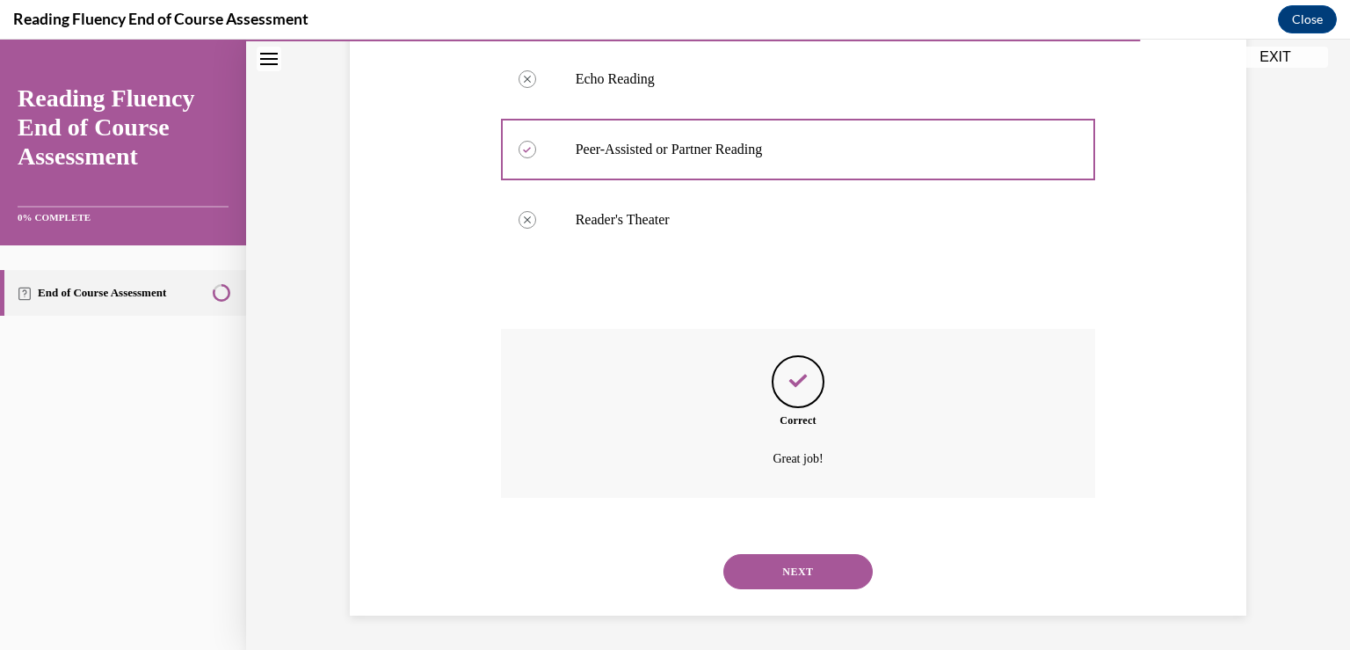
click at [760, 570] on button "NEXT" at bounding box center [798, 571] width 149 height 35
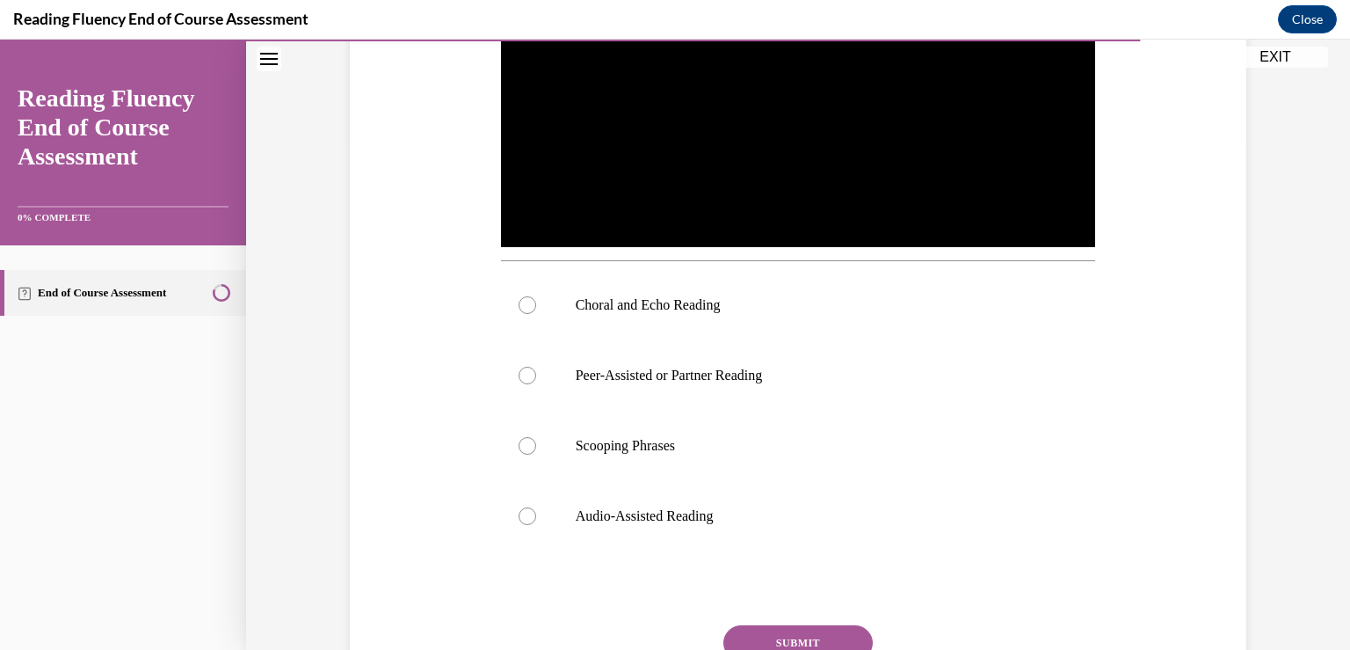
scroll to position [512, 0]
click at [519, 306] on div at bounding box center [528, 304] width 18 height 18
click at [519, 306] on input "Choral and Echo Reading" at bounding box center [528, 304] width 18 height 18
radio input "true"
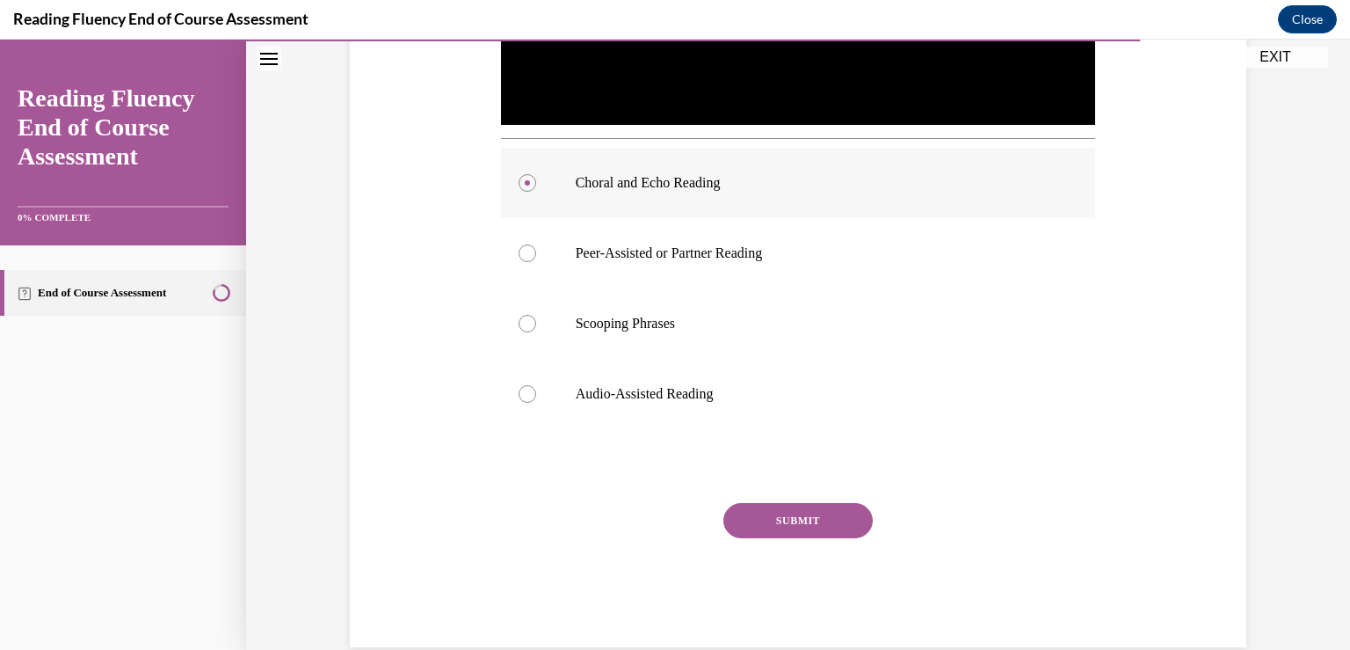
scroll to position [659, 0]
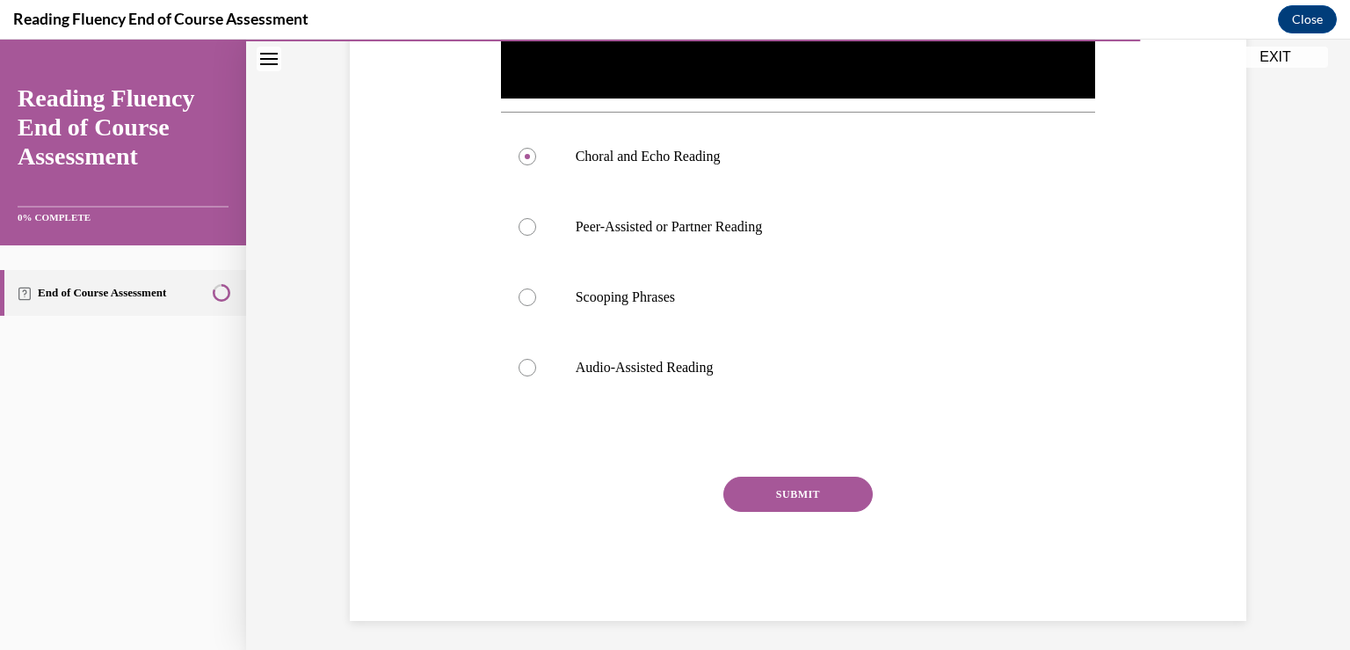
click at [779, 493] on button "SUBMIT" at bounding box center [798, 493] width 149 height 35
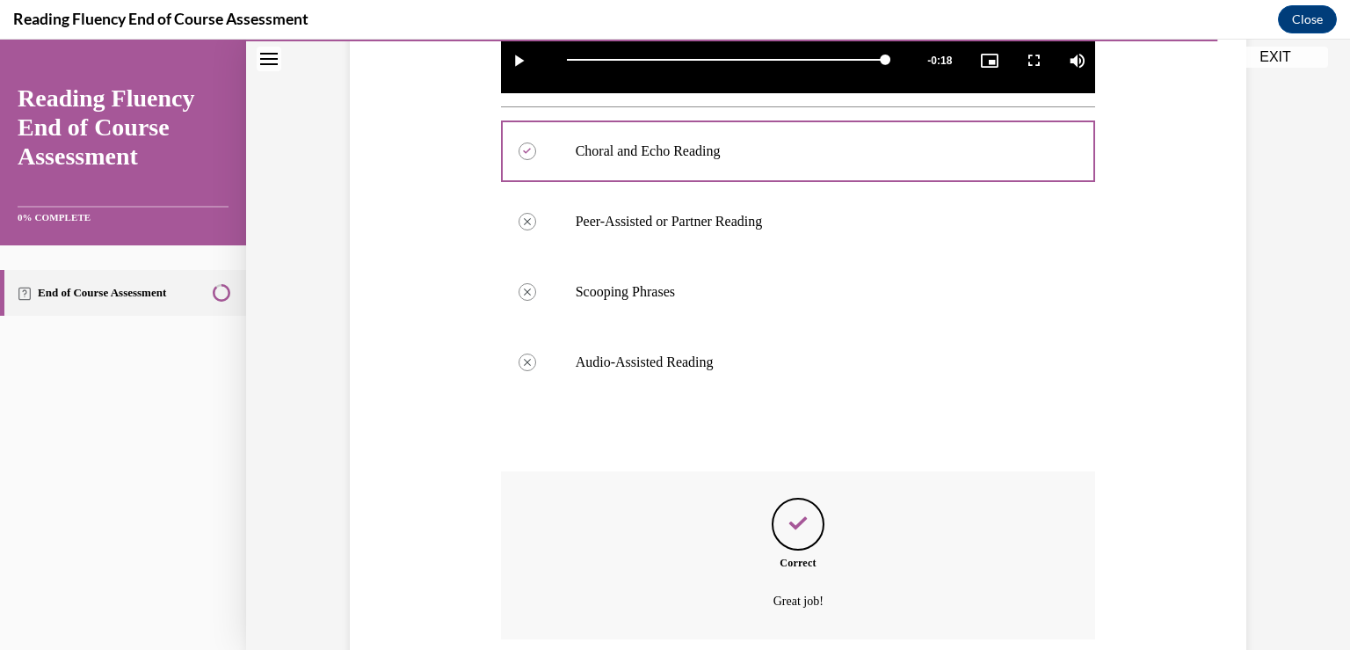
scroll to position [806, 0]
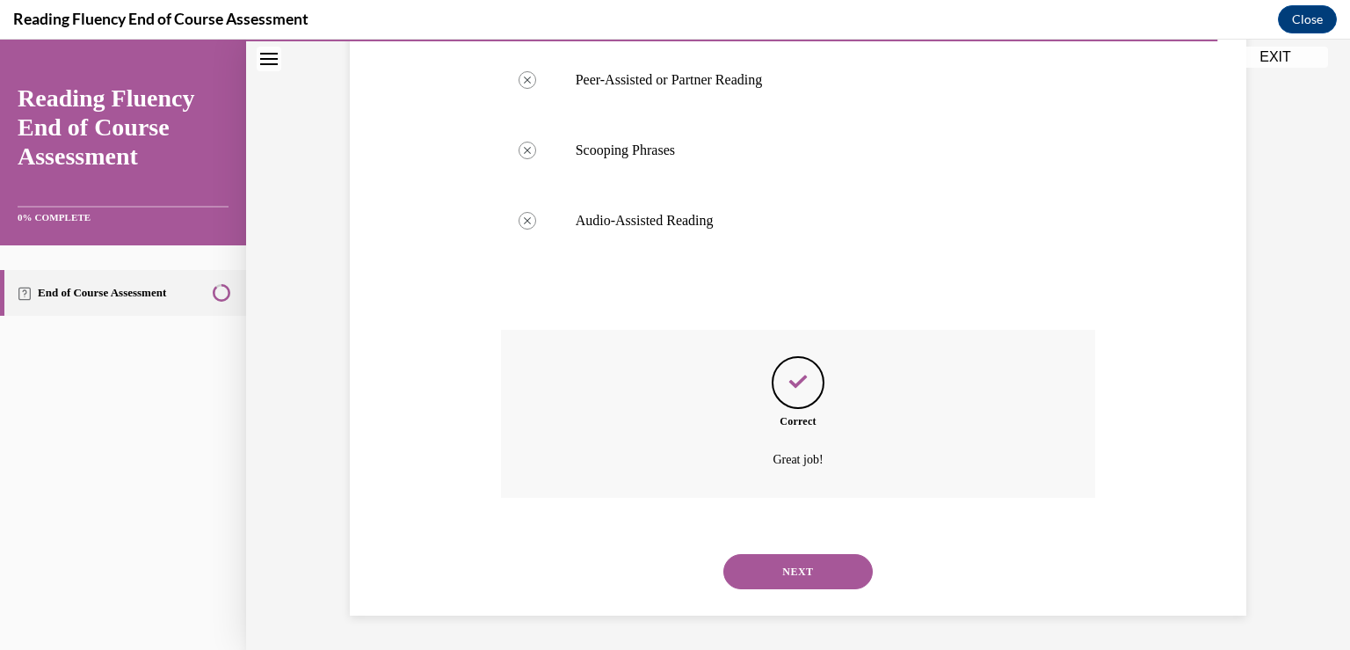
click at [761, 567] on button "NEXT" at bounding box center [798, 571] width 149 height 35
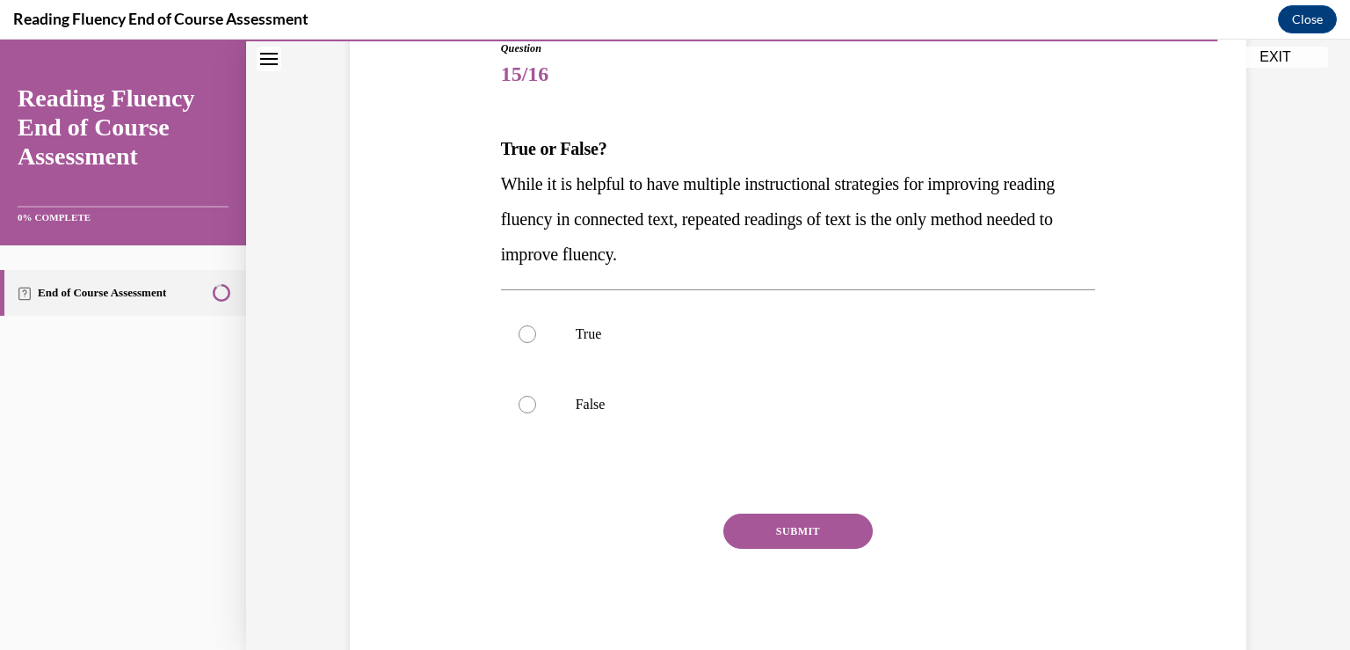
scroll to position [205, 0]
click at [523, 409] on div at bounding box center [528, 404] width 18 height 18
click at [523, 409] on input "False" at bounding box center [528, 404] width 18 height 18
radio input "true"
click at [779, 531] on button "SUBMIT" at bounding box center [798, 530] width 149 height 35
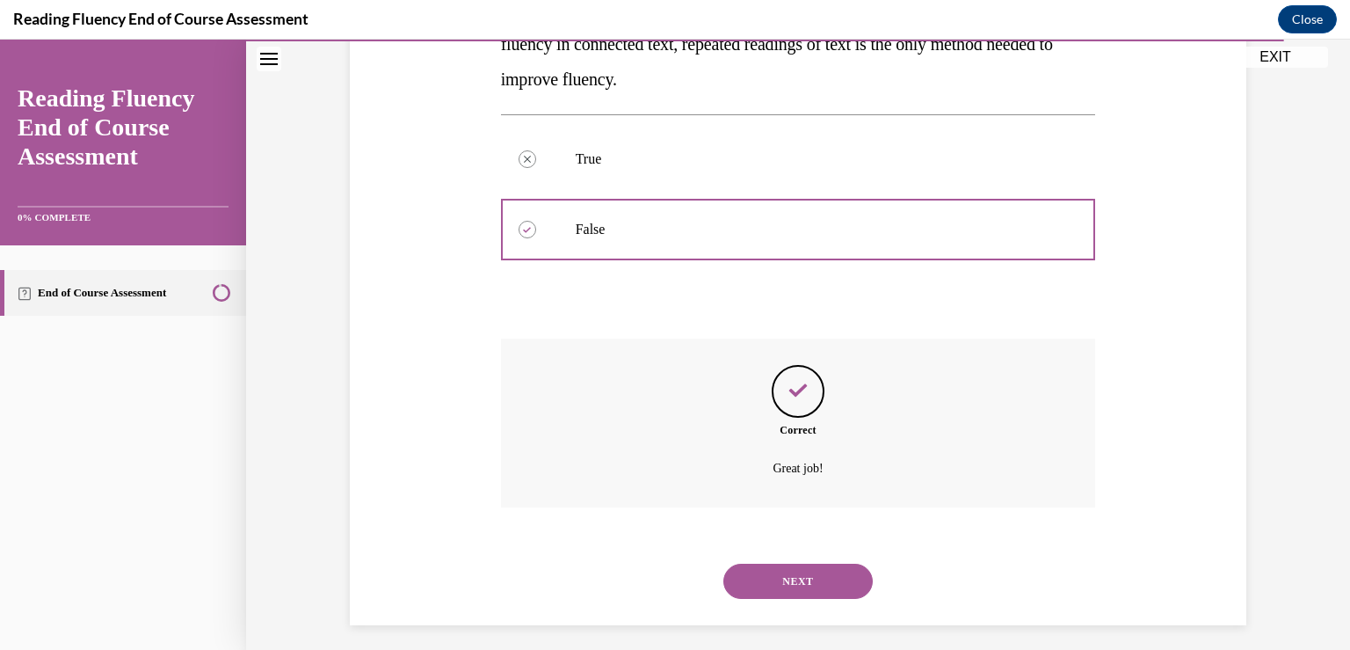
scroll to position [389, 0]
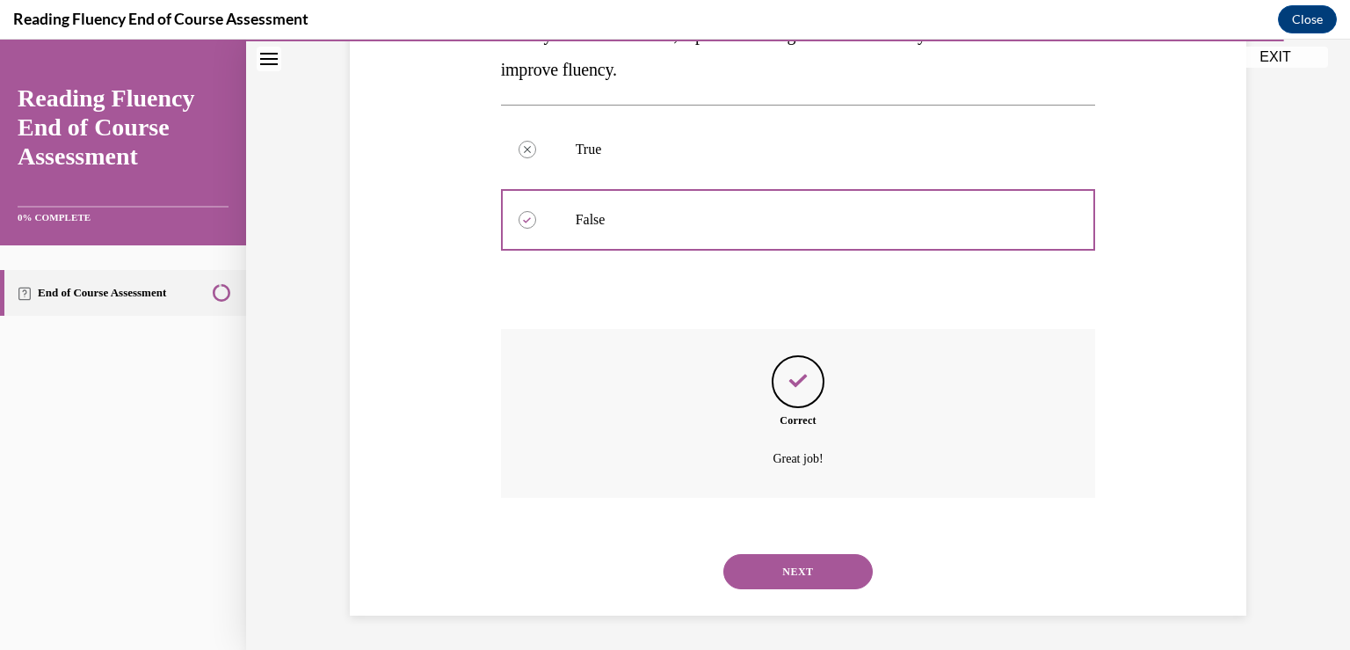
click at [761, 587] on button "NEXT" at bounding box center [798, 571] width 149 height 35
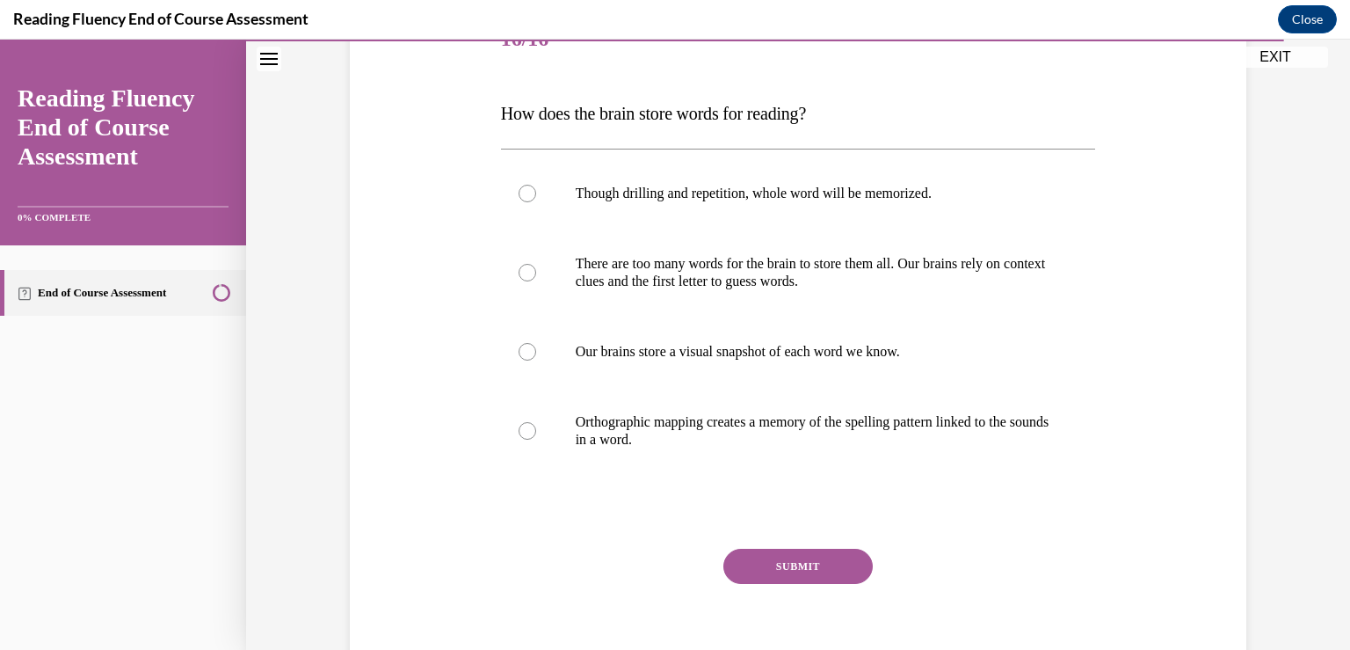
scroll to position [244, 0]
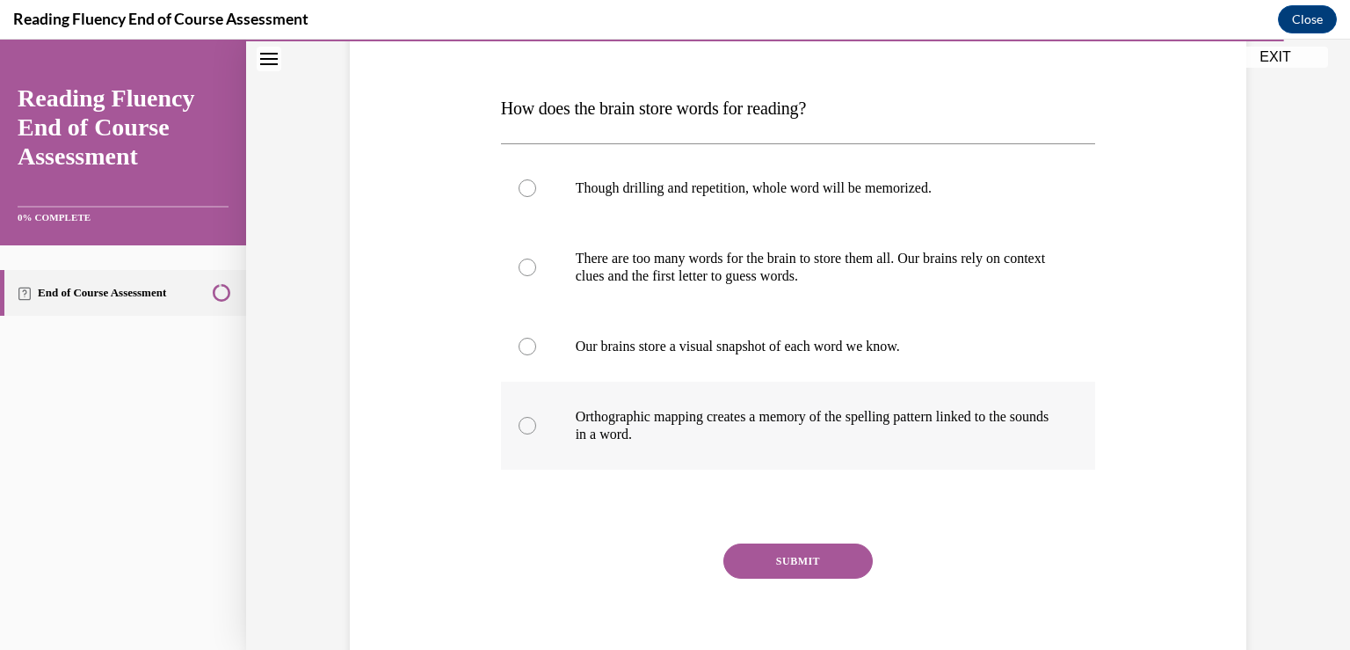
click at [529, 429] on label "Orthographic mapping creates a memory of the spelling pattern linked to the sou…" at bounding box center [798, 426] width 595 height 88
click at [529, 429] on input "Orthographic mapping creates a memory of the spelling pattern linked to the sou…" at bounding box center [528, 426] width 18 height 18
radio input "true"
click at [767, 563] on button "SUBMIT" at bounding box center [798, 560] width 149 height 35
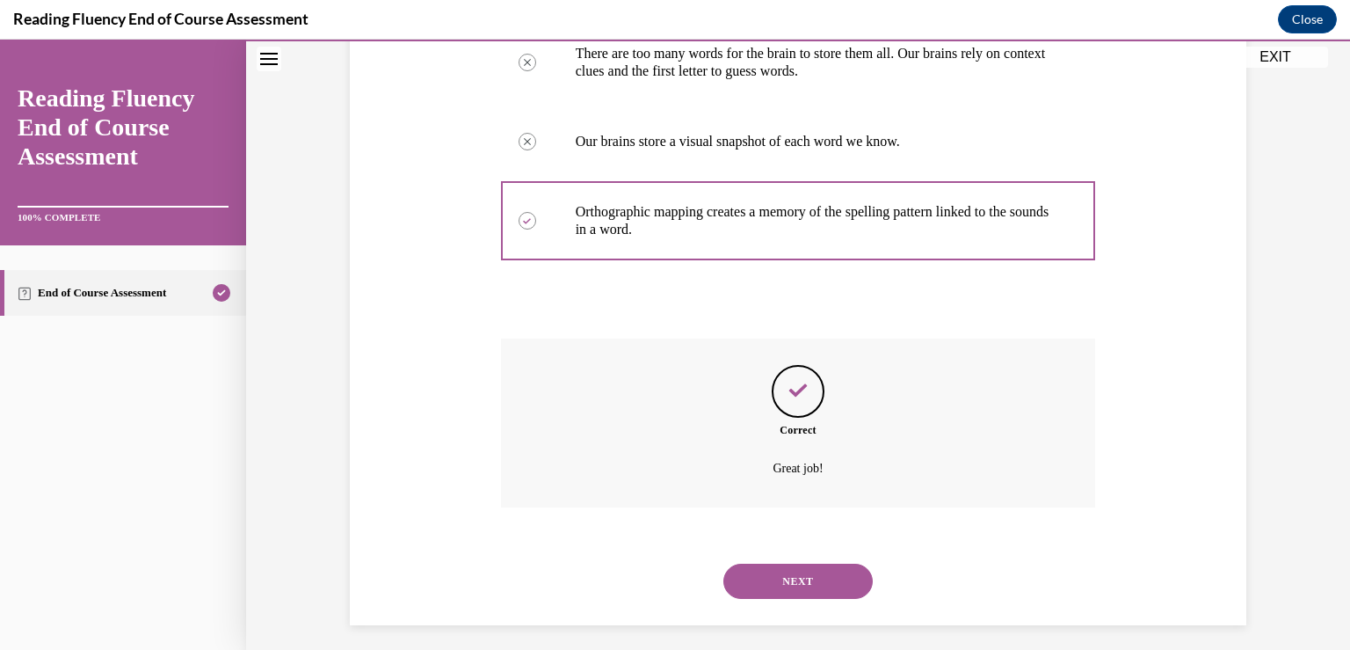
scroll to position [459, 0]
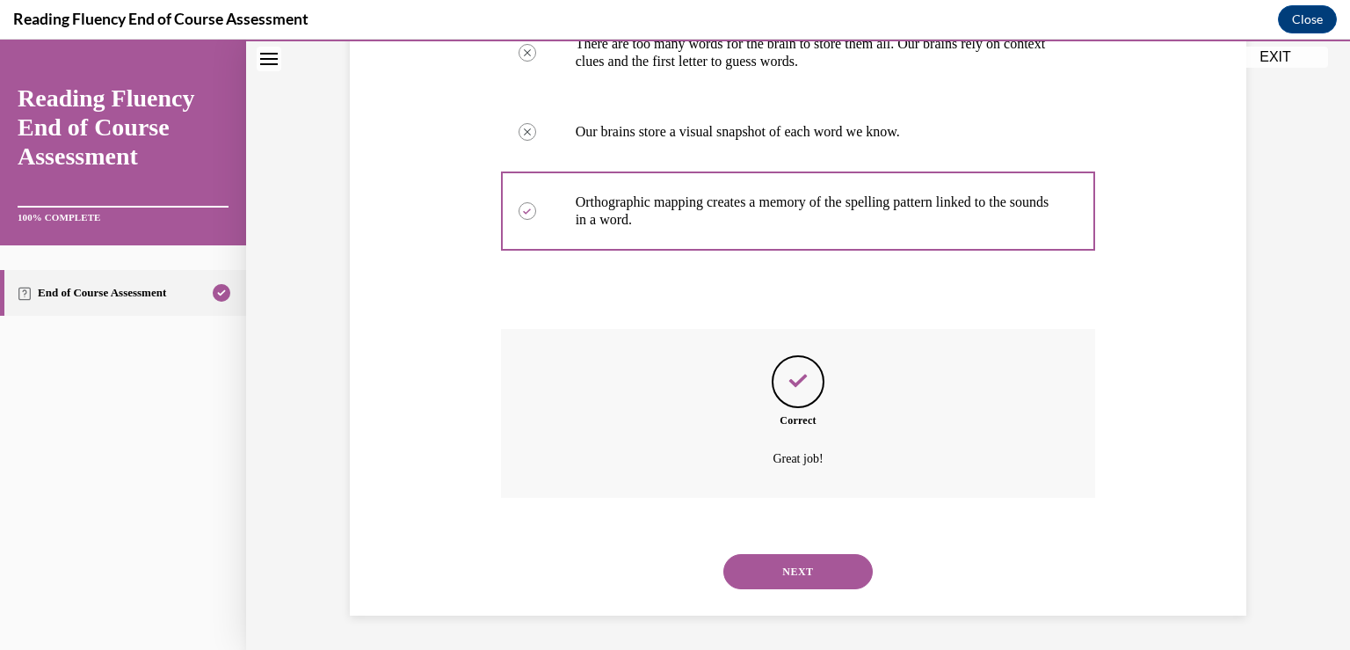
click at [739, 574] on button "NEXT" at bounding box center [798, 571] width 149 height 35
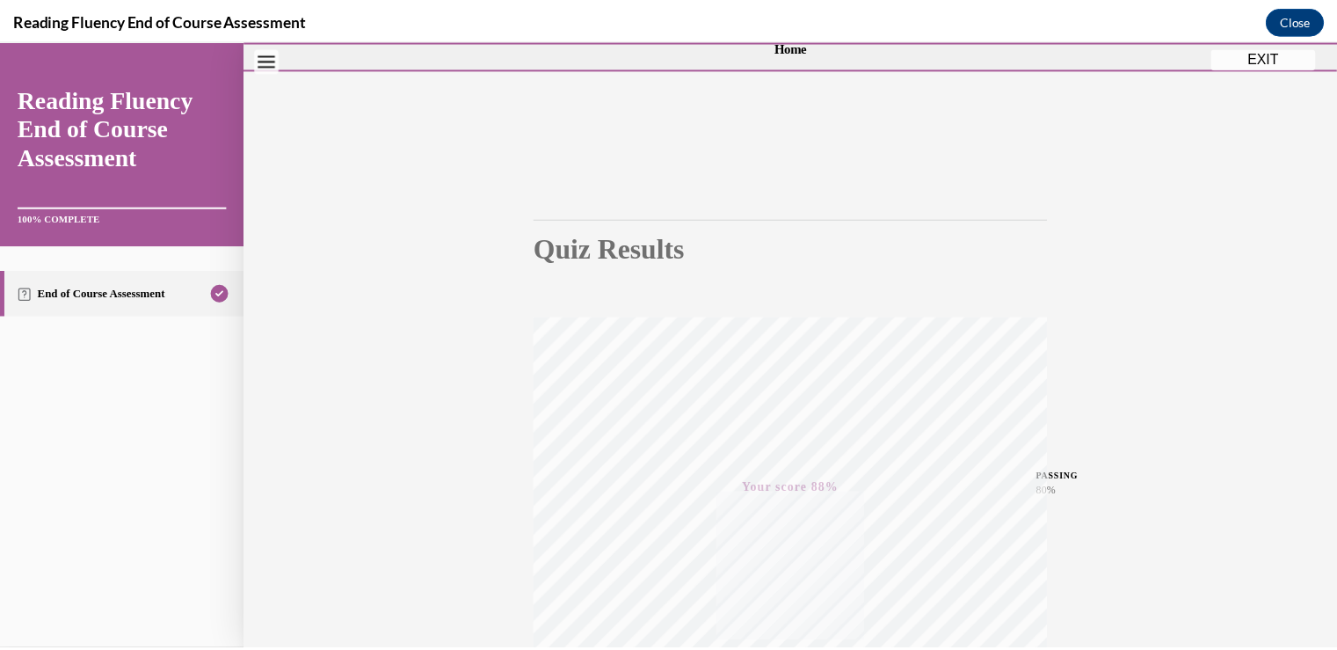
scroll to position [0, 0]
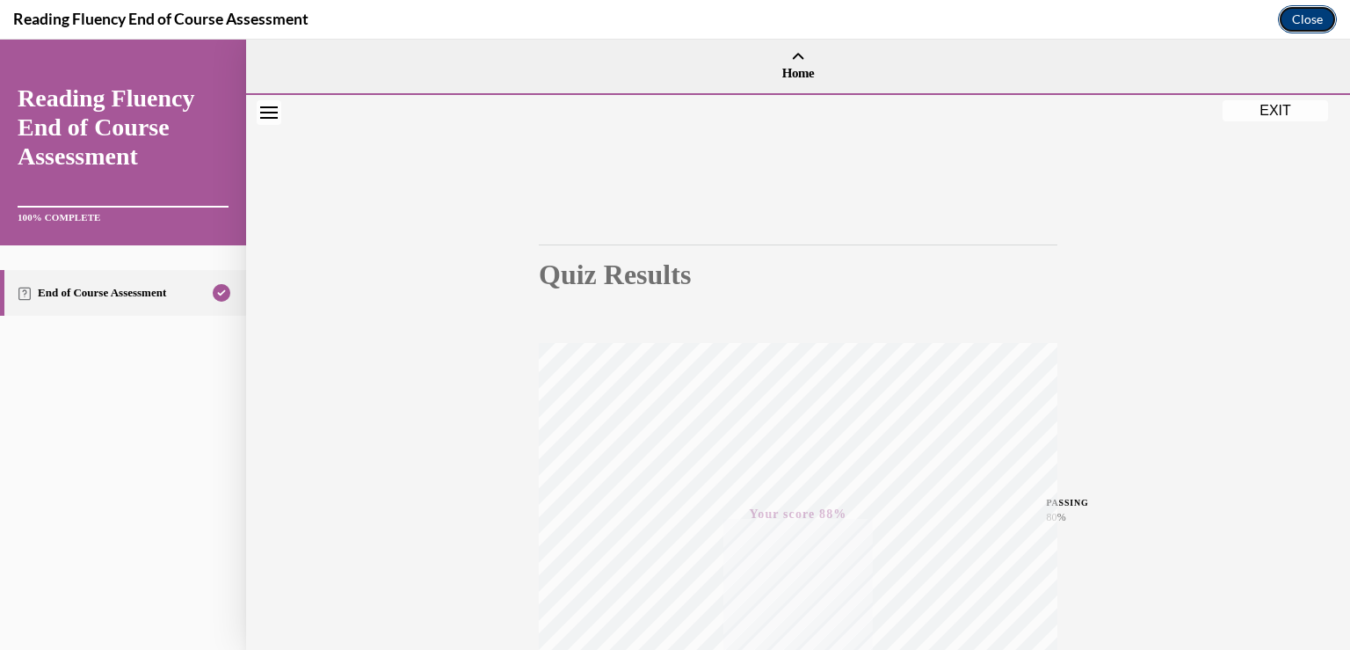
click at [1319, 21] on button "Close" at bounding box center [1307, 19] width 59 height 28
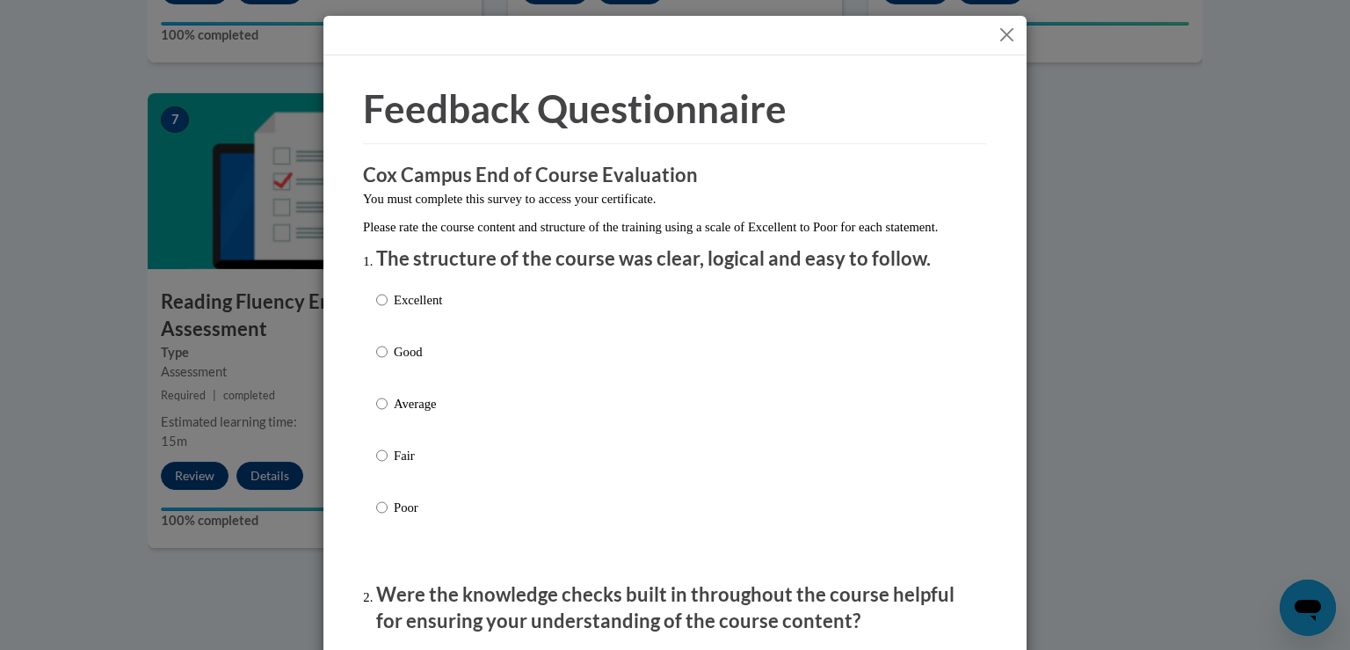
click at [996, 32] on button "Close" at bounding box center [1007, 35] width 22 height 22
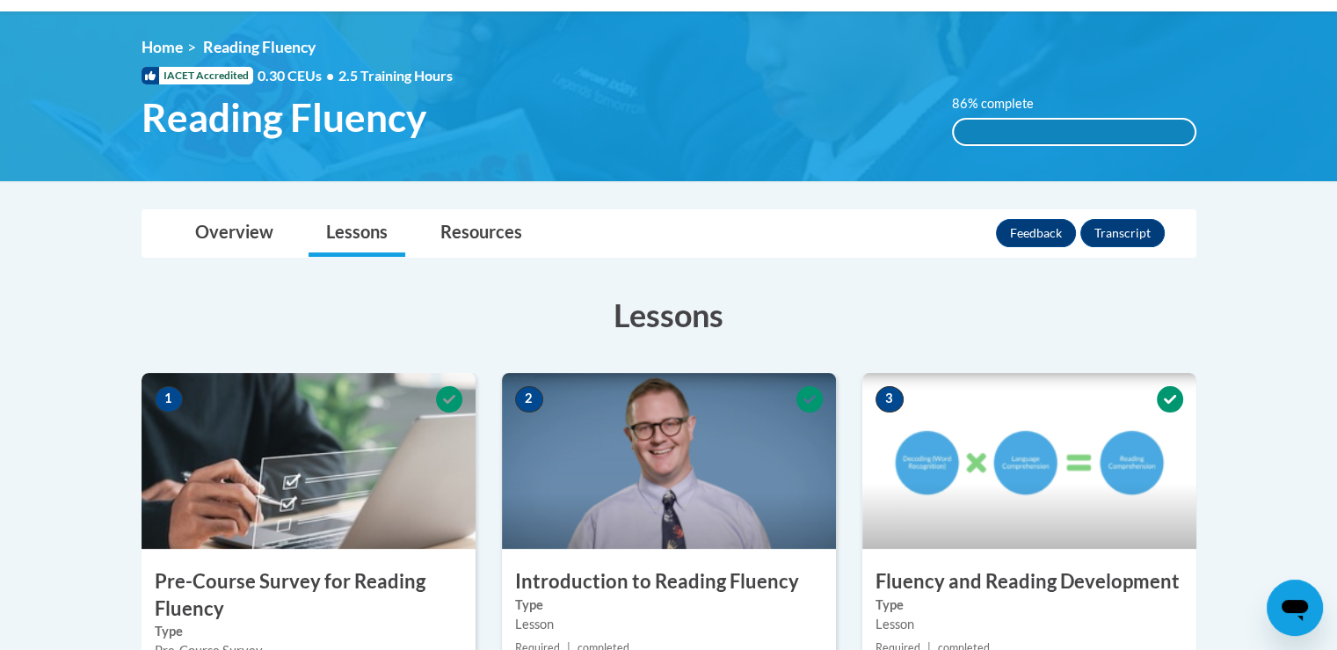
scroll to position [219, 0]
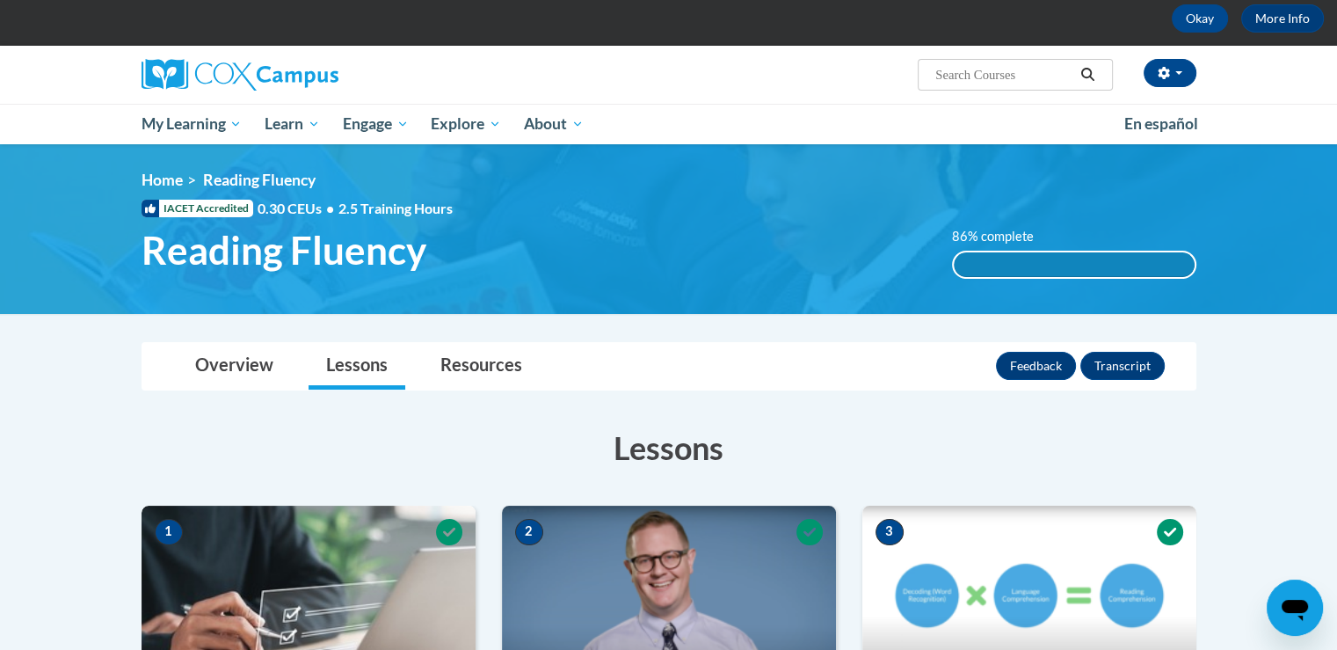
scroll to position [0, 0]
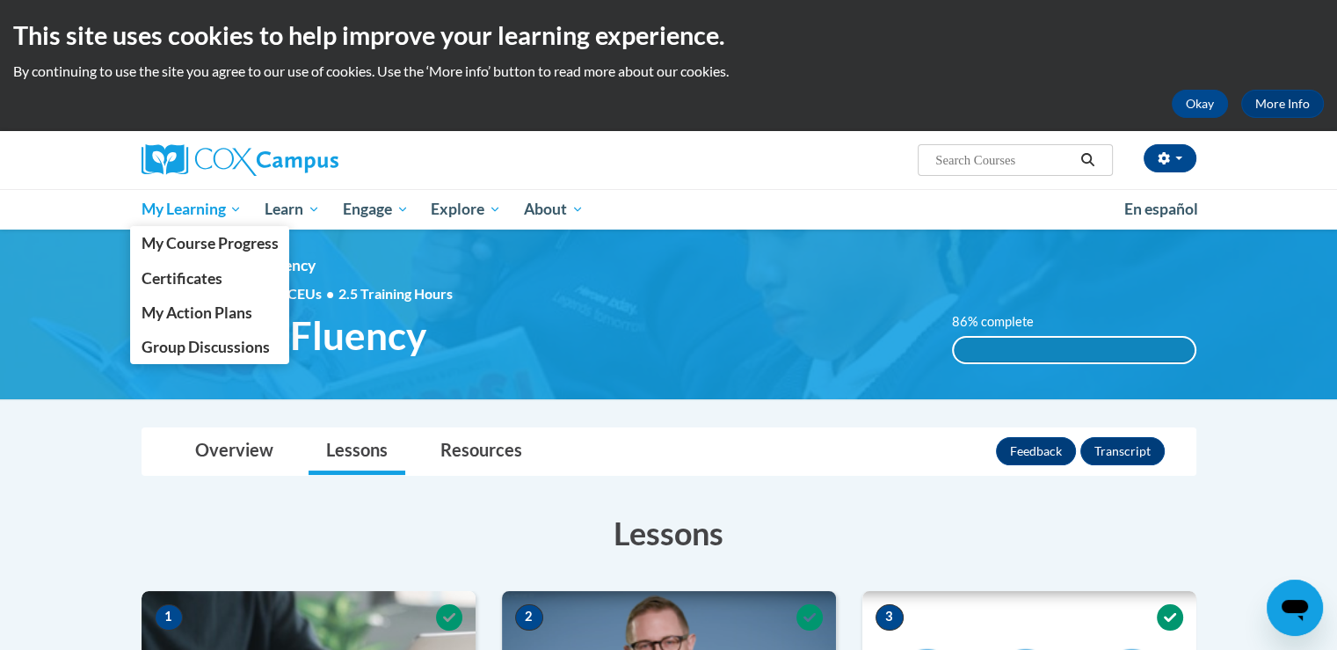
click at [173, 215] on span "My Learning" at bounding box center [191, 209] width 101 height 21
click at [158, 246] on span "My Course Progress" at bounding box center [209, 243] width 137 height 18
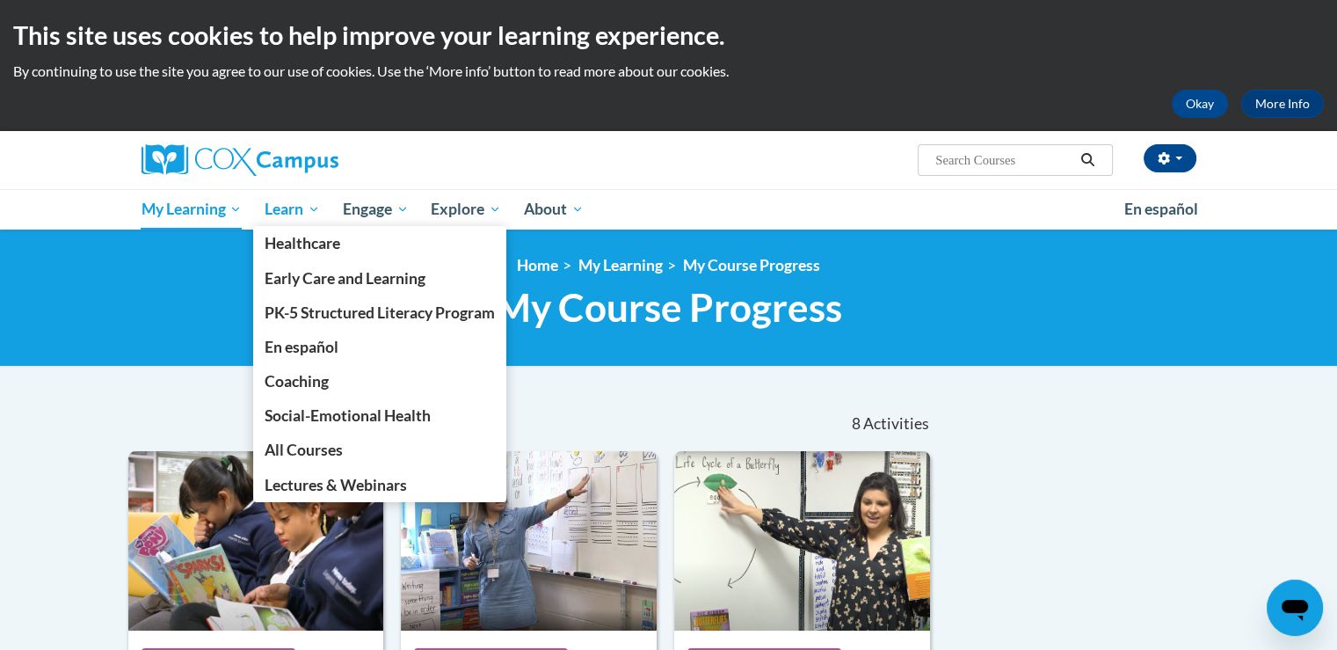
click at [293, 213] on span "Learn" at bounding box center [292, 209] width 55 height 21
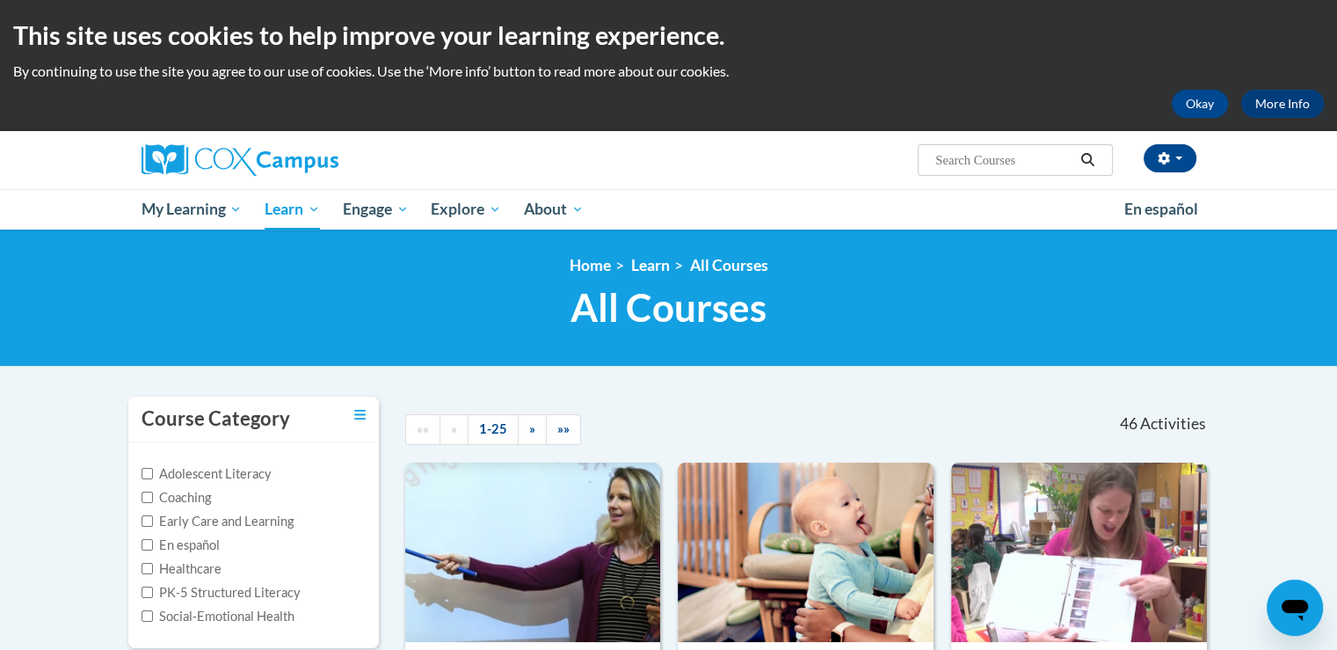
click at [954, 162] on input "Search..." at bounding box center [1004, 159] width 141 height 21
type input "data driven"
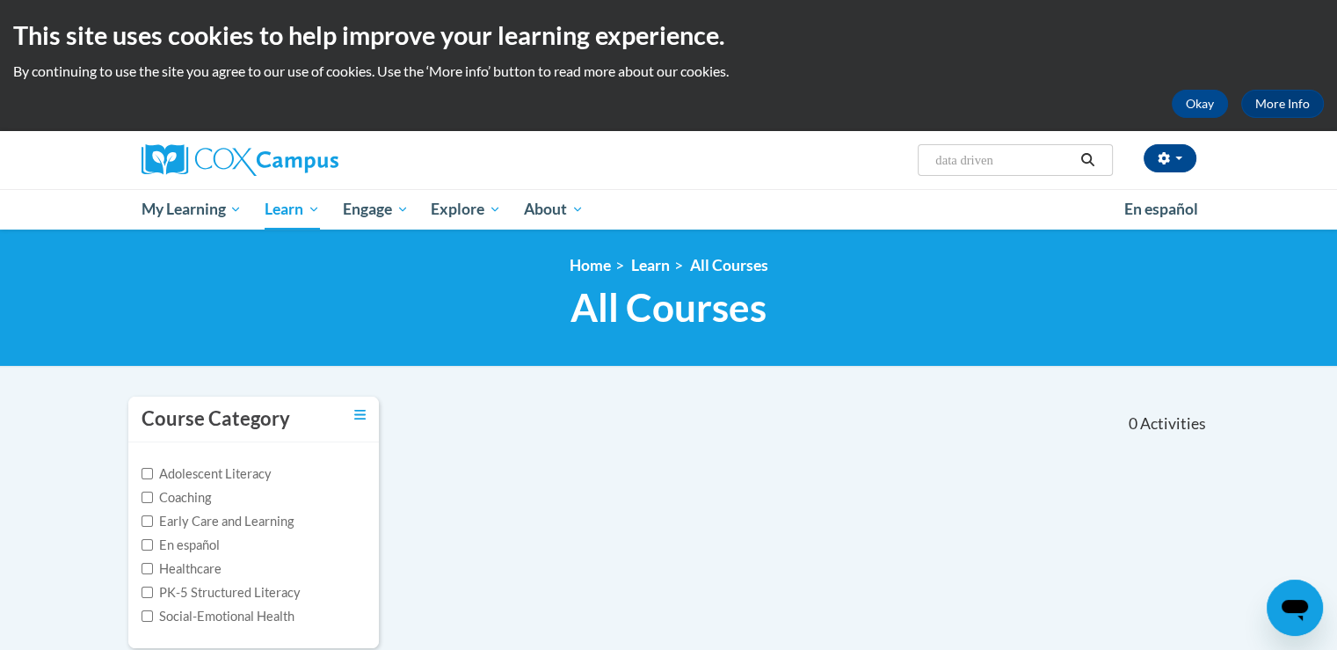
click at [1035, 158] on input "data driven" at bounding box center [1004, 159] width 141 height 21
type input "data driven instruction"
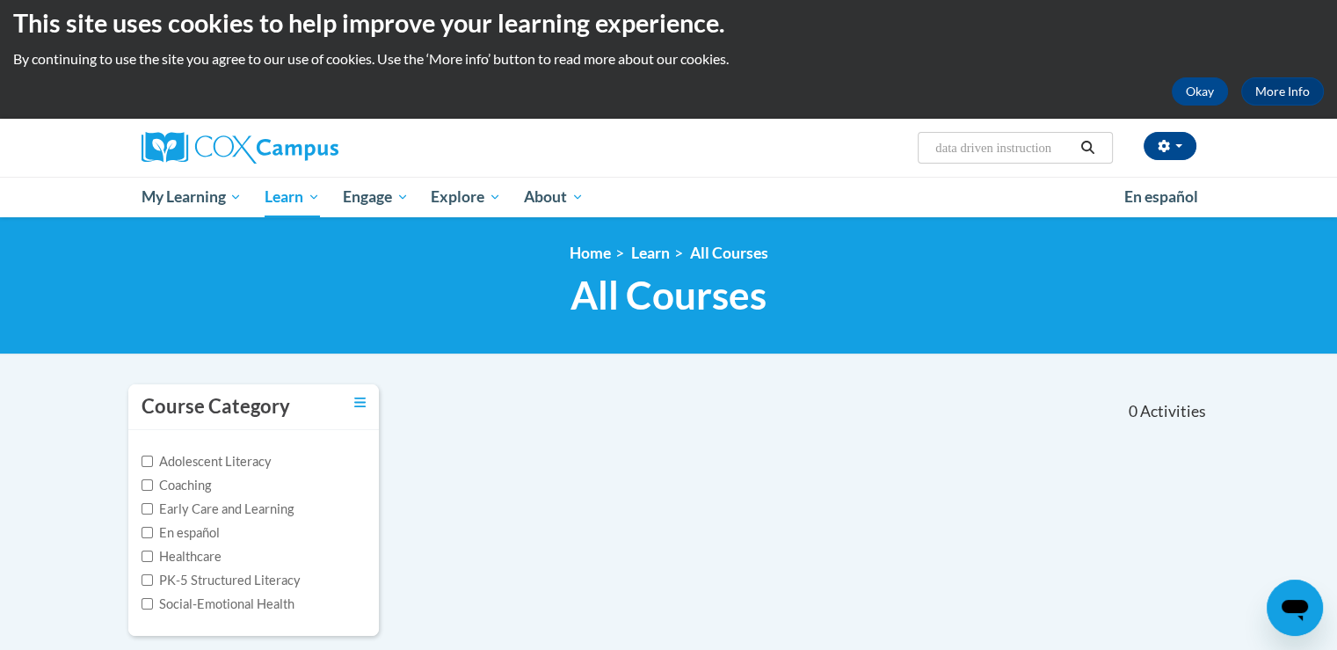
scroll to position [5, 0]
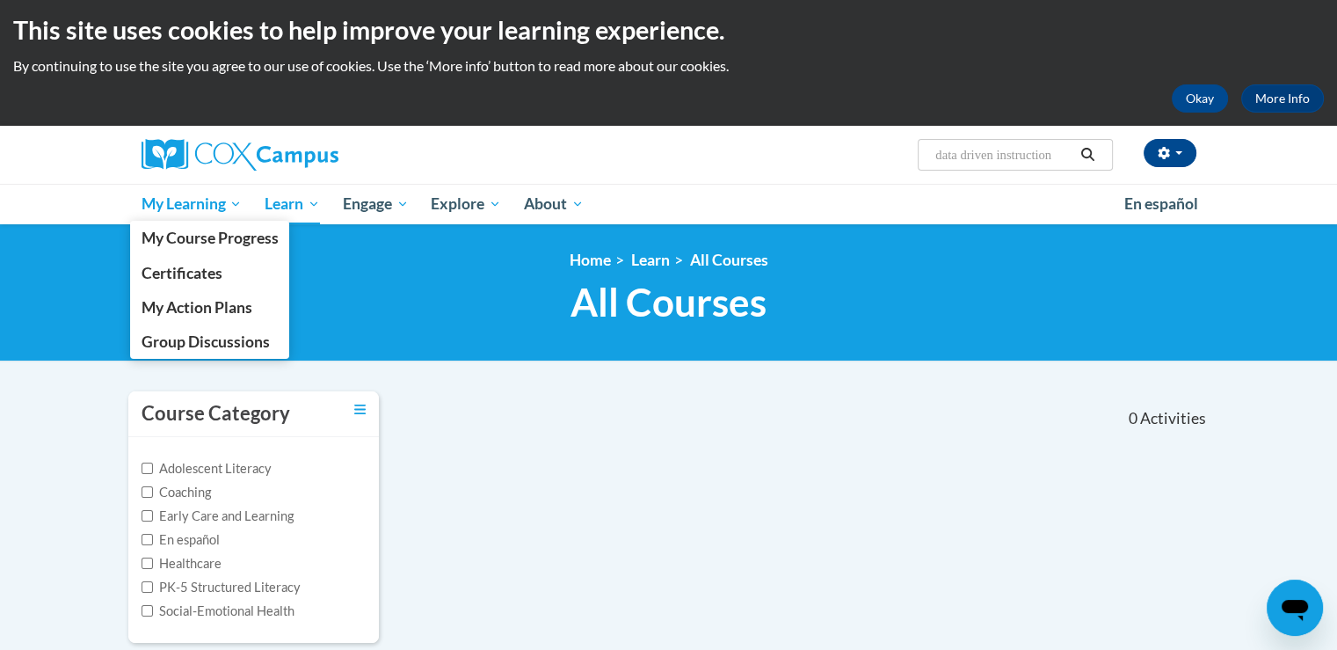
click at [181, 207] on span "My Learning" at bounding box center [191, 203] width 101 height 21
click at [176, 235] on span "My Course Progress" at bounding box center [209, 238] width 137 height 18
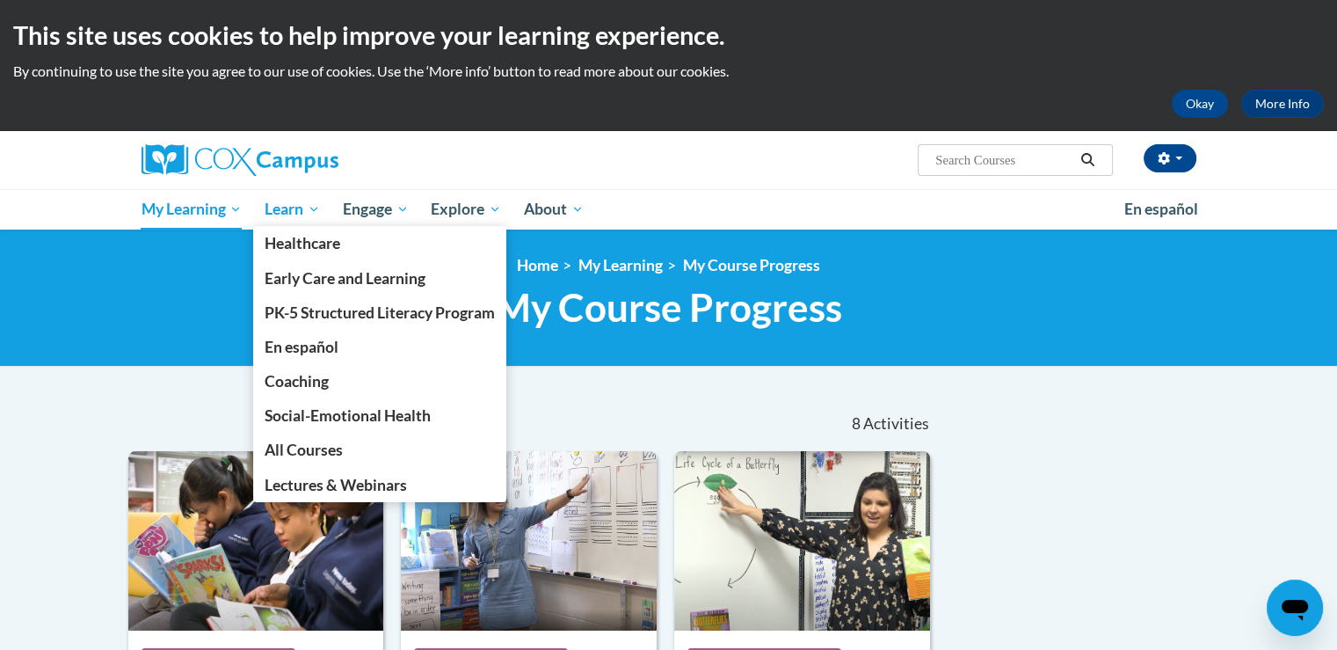
click at [288, 210] on span "Learn" at bounding box center [292, 209] width 55 height 21
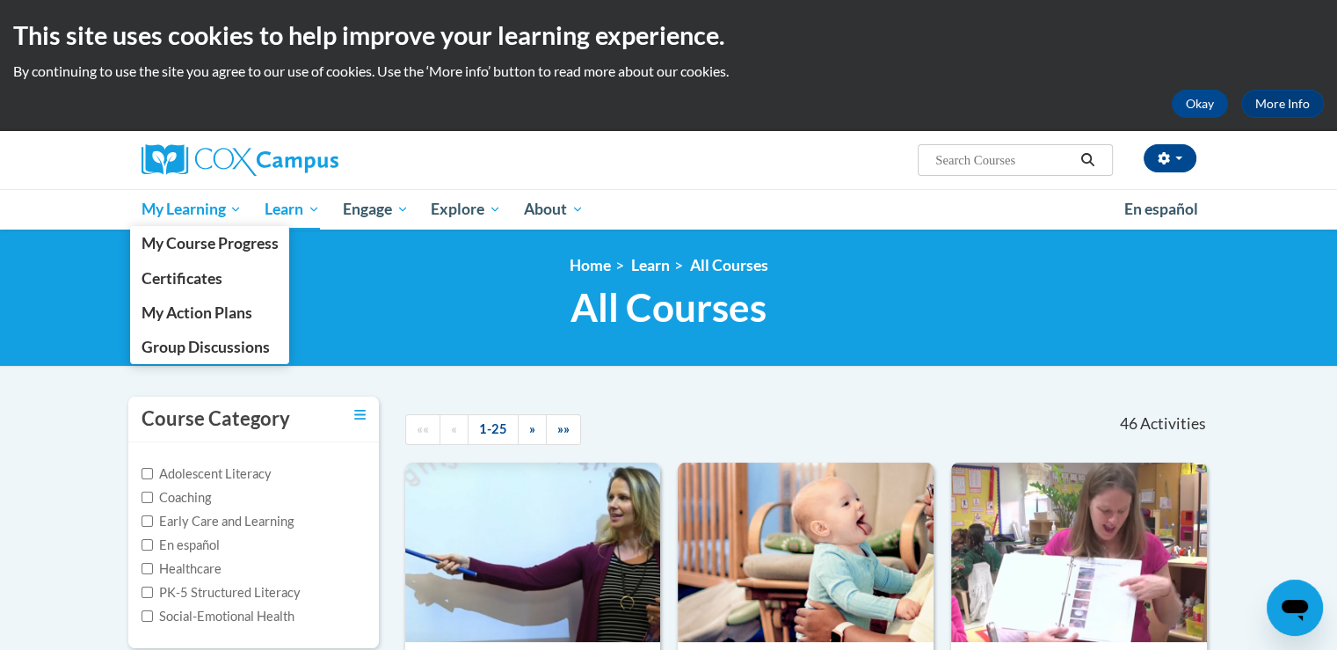
click at [164, 215] on span "My Learning" at bounding box center [191, 209] width 101 height 21
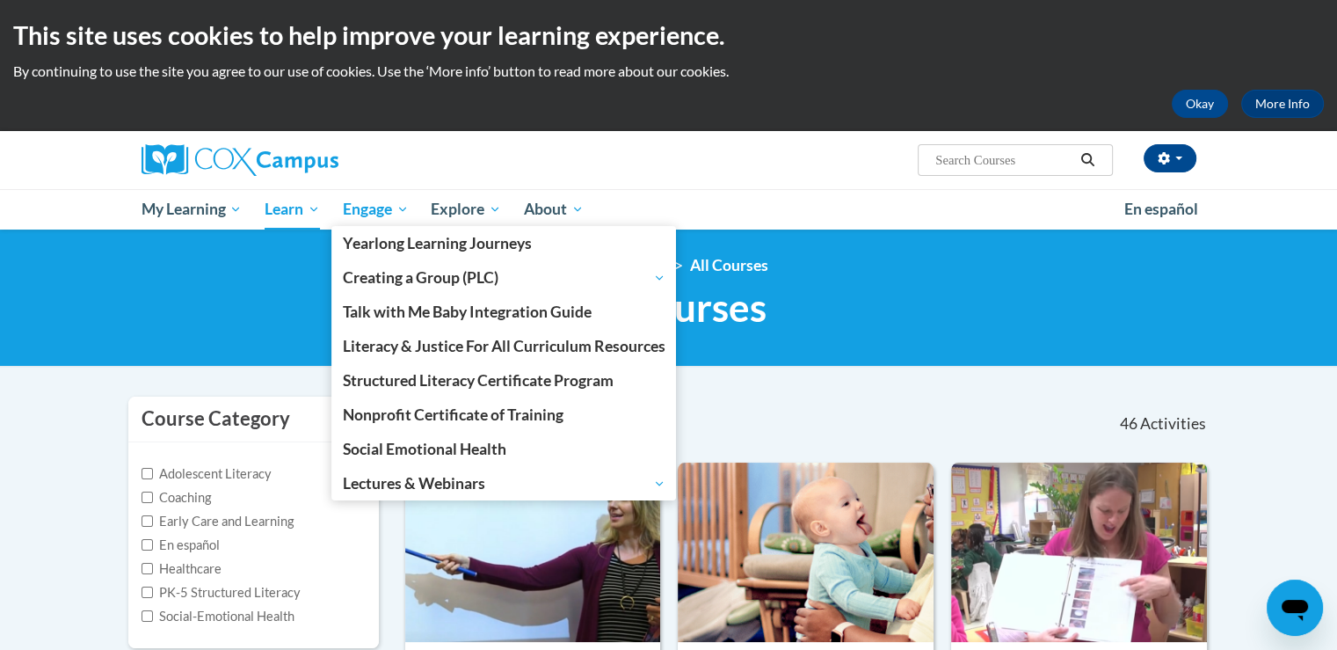
click at [362, 211] on span "Engage" at bounding box center [376, 209] width 66 height 21
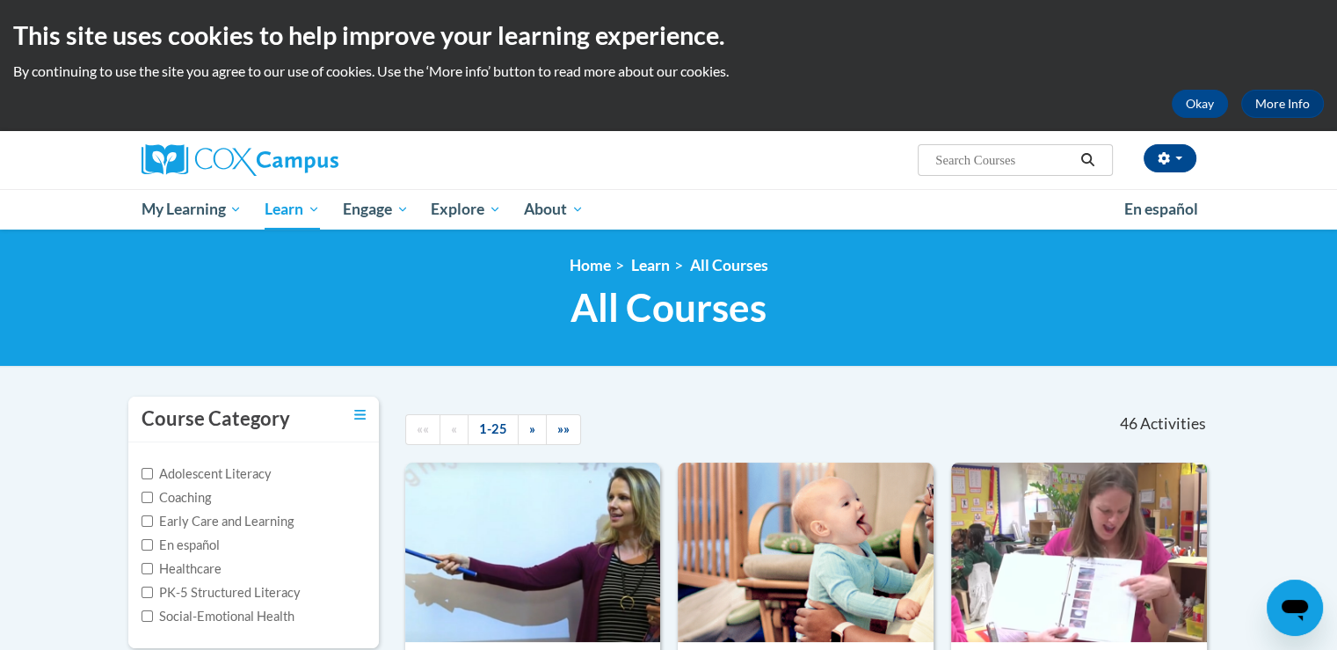
click at [233, 312] on h1 "All Courses All Courses" at bounding box center [668, 307] width 1081 height 47
click at [949, 167] on input "Search..." at bounding box center [1004, 159] width 141 height 21
type input "data driven instruction"
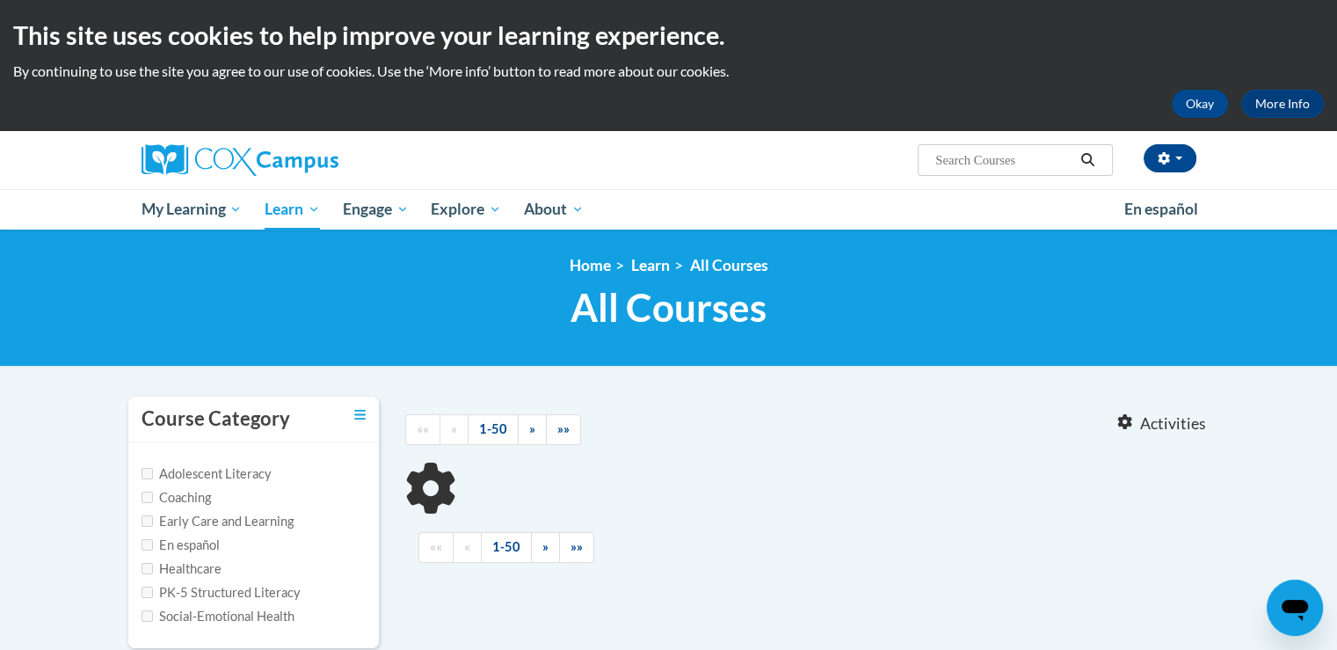
type input "data driven instruction"
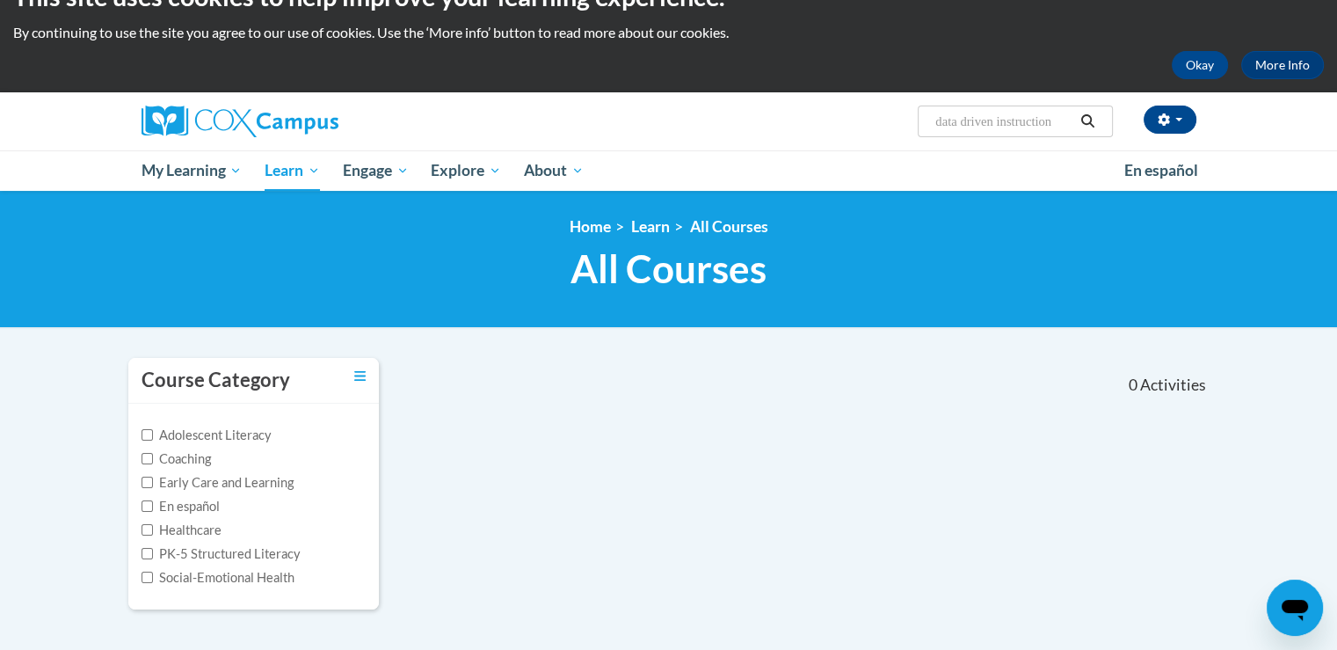
scroll to position [33, 0]
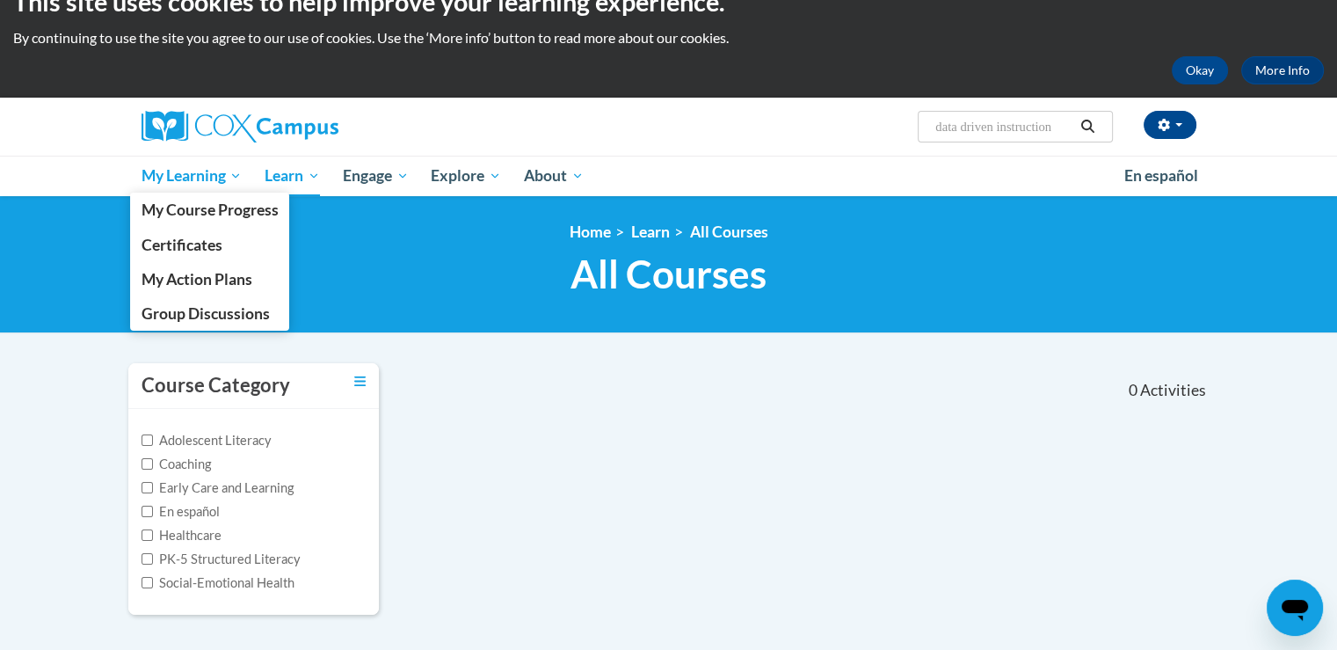
click at [157, 182] on span "My Learning" at bounding box center [191, 175] width 101 height 21
click at [155, 215] on span "My Course Progress" at bounding box center [209, 209] width 137 height 18
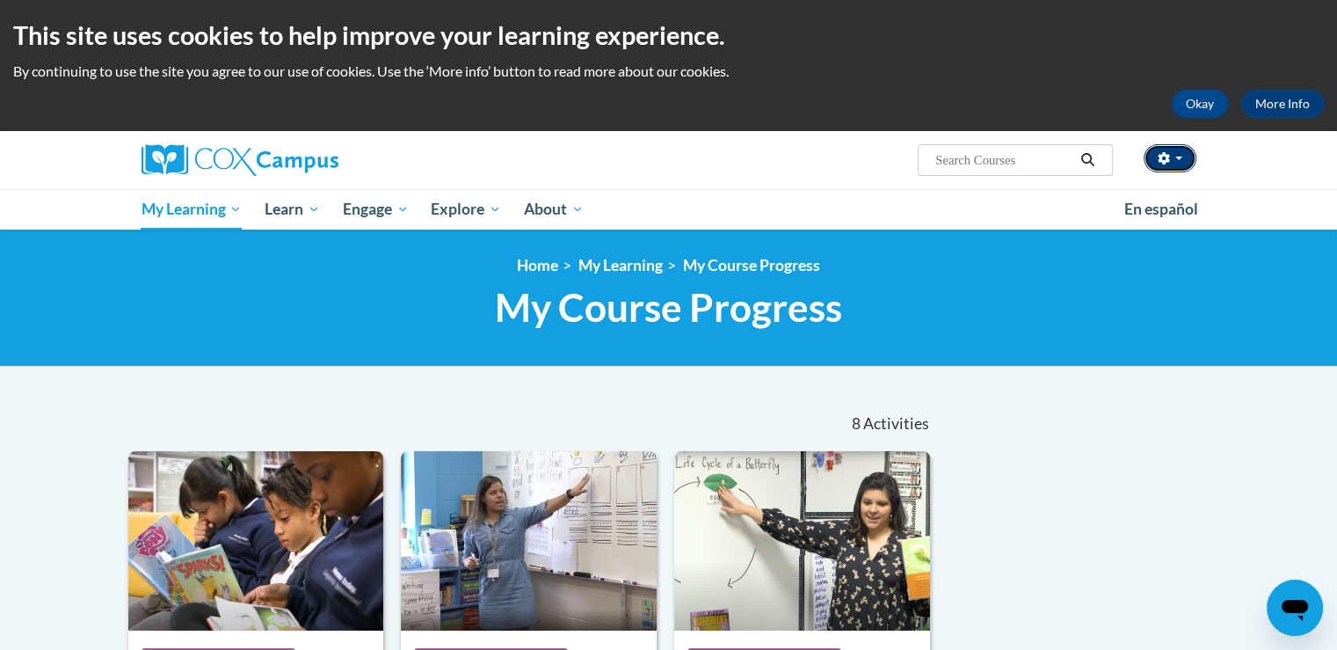
click at [1183, 163] on button "button" at bounding box center [1170, 158] width 53 height 28
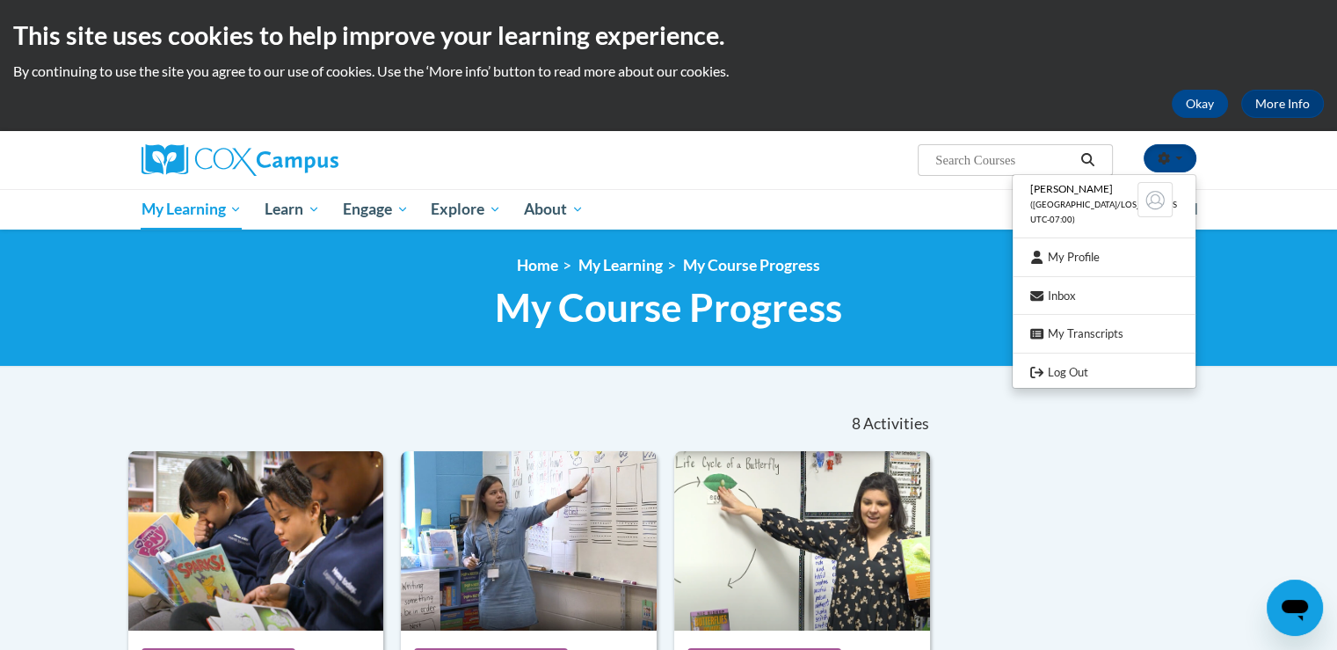
click at [1259, 186] on div "[PERSON_NAME] ([GEOGRAPHIC_DATA]/Los_Angeles UTC-07:00) My Profile Inbox My Tra…" at bounding box center [668, 180] width 1337 height 98
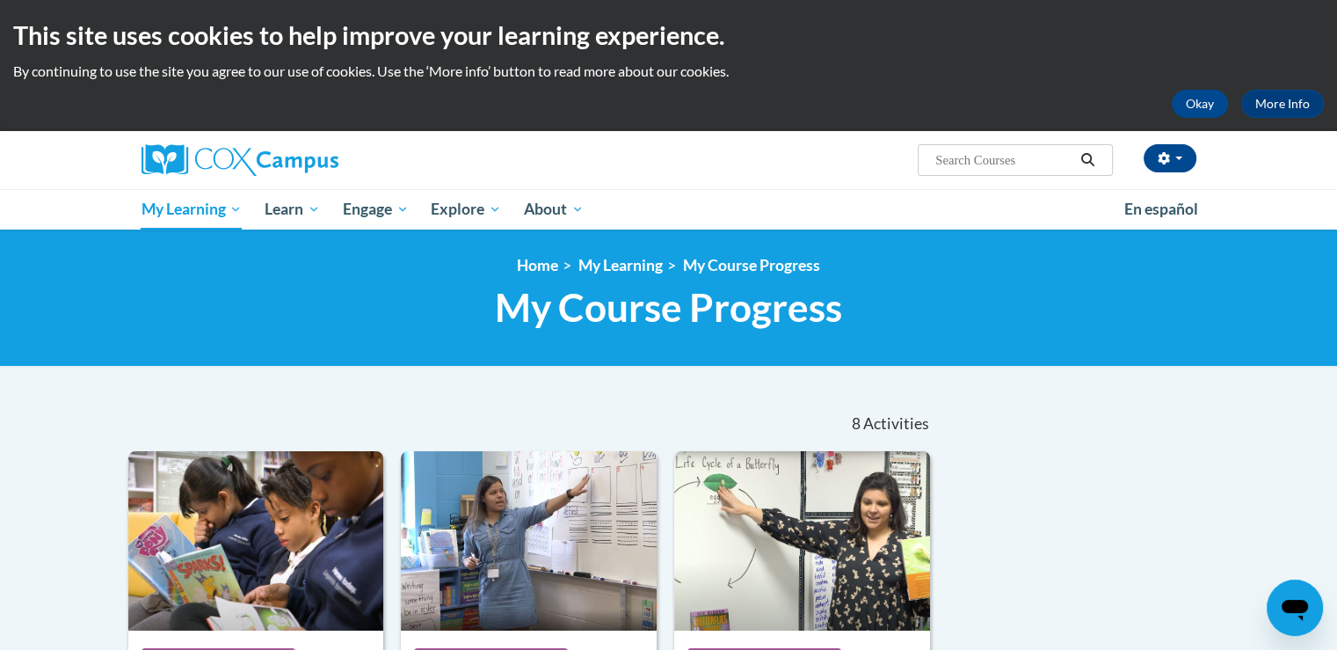
click at [1030, 159] on input "Search..." at bounding box center [1004, 159] width 141 height 21
click at [971, 161] on input "Search..." at bounding box center [1004, 159] width 141 height 21
type input "data-driven instruction course"
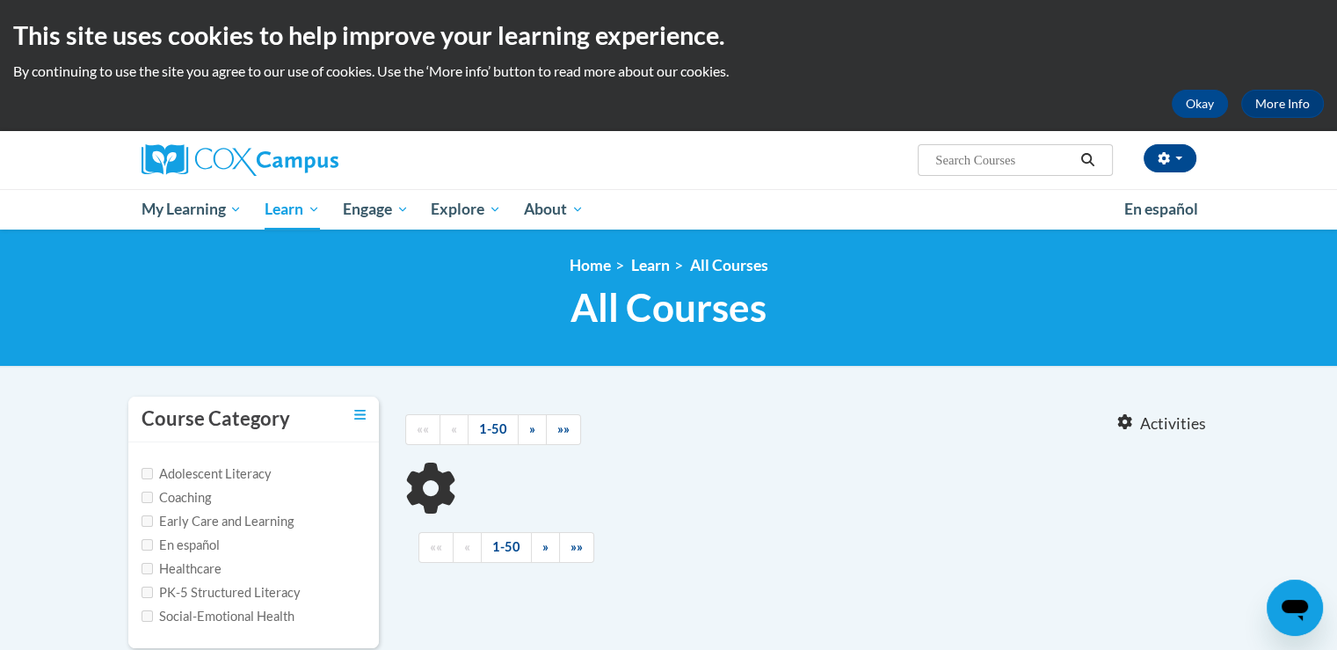
type input "data-driven instruction course"
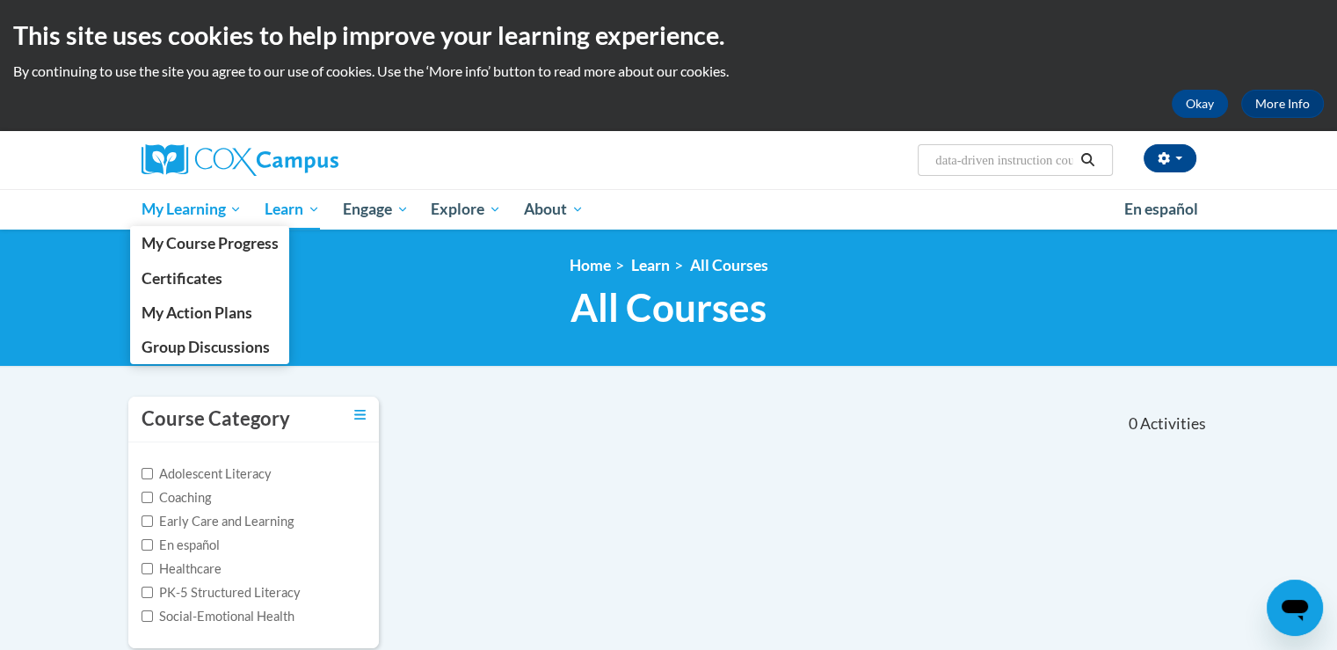
click at [186, 207] on span "My Learning" at bounding box center [191, 209] width 101 height 21
click at [170, 239] on span "My Course Progress" at bounding box center [209, 243] width 137 height 18
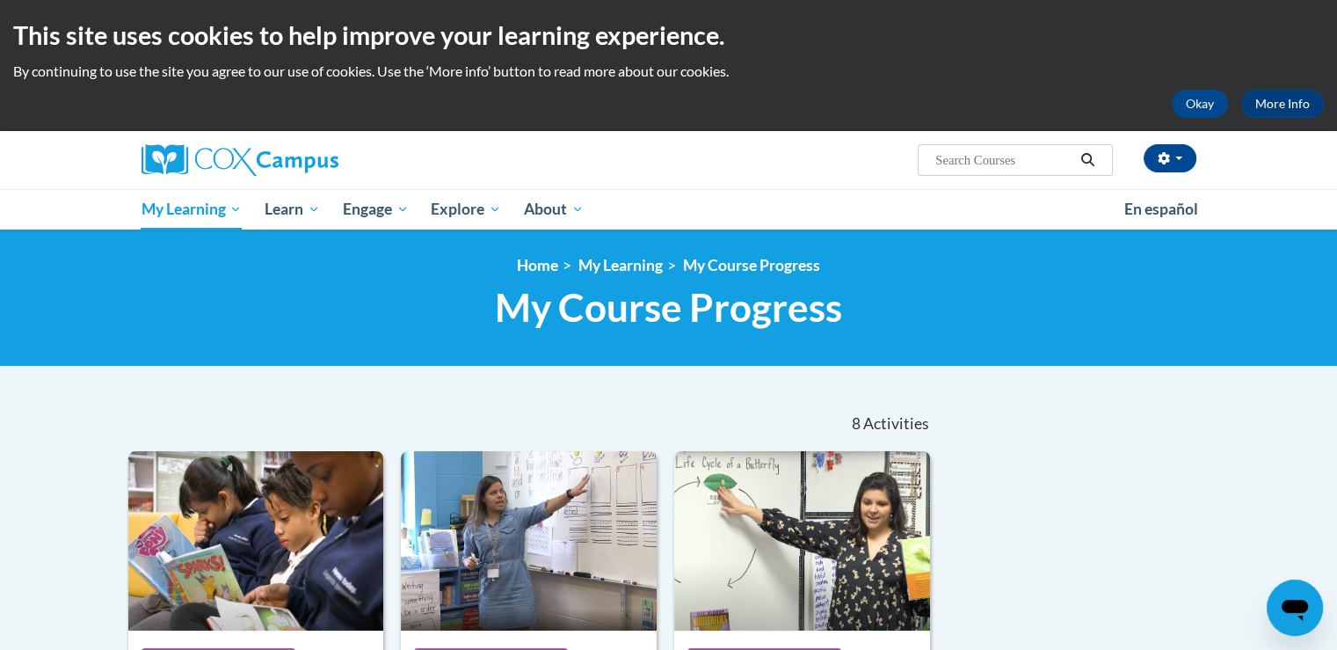
click at [255, 242] on div "<en>Home</en><fr>Accueil</fr><de>Zuhause</de><it>Casa</it><es>Casa</es><pt>Casa…" at bounding box center [668, 297] width 1337 height 137
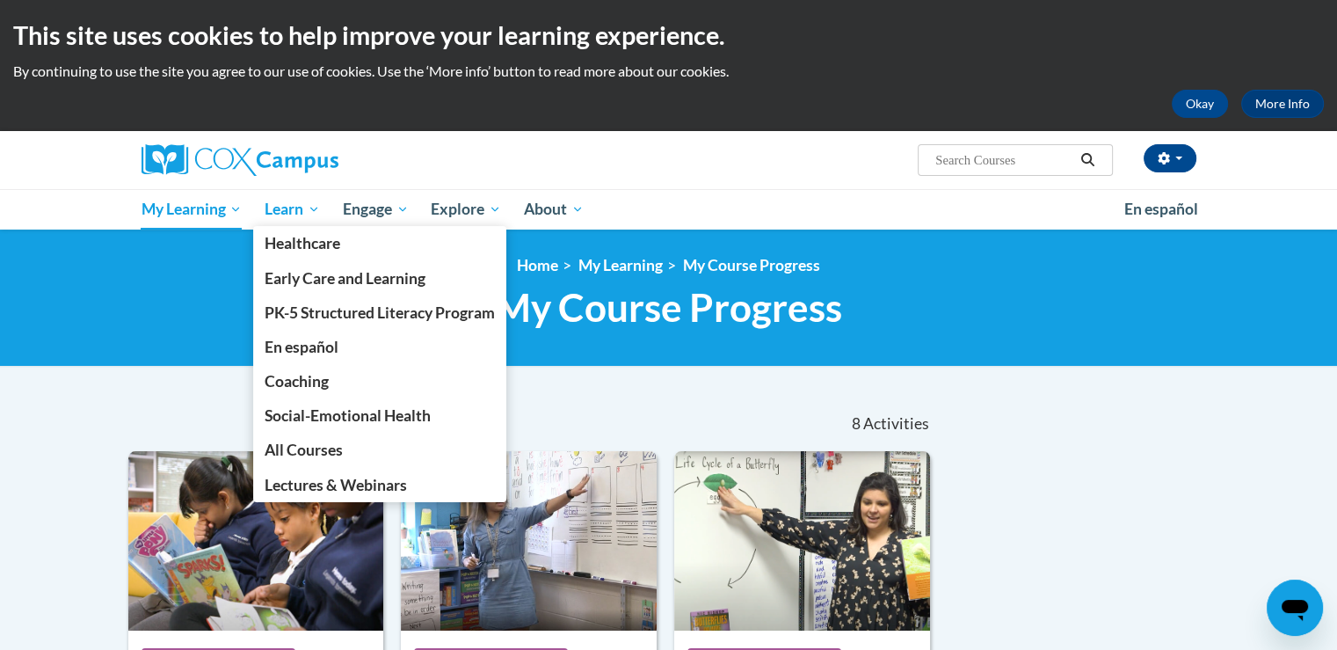
click at [295, 216] on span "Learn" at bounding box center [292, 209] width 55 height 21
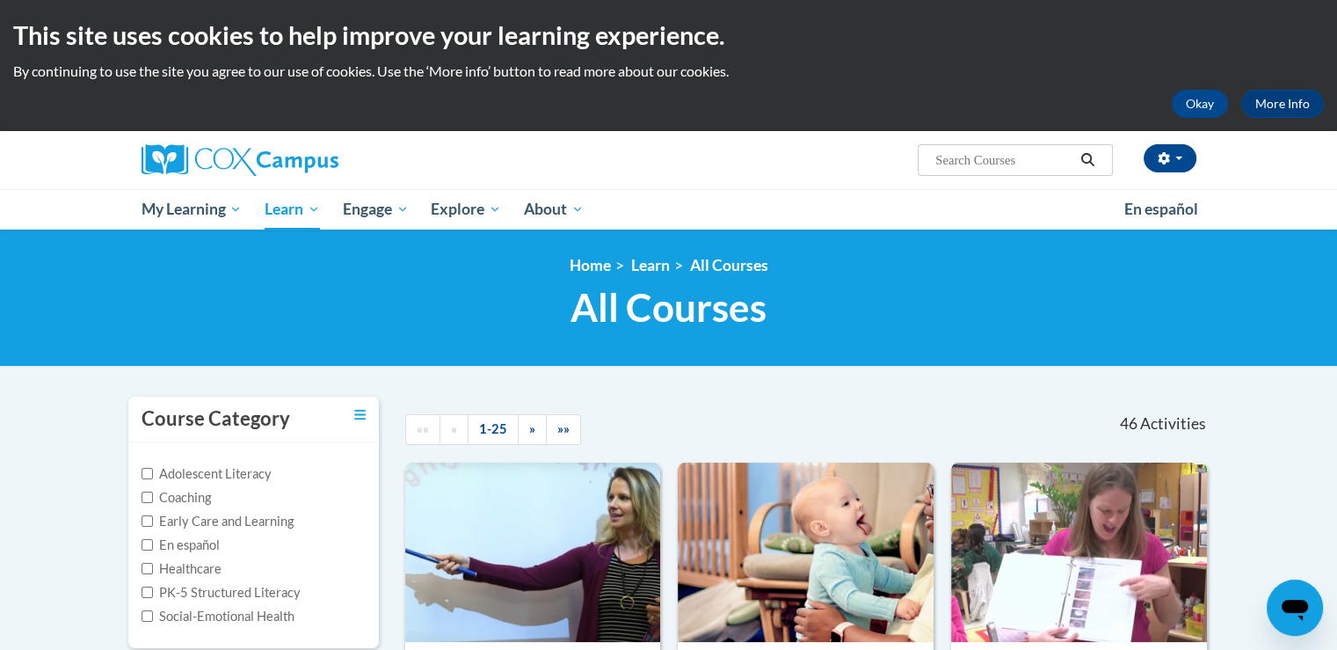
click at [155, 595] on label "PK-5 Structured Literacy" at bounding box center [221, 592] width 159 height 19
click at [153, 595] on input "PK-5 Structured Literacy" at bounding box center [147, 591] width 11 height 11
checkbox input "true"
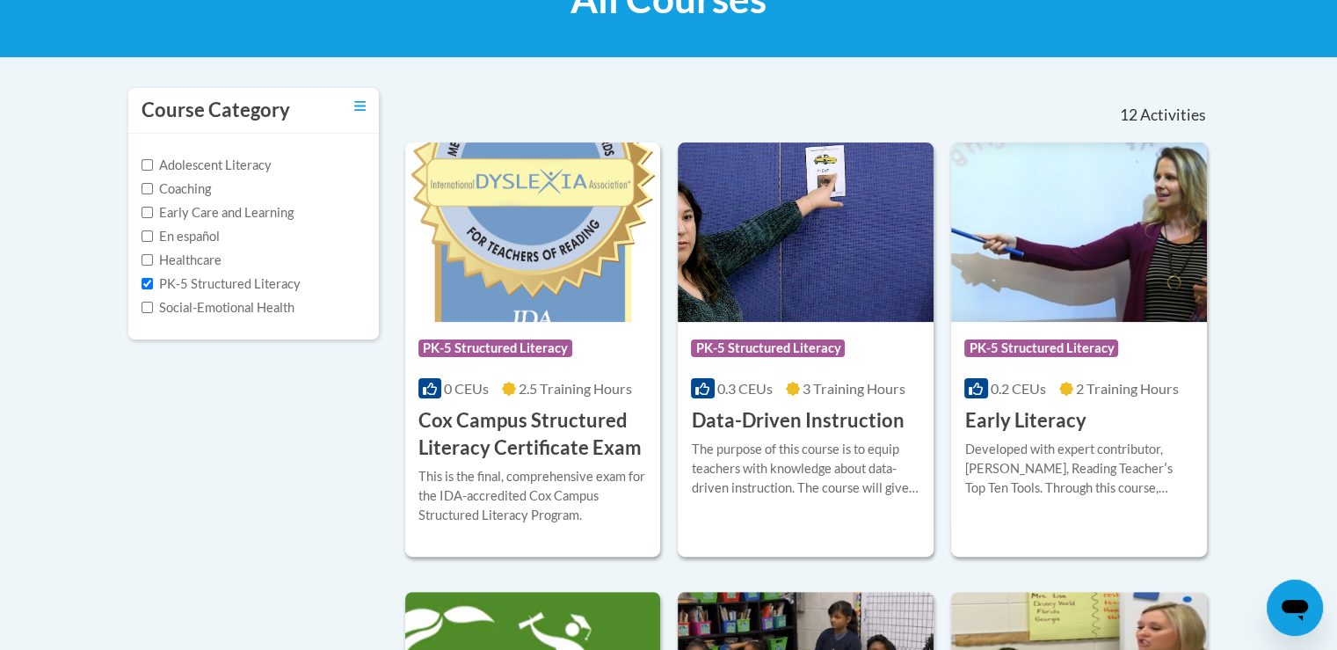
scroll to position [313, 0]
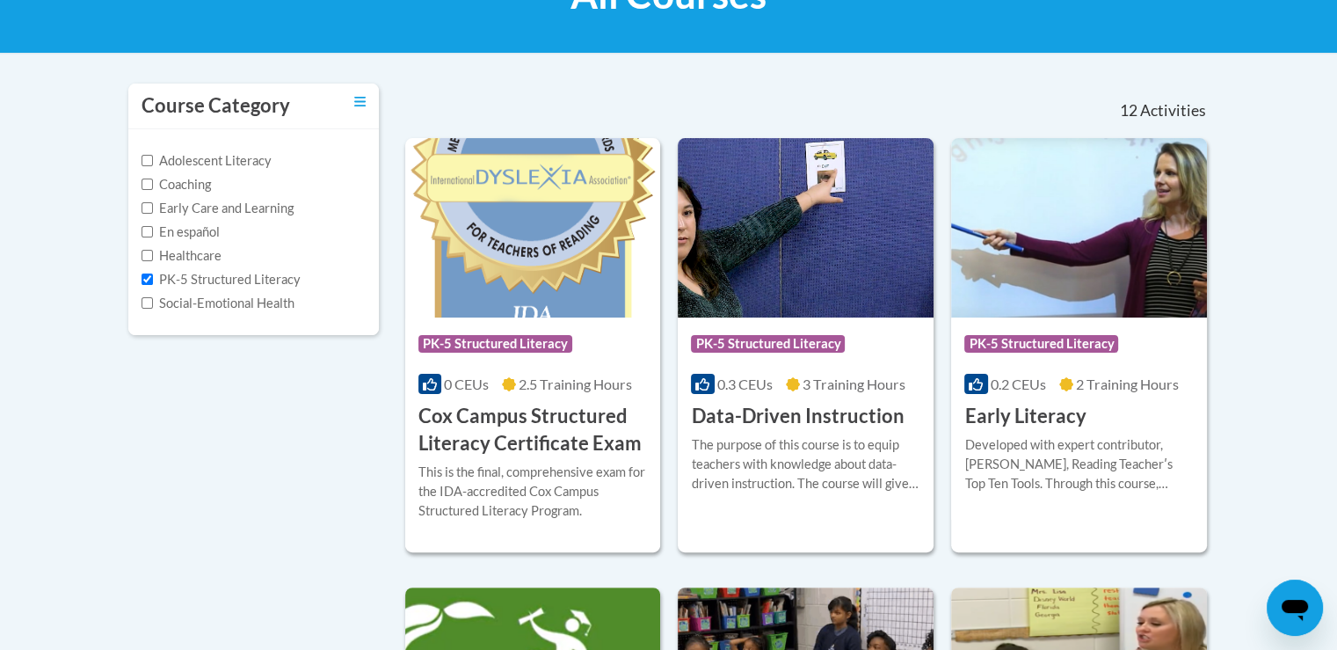
click at [840, 281] on img at bounding box center [806, 227] width 256 height 179
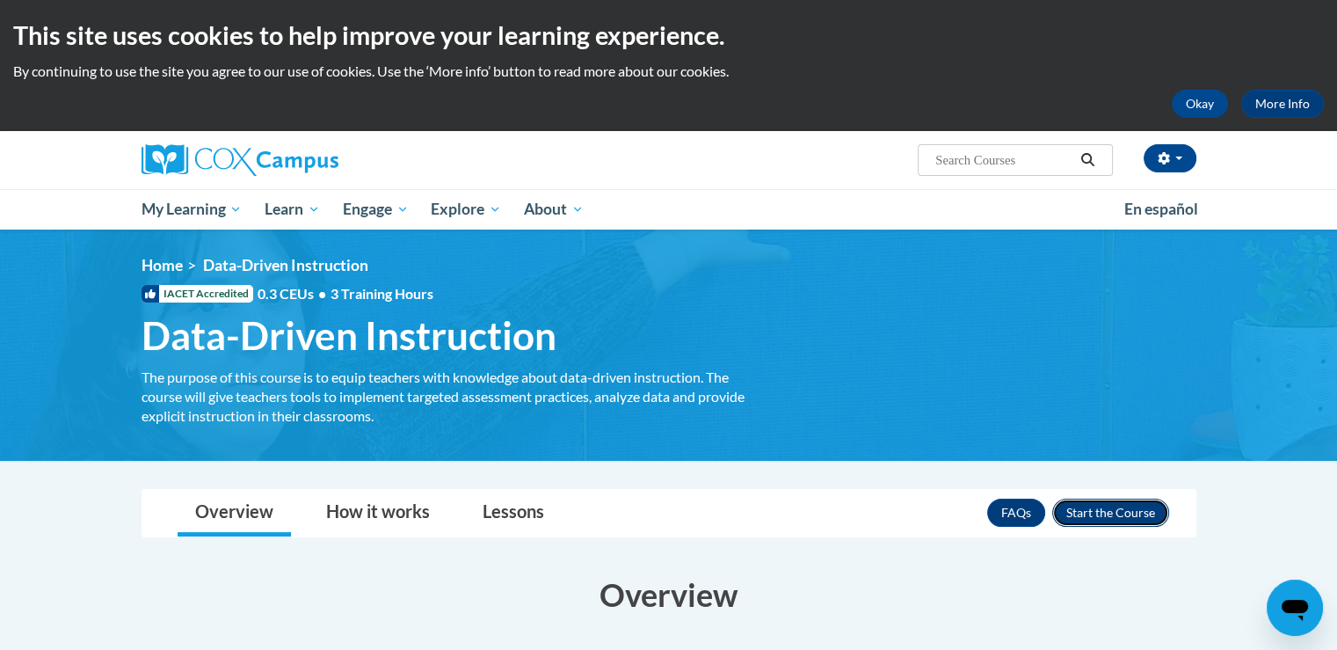
click at [1103, 503] on button "Enroll" at bounding box center [1110, 512] width 117 height 28
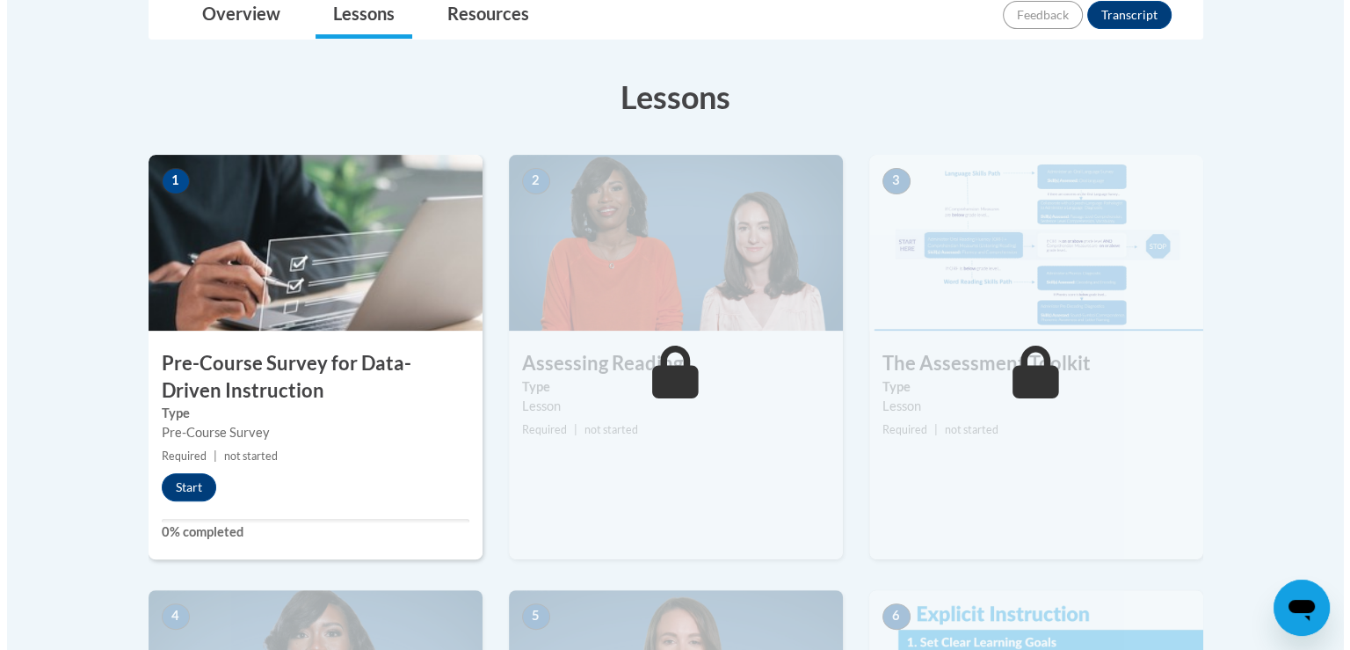
scroll to position [469, 0]
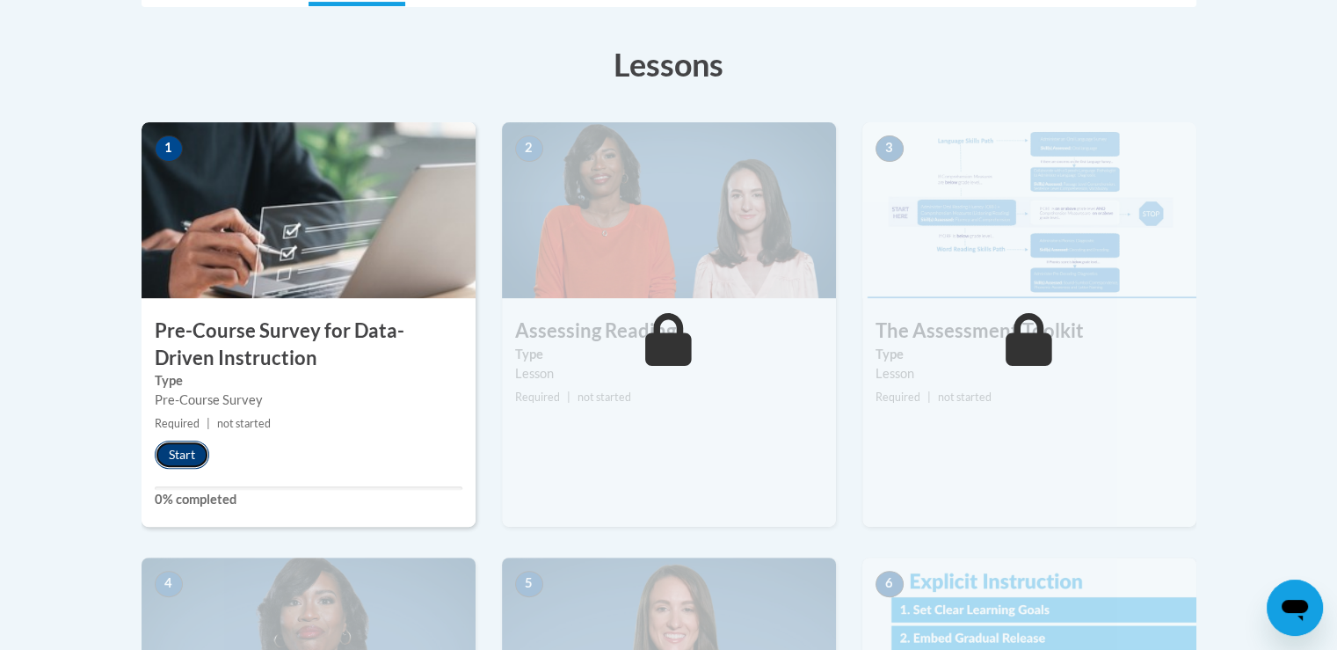
click at [180, 453] on button "Start" at bounding box center [182, 454] width 55 height 28
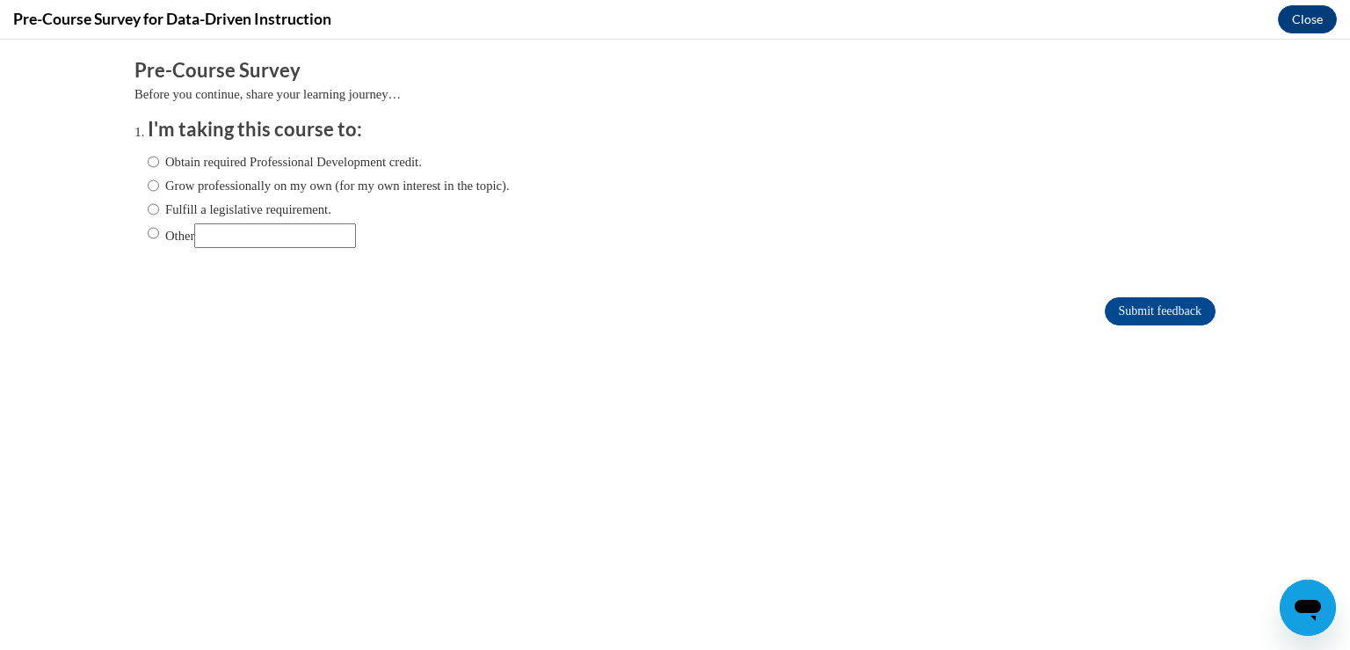
scroll to position [0, 0]
click at [148, 155] on input "Obtain required Professional Development credit." at bounding box center [153, 161] width 11 height 19
radio input "true"
click at [1162, 313] on input "Submit feedback" at bounding box center [1160, 311] width 111 height 28
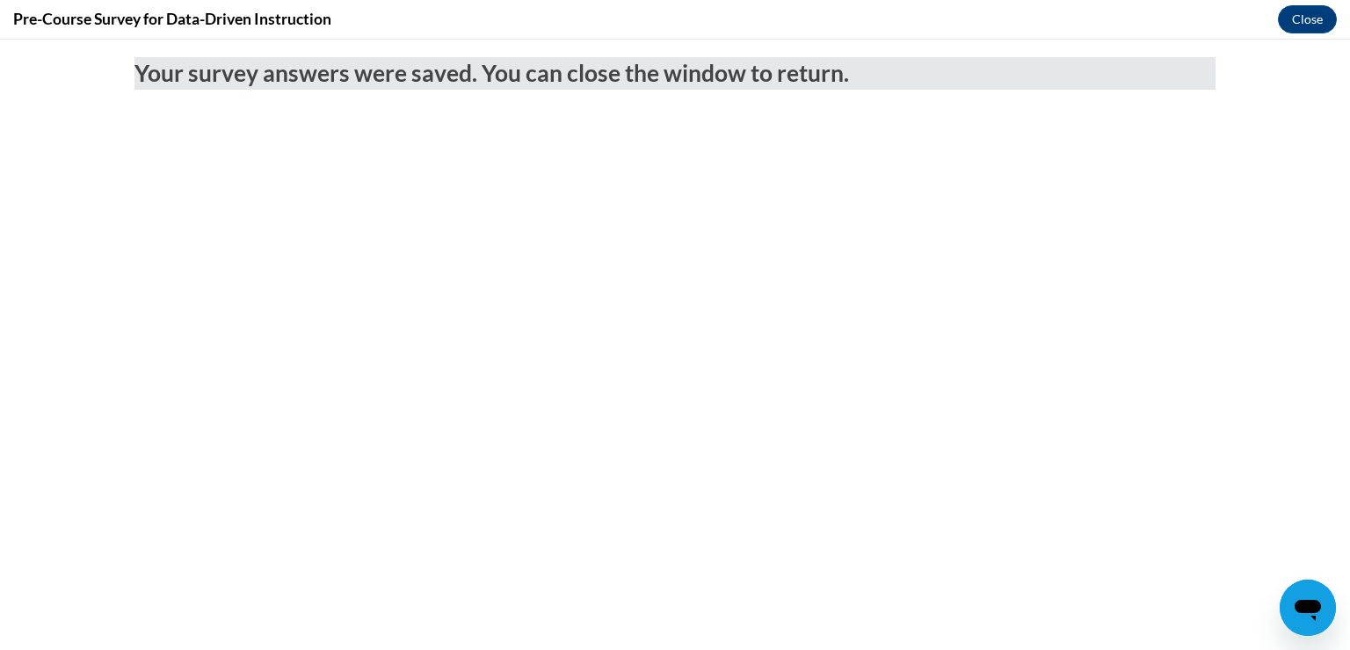
click at [1315, 42] on body "Your survey answers were saved. You can close the window to return." at bounding box center [675, 345] width 1350 height 610
click at [1294, 16] on button "Close" at bounding box center [1307, 19] width 59 height 28
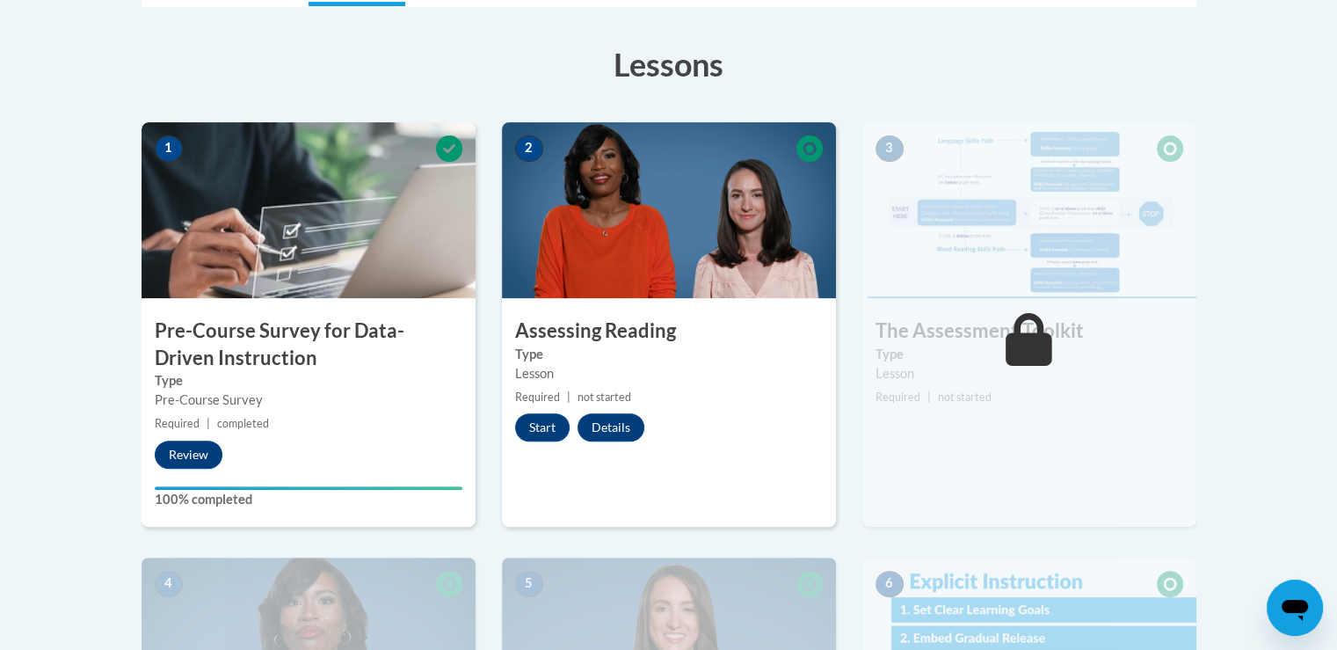
click at [513, 429] on div "Start Details Feedback" at bounding box center [584, 427] width 164 height 28
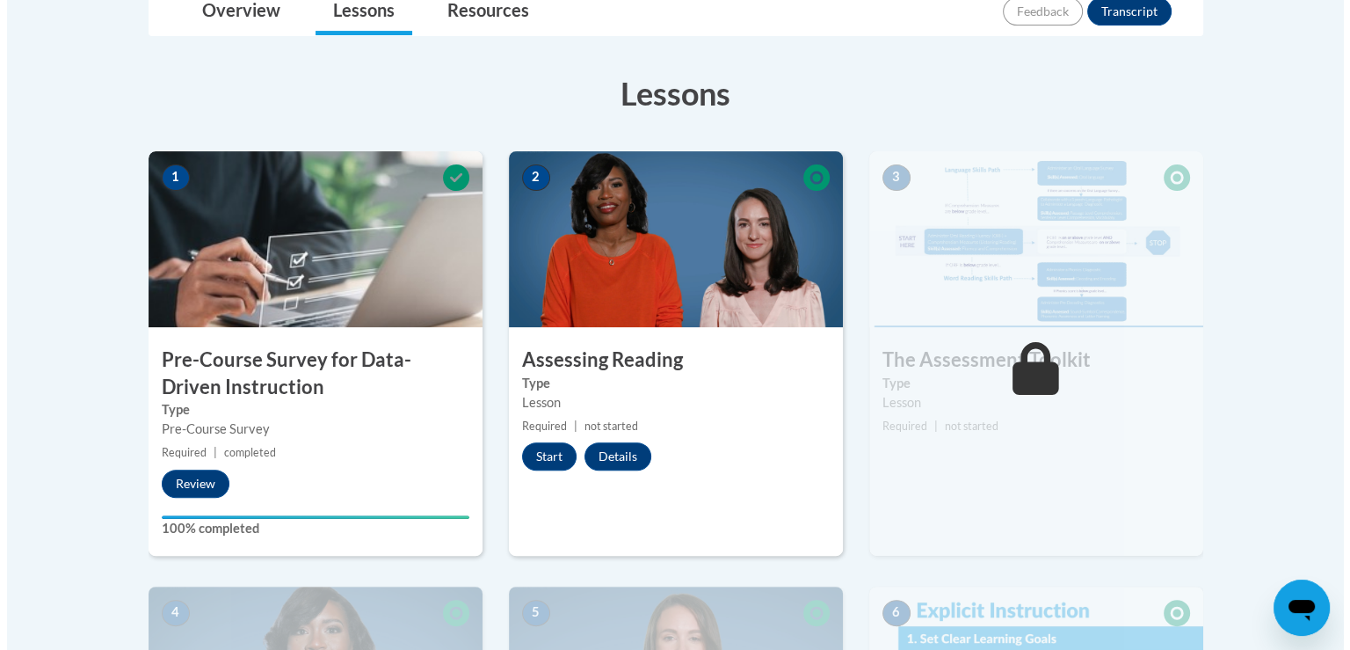
scroll to position [429, 0]
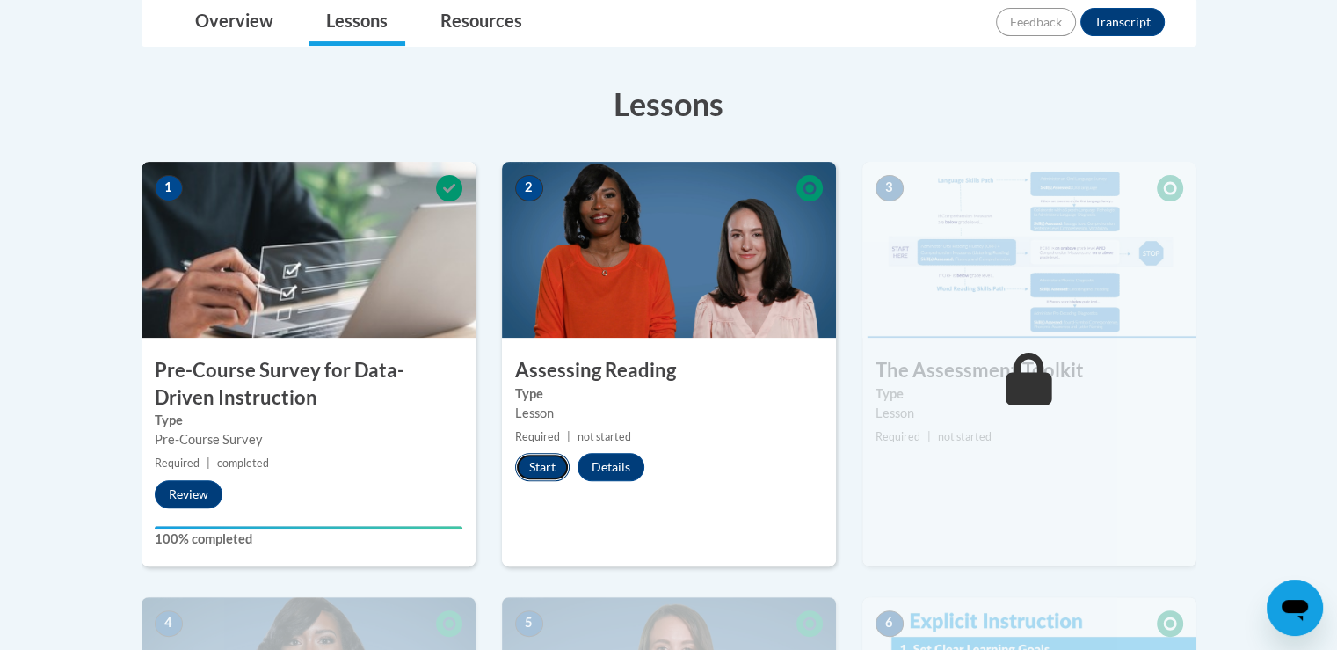
click at [544, 460] on button "Start" at bounding box center [542, 467] width 55 height 28
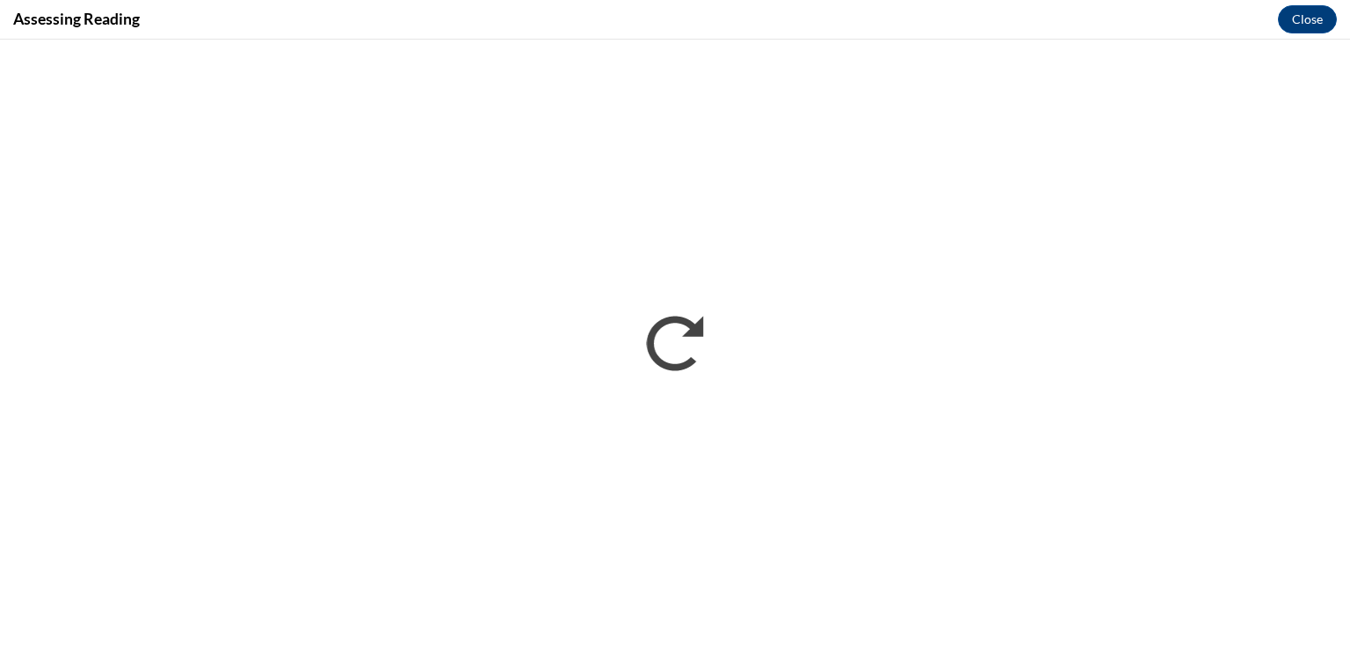
scroll to position [0, 0]
click at [1315, 24] on button "Close" at bounding box center [1307, 19] width 59 height 28
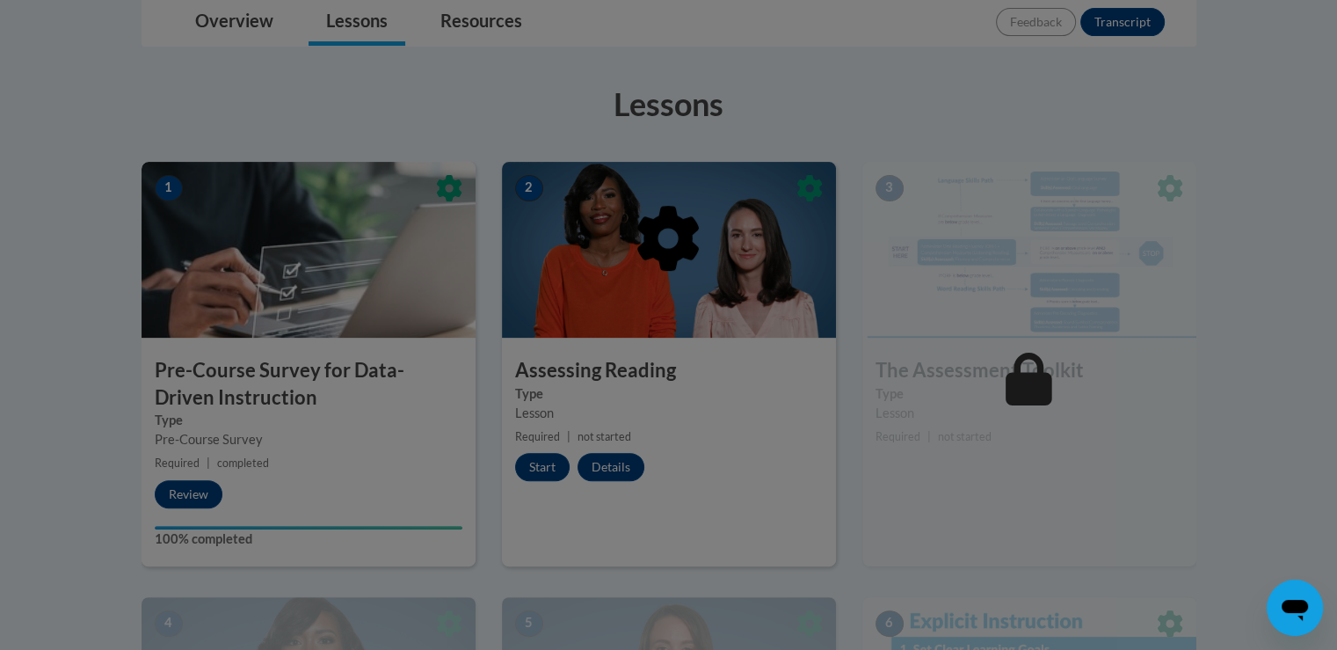
click at [548, 466] on div at bounding box center [669, 329] width 1055 height 334
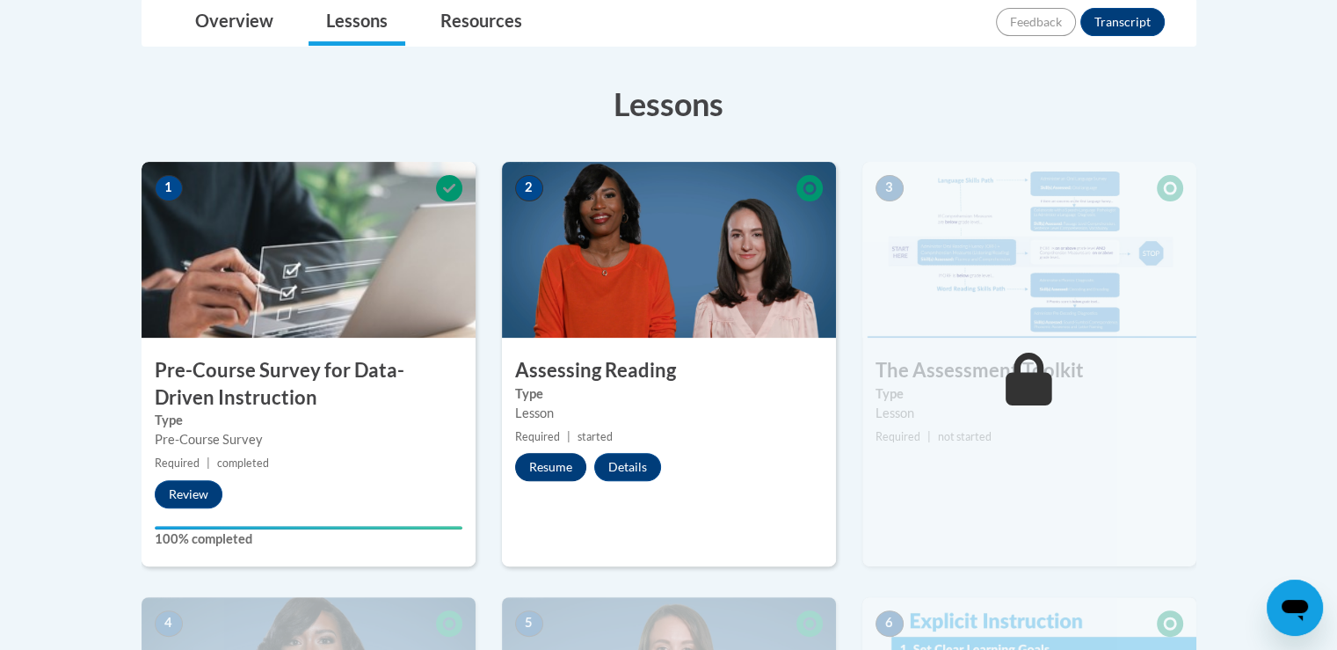
click at [542, 472] on button "Resume" at bounding box center [550, 467] width 71 height 28
